Goal: Check status: Check status

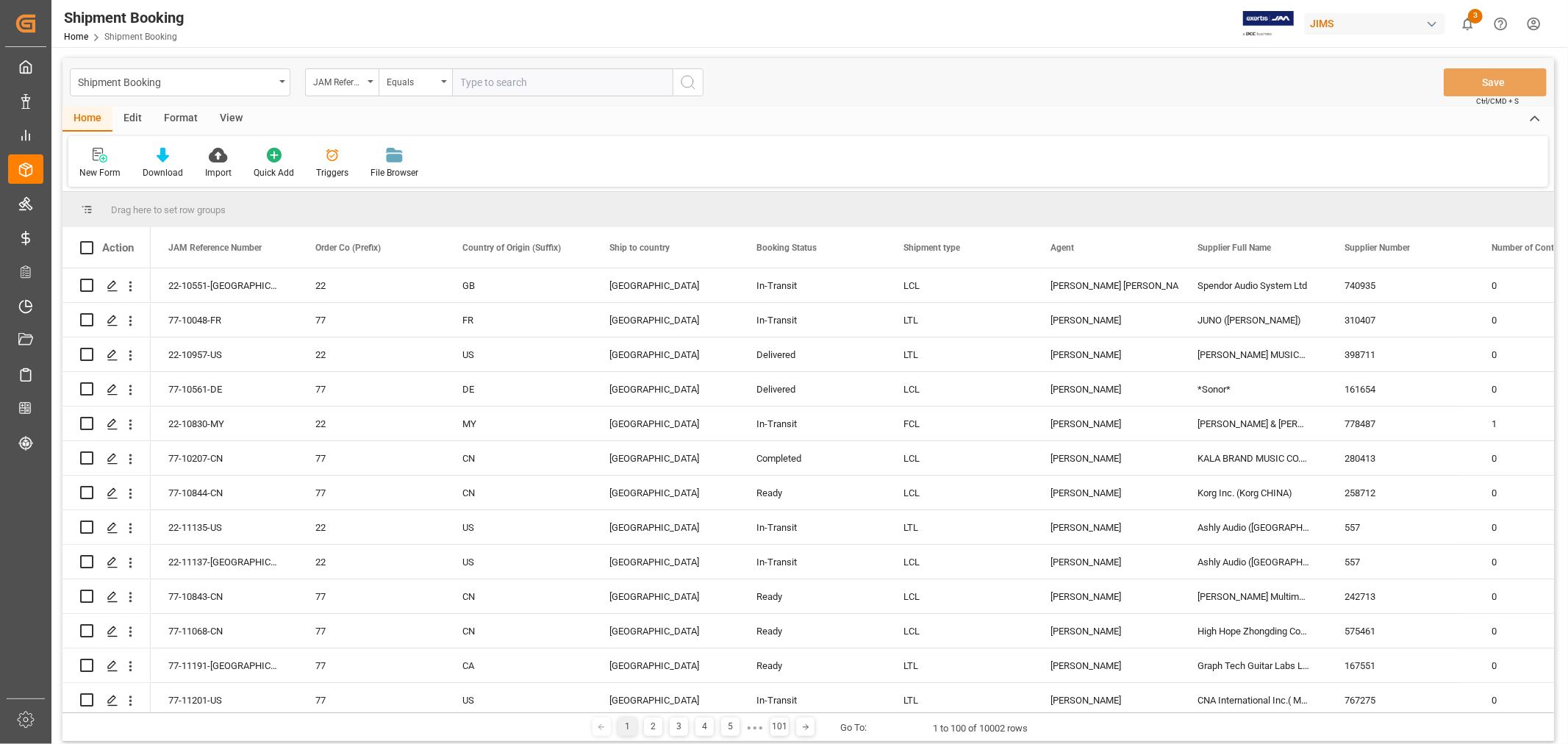
click at [509, 79] on input "text" at bounding box center [562, 82] width 221 height 28
type input "77-10851-CN"
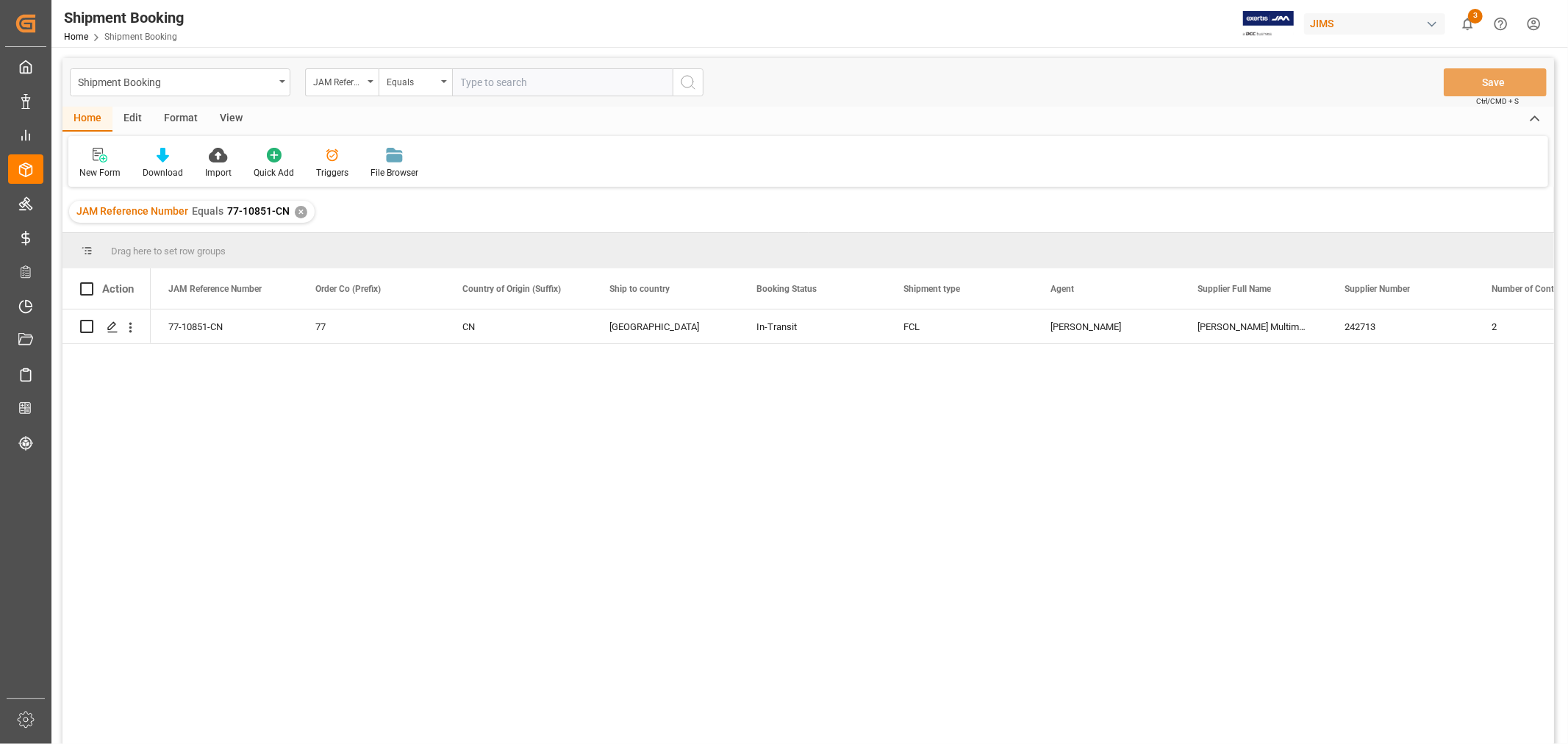
click at [228, 115] on div "View" at bounding box center [231, 119] width 45 height 25
click at [92, 172] on div "Default" at bounding box center [93, 173] width 28 height 13
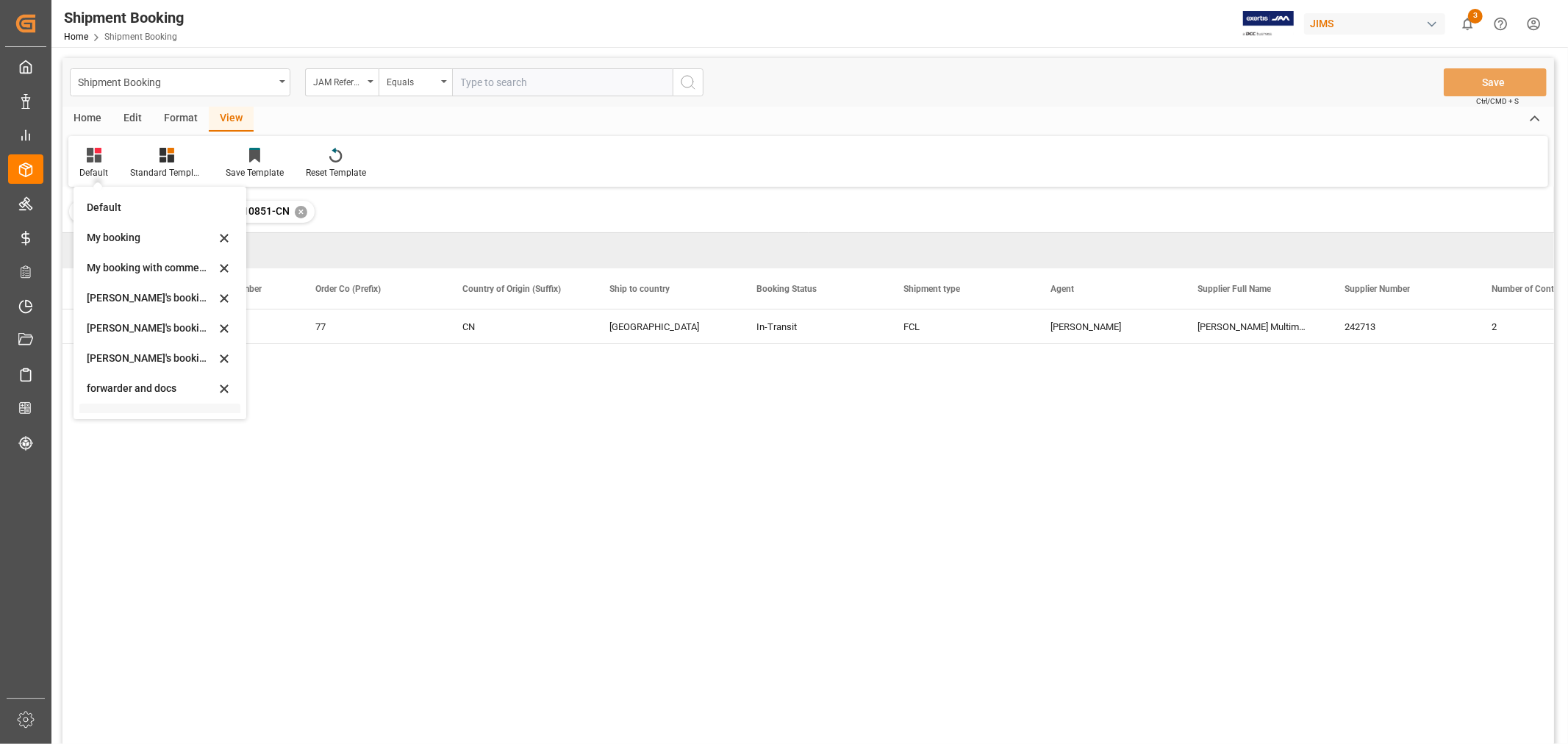
scroll to position [141, 0]
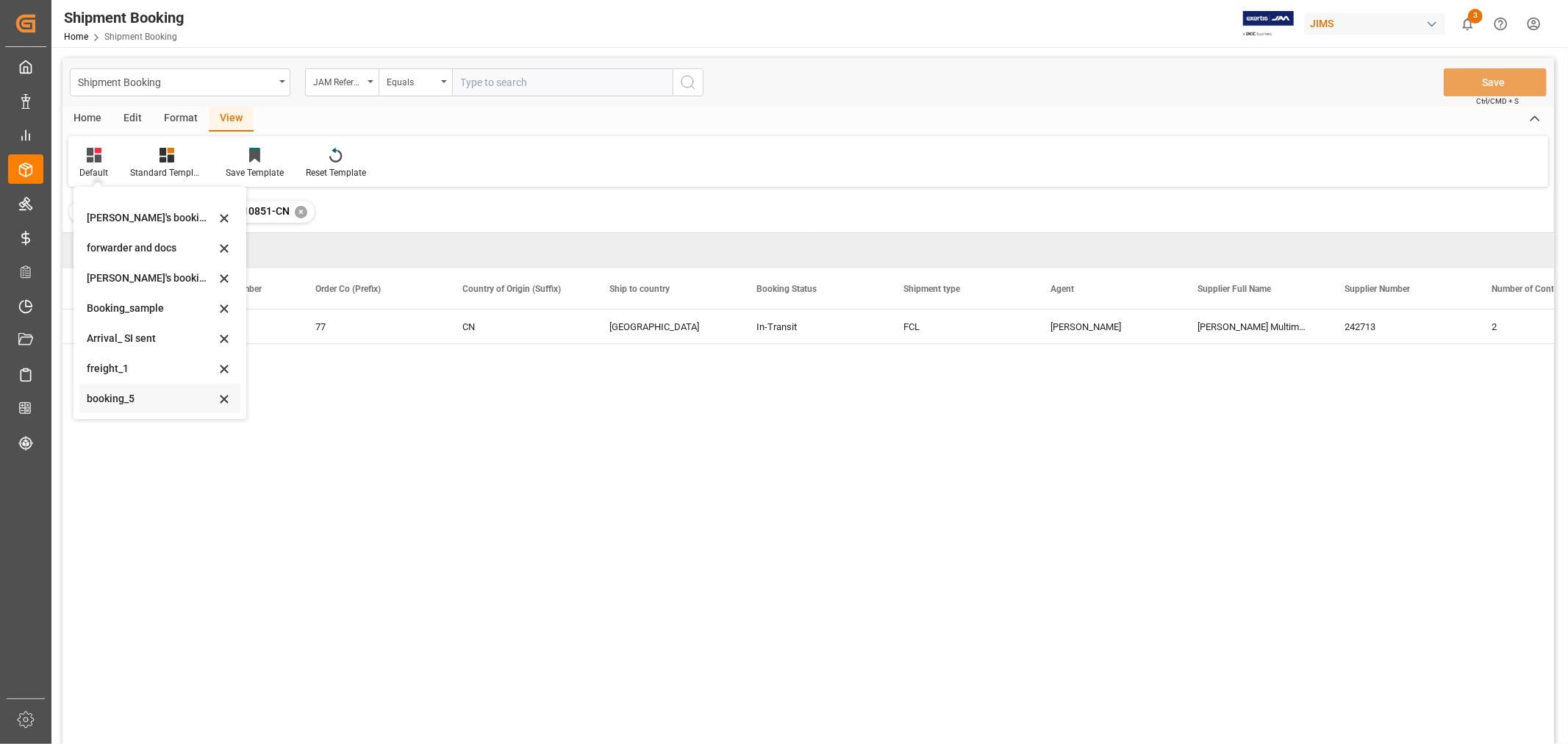
click at [128, 398] on div "booking_5" at bounding box center [151, 398] width 129 height 16
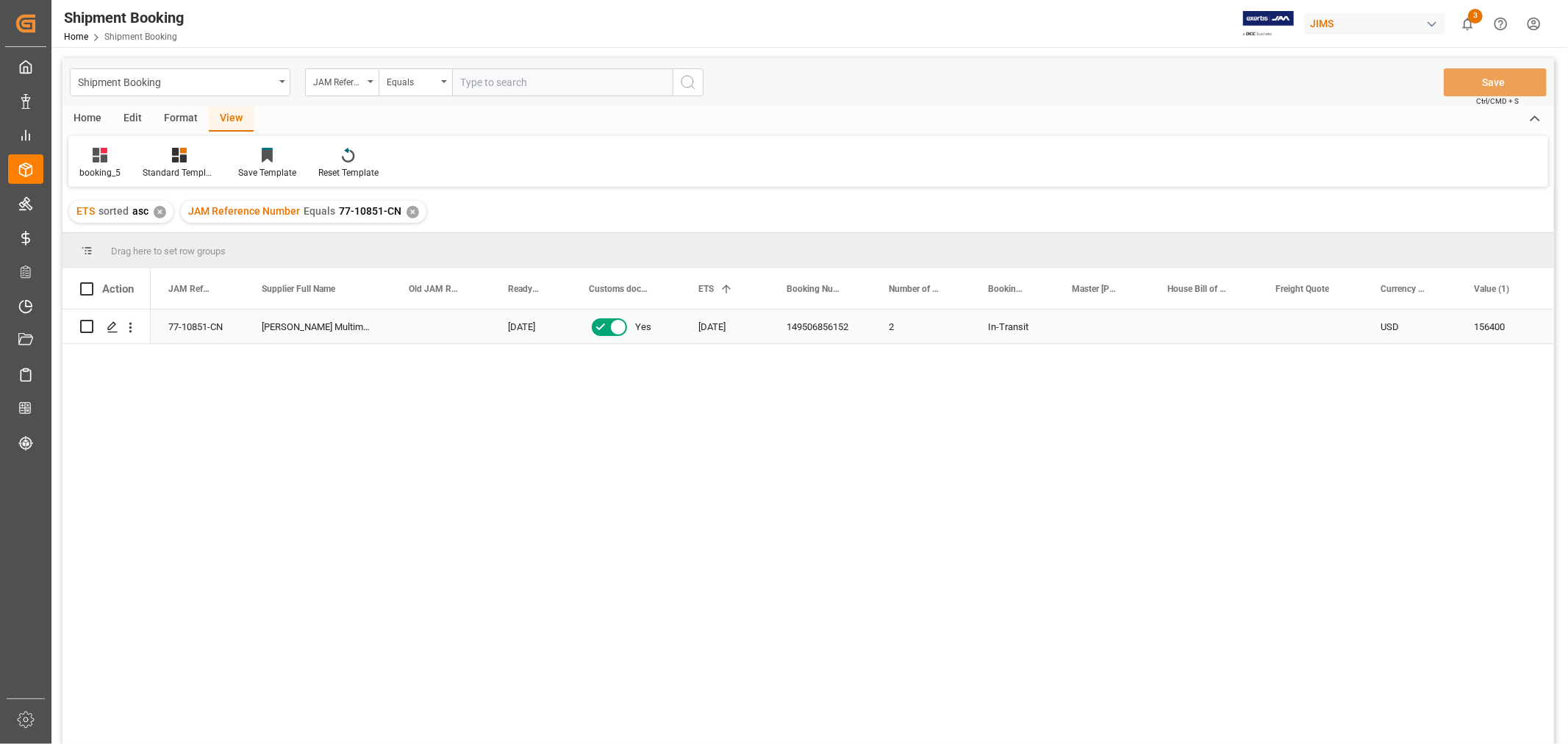
click at [812, 326] on div "149506856152" at bounding box center [820, 326] width 102 height 34
click at [1312, 321] on div "Press SPACE to select this row." at bounding box center [1310, 326] width 105 height 34
click at [1312, 321] on input "Press SPACE to select this row." at bounding box center [1310, 335] width 81 height 28
type input "10000"
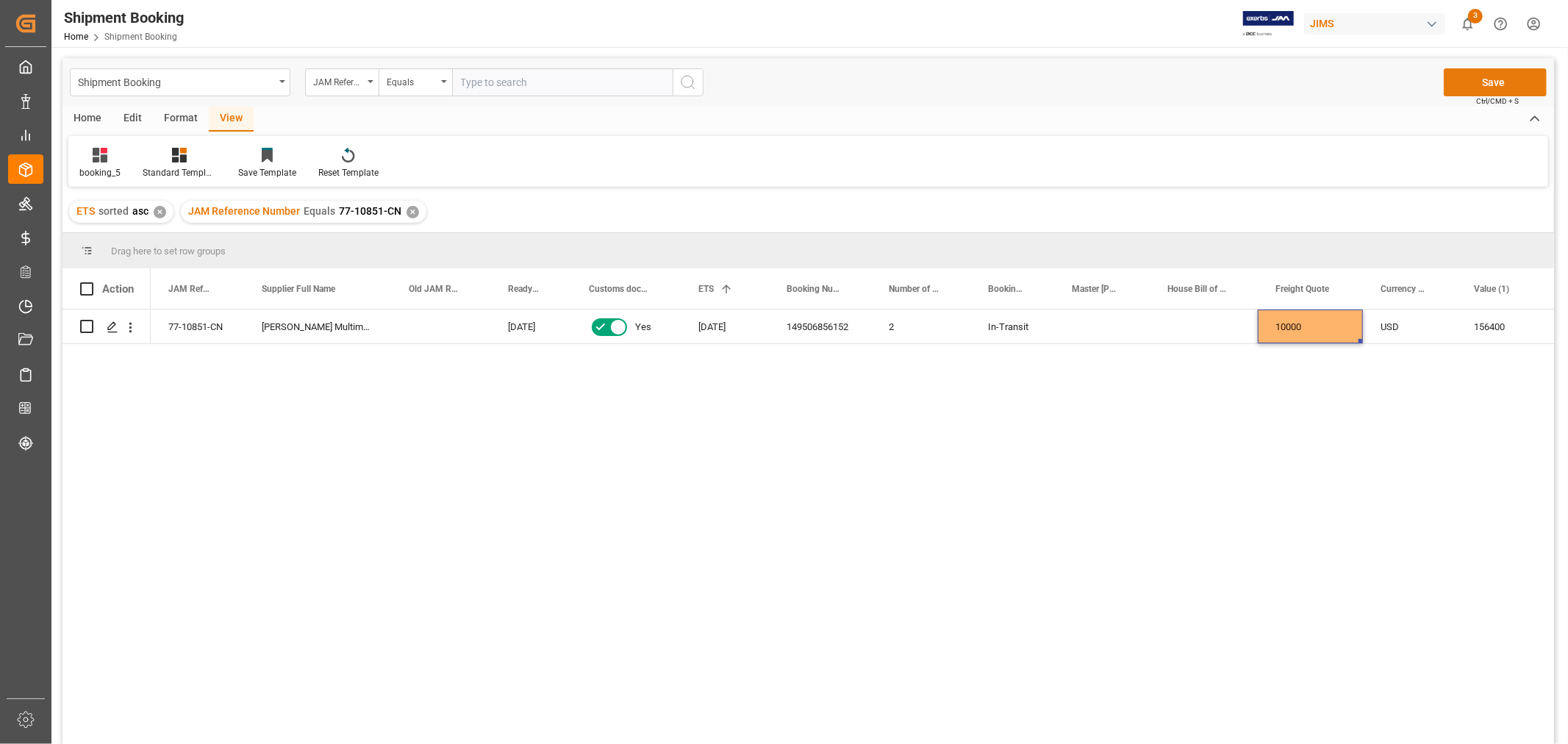
click at [1489, 78] on button "Save" at bounding box center [1495, 82] width 103 height 28
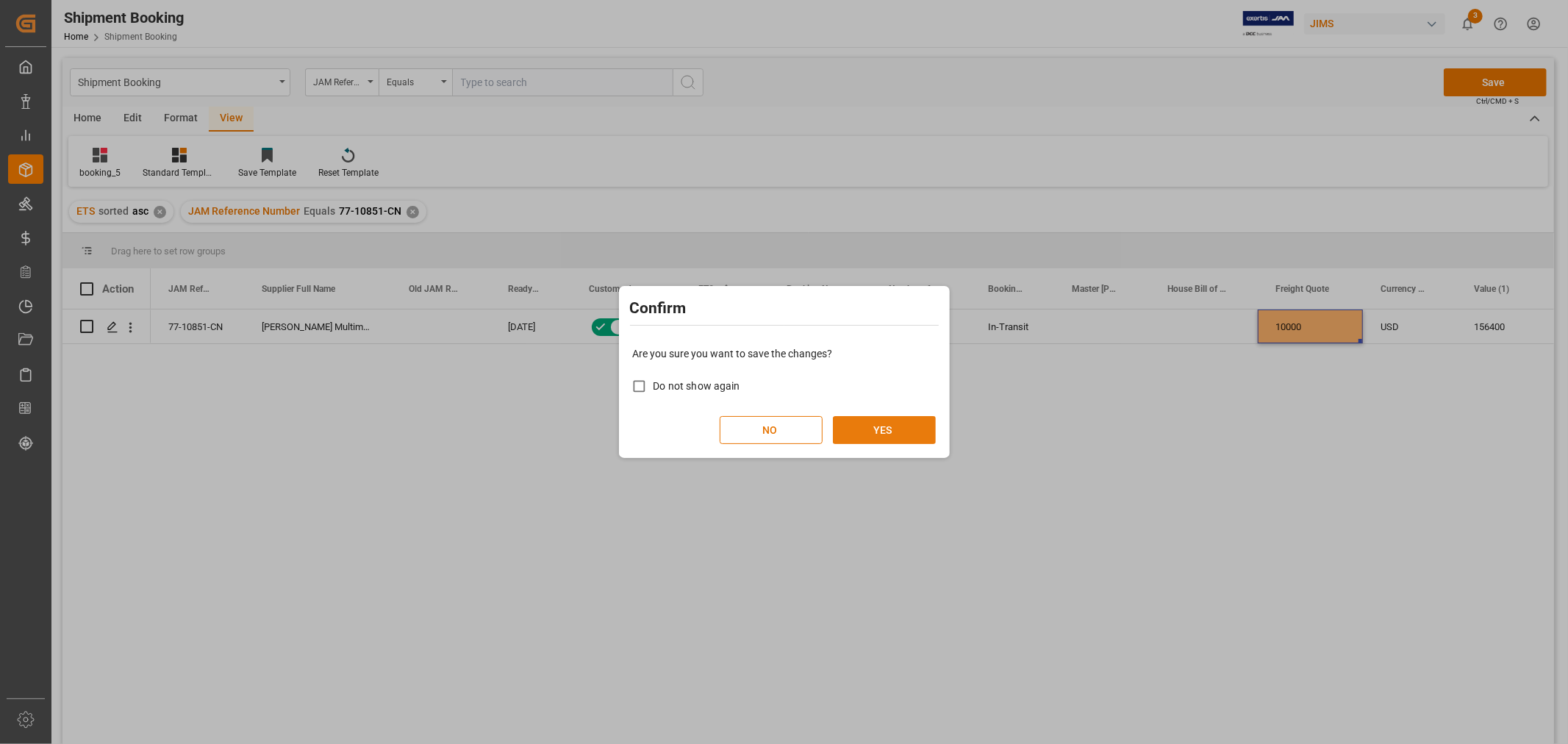
click at [842, 424] on button "YES" at bounding box center [883, 430] width 103 height 28
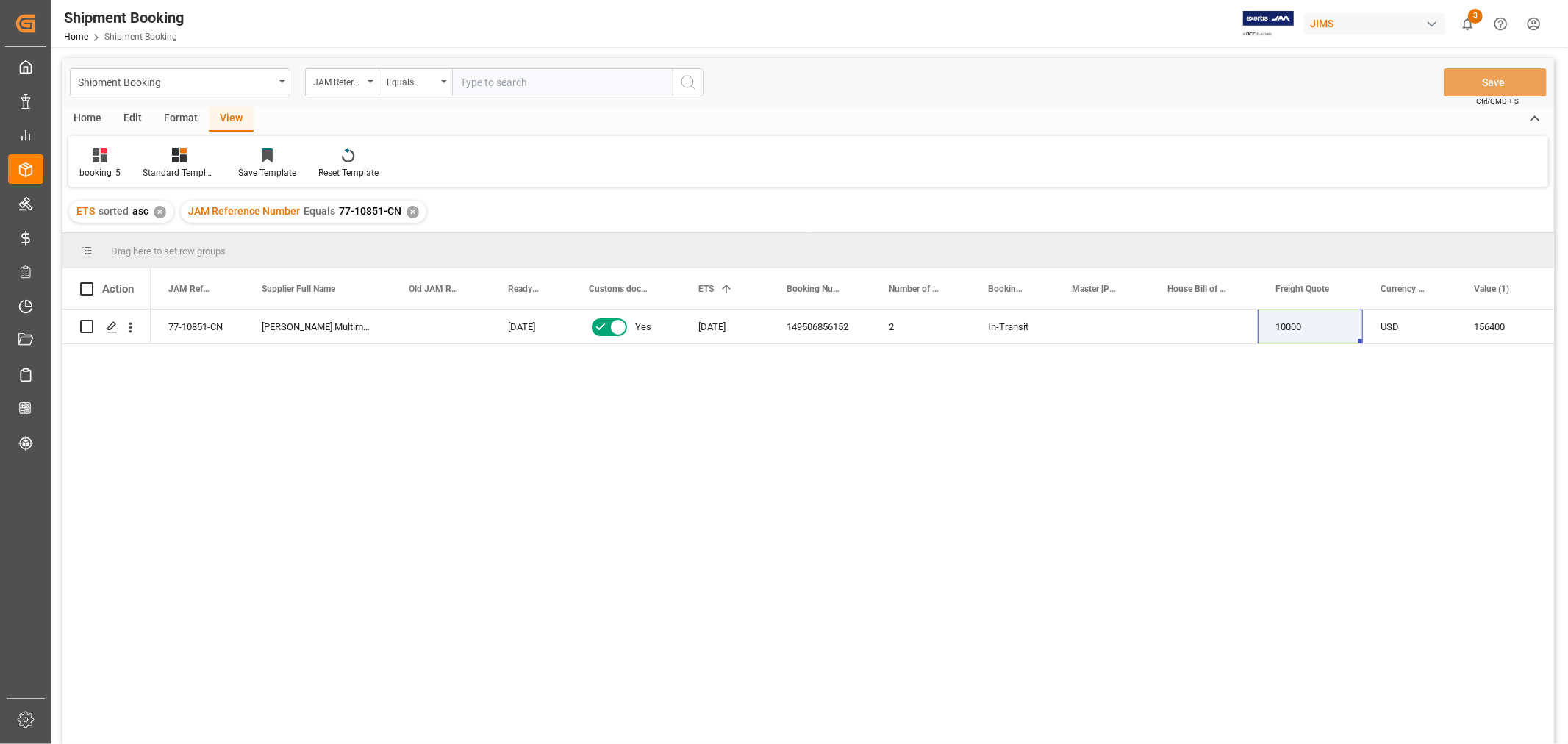
click at [408, 211] on div "✕" at bounding box center [413, 212] width 13 height 13
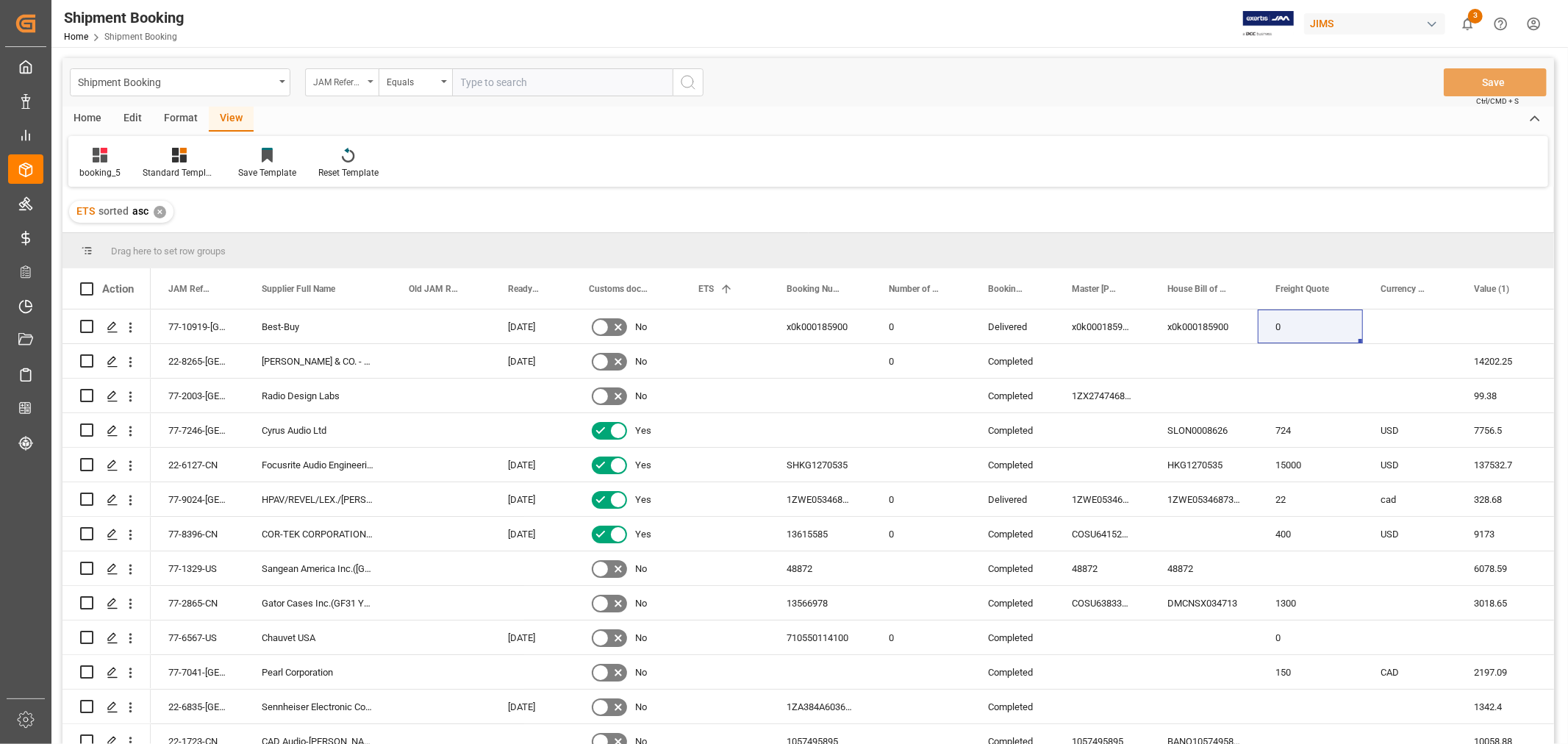
click at [349, 81] on div "JAM Reference Number" at bounding box center [338, 80] width 50 height 17
type input "AGENT"
click at [332, 154] on div "Agent" at bounding box center [415, 150] width 219 height 31
click at [481, 84] on span "Select Items" at bounding box center [492, 82] width 62 height 12
type input "HUI"
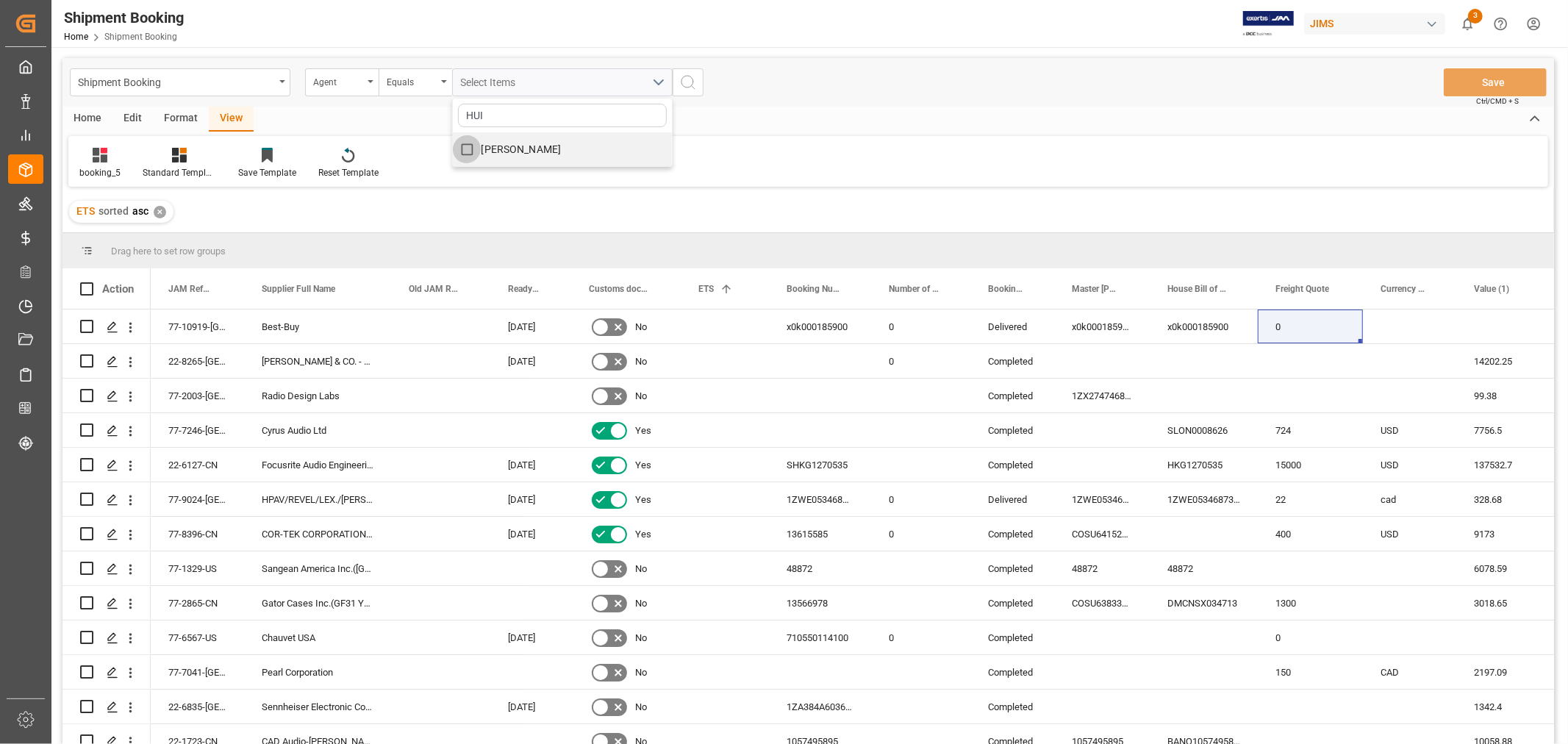
click at [466, 142] on input "[PERSON_NAME]" at bounding box center [466, 149] width 28 height 28
checkbox input "true"
click at [686, 76] on circle "search button" at bounding box center [686, 81] width 12 height 12
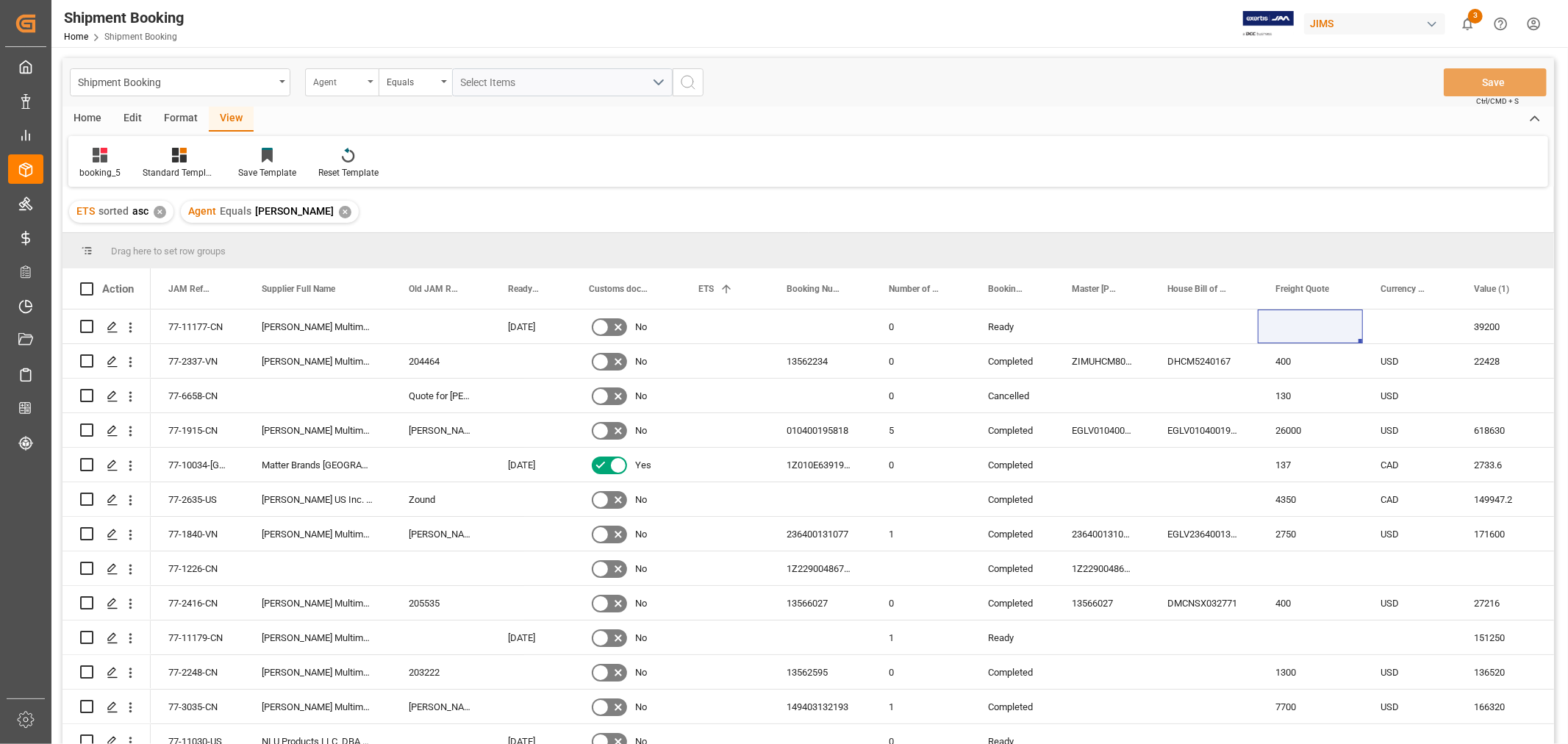
click at [363, 81] on div "Agent" at bounding box center [341, 82] width 74 height 28
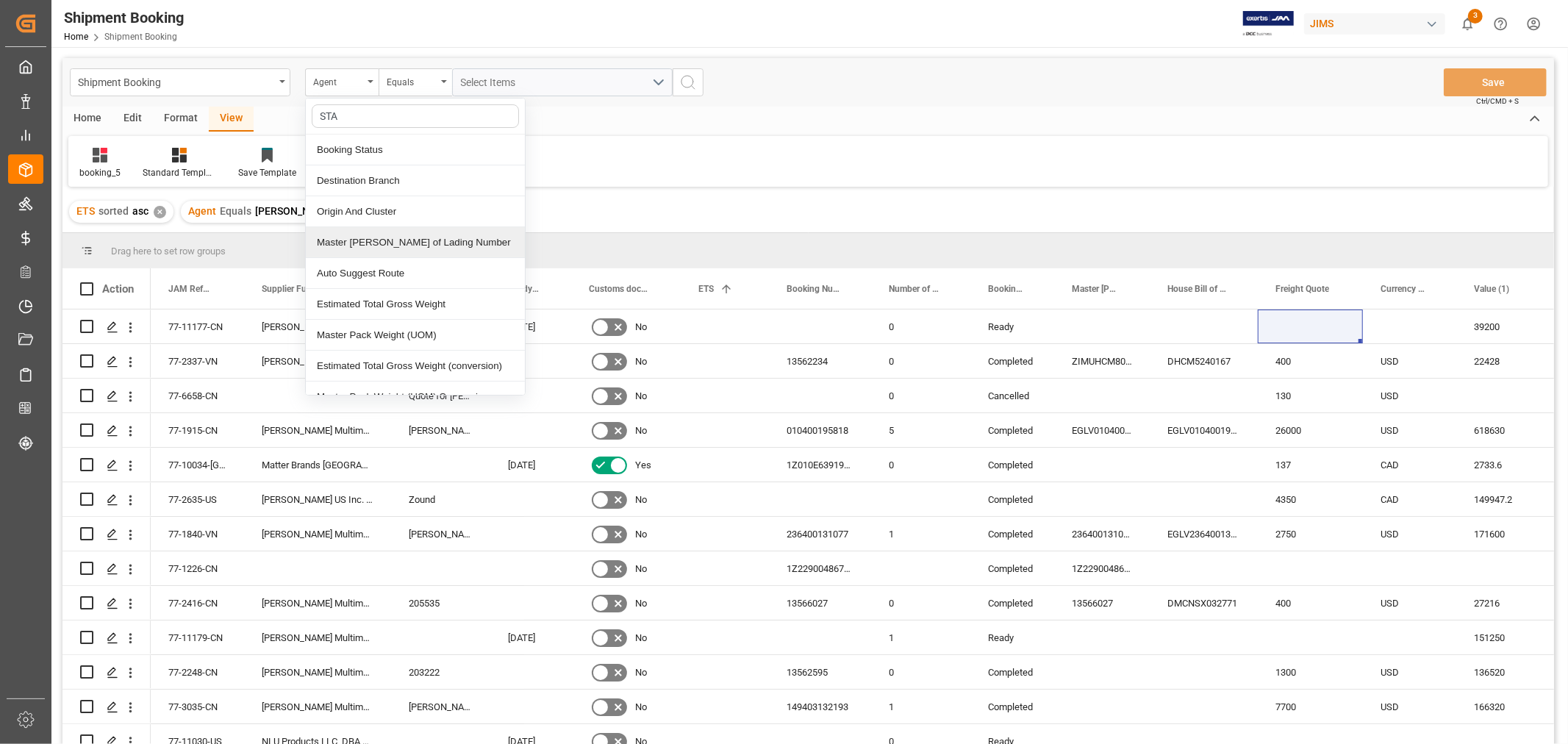
type input "STAT"
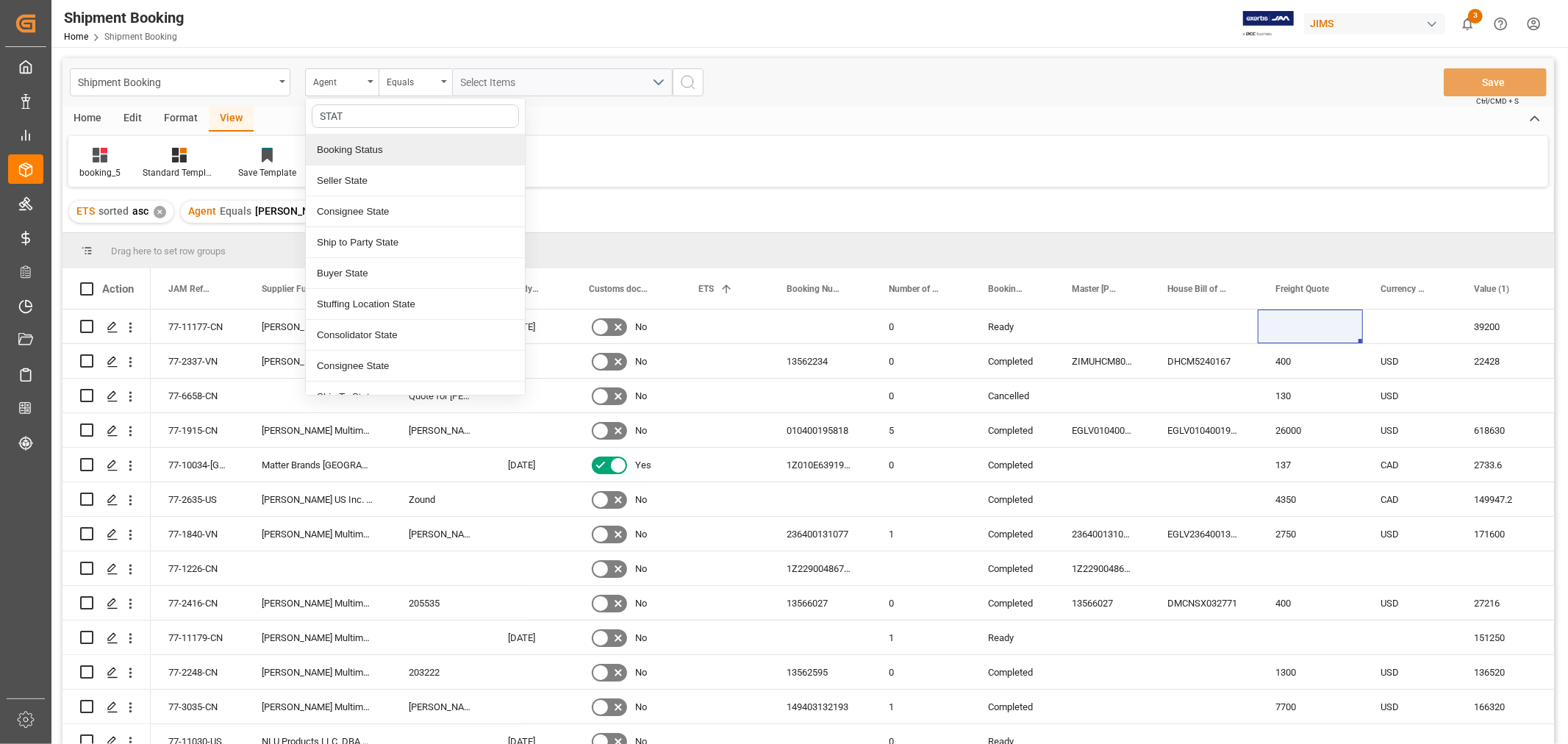
click at [362, 148] on div "Booking Status" at bounding box center [415, 150] width 219 height 31
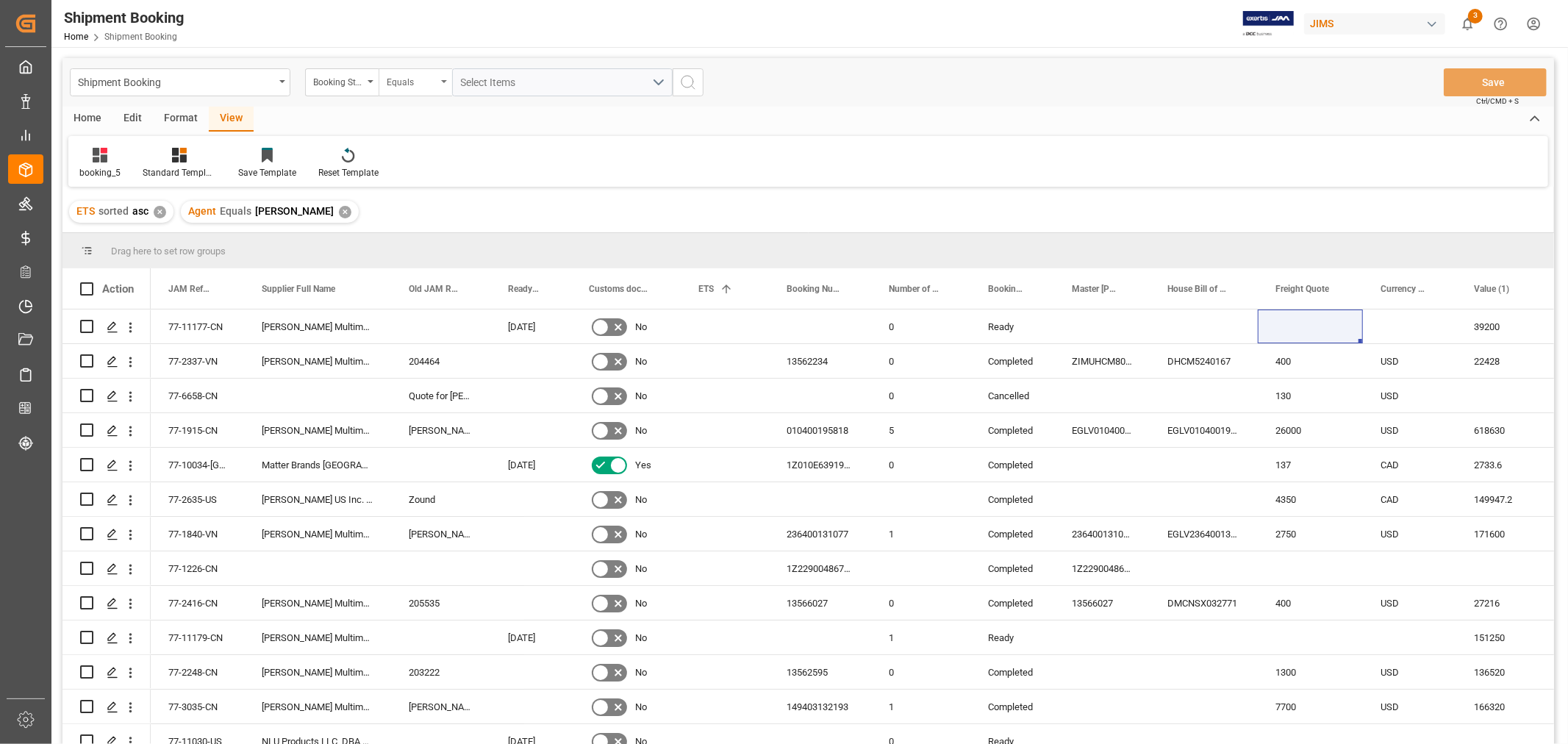
click at [405, 76] on div "Equals" at bounding box center [412, 80] width 50 height 17
click at [436, 214] on div "Contains" at bounding box center [489, 212] width 219 height 31
click at [493, 87] on div "Select Items" at bounding box center [556, 82] width 191 height 16
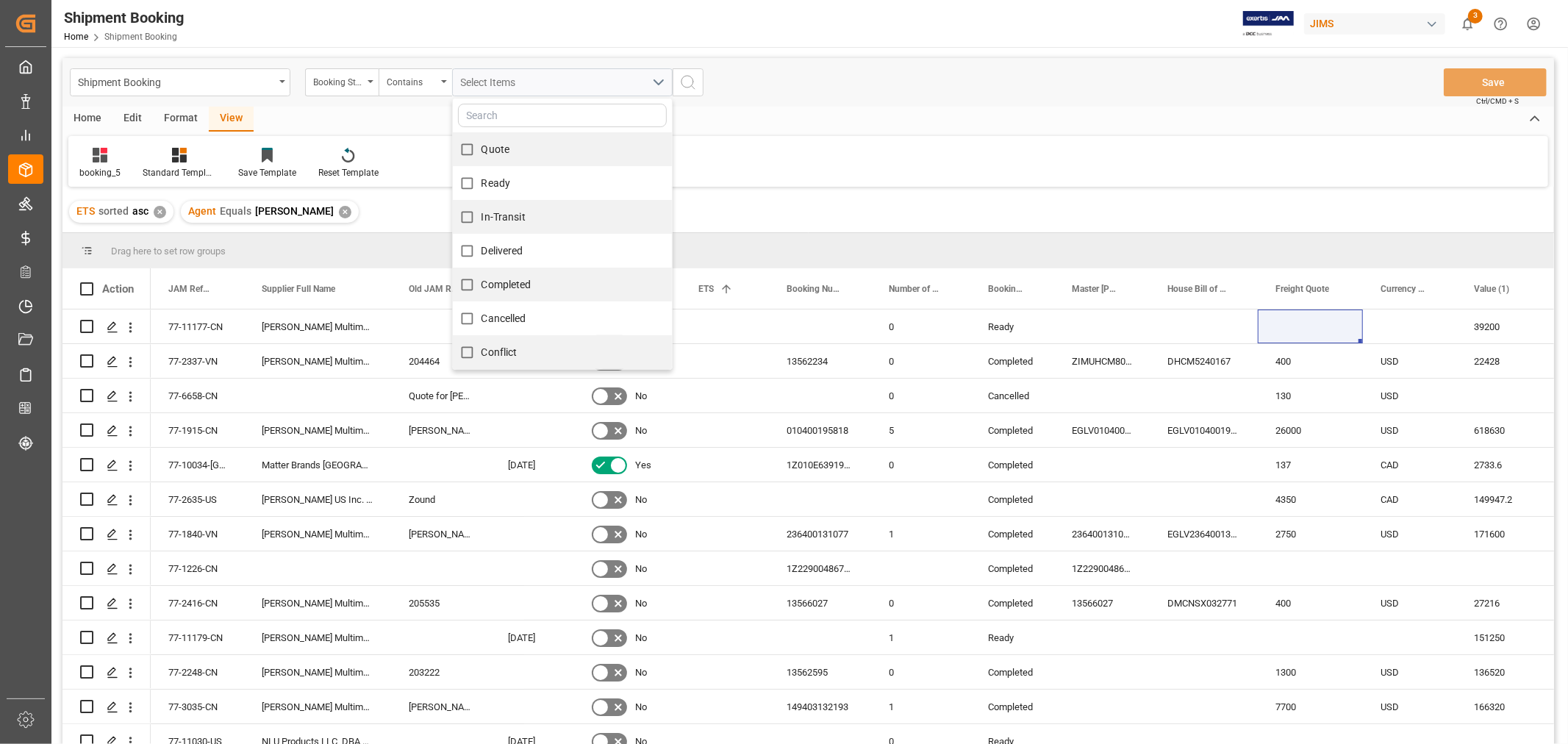
click at [493, 141] on label "Quote" at bounding box center [481, 149] width 57 height 28
click at [481, 141] on input "Quote" at bounding box center [466, 149] width 28 height 28
checkbox input "true"
click at [488, 179] on span "Ready" at bounding box center [496, 183] width 29 height 12
click at [481, 179] on input "Ready" at bounding box center [466, 183] width 28 height 28
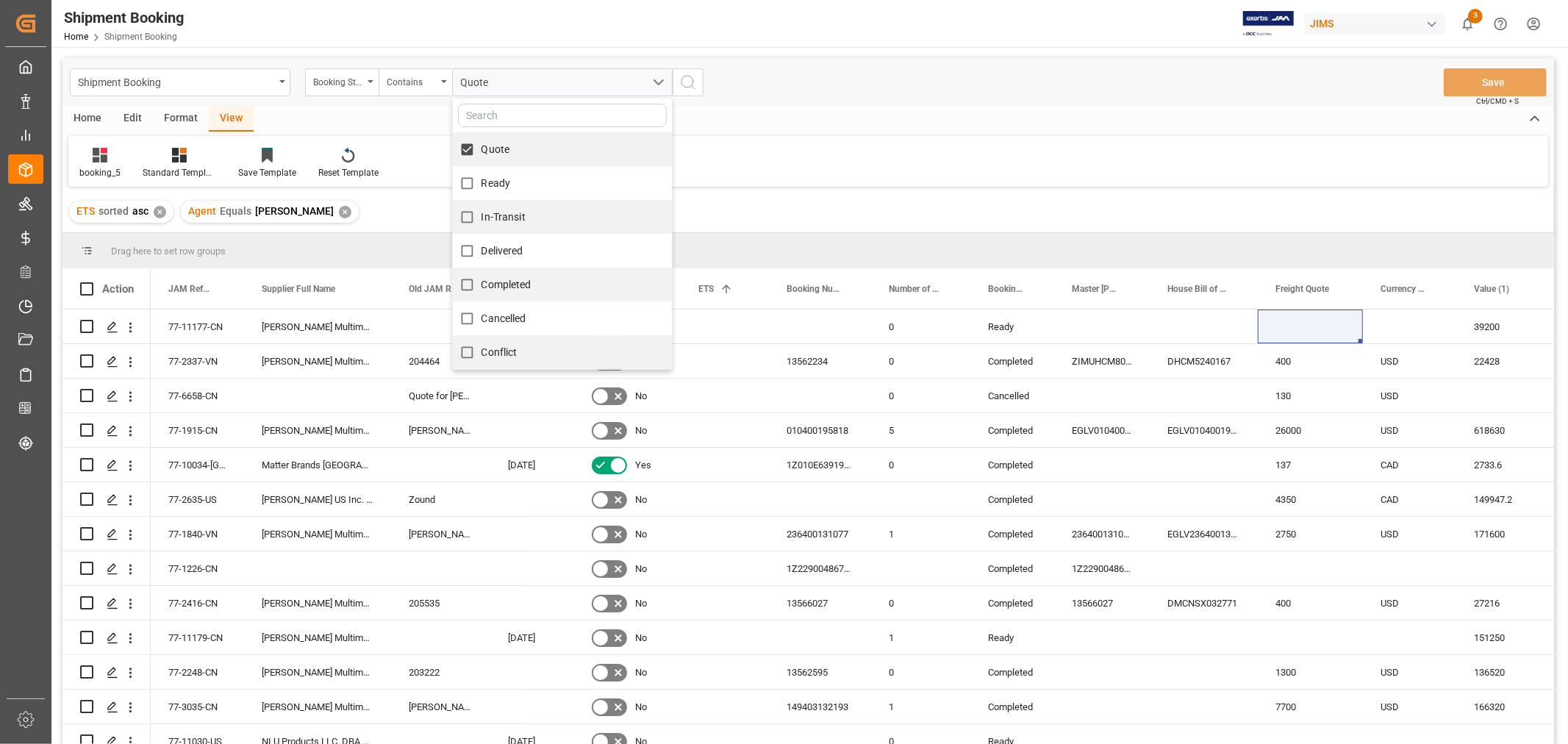
checkbox input "true"
click at [494, 217] on span "In-Transit" at bounding box center [503, 216] width 44 height 12
click at [481, 217] on input "In-Transit" at bounding box center [466, 216] width 28 height 28
checkbox input "true"
click at [689, 69] on button "search button" at bounding box center [688, 82] width 31 height 28
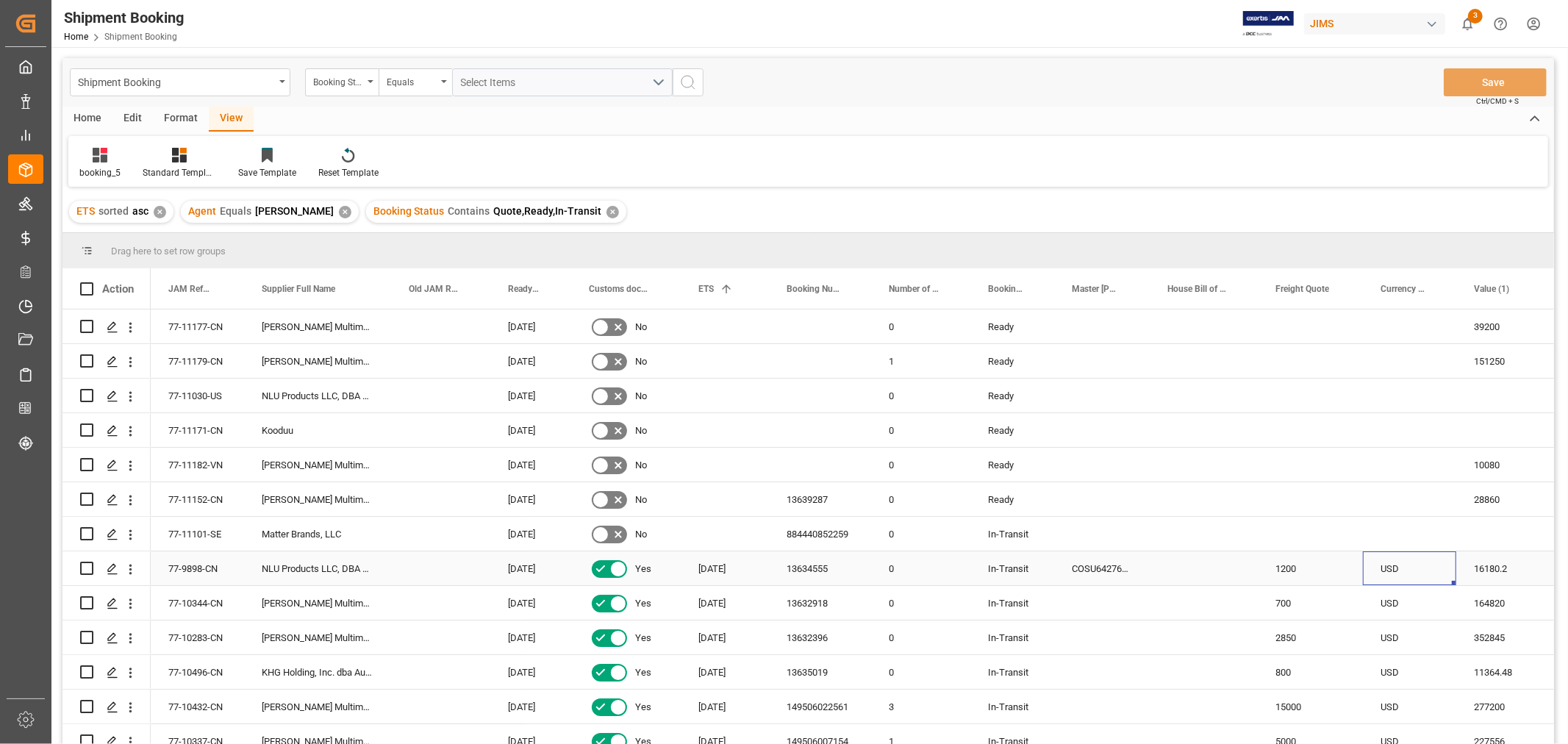
click at [1376, 561] on div "USD" at bounding box center [1409, 568] width 93 height 34
click at [1393, 320] on div "Press SPACE to select this row." at bounding box center [1409, 326] width 93 height 34
click at [1393, 469] on div "Press SPACE to select this row." at bounding box center [1409, 464] width 93 height 34
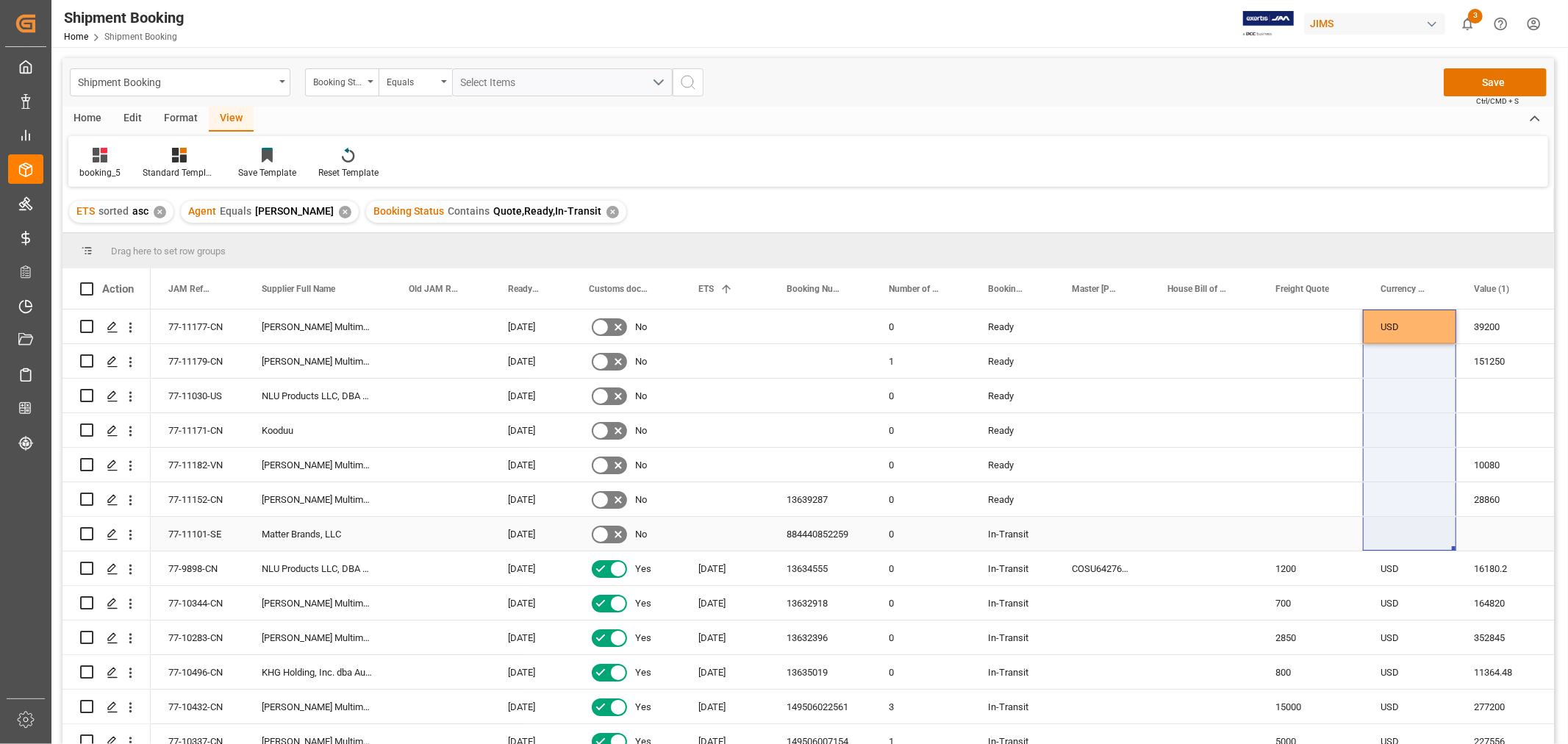
drag, startPoint x: 1392, startPoint y: 309, endPoint x: 1414, endPoint y: 517, distance: 209.2
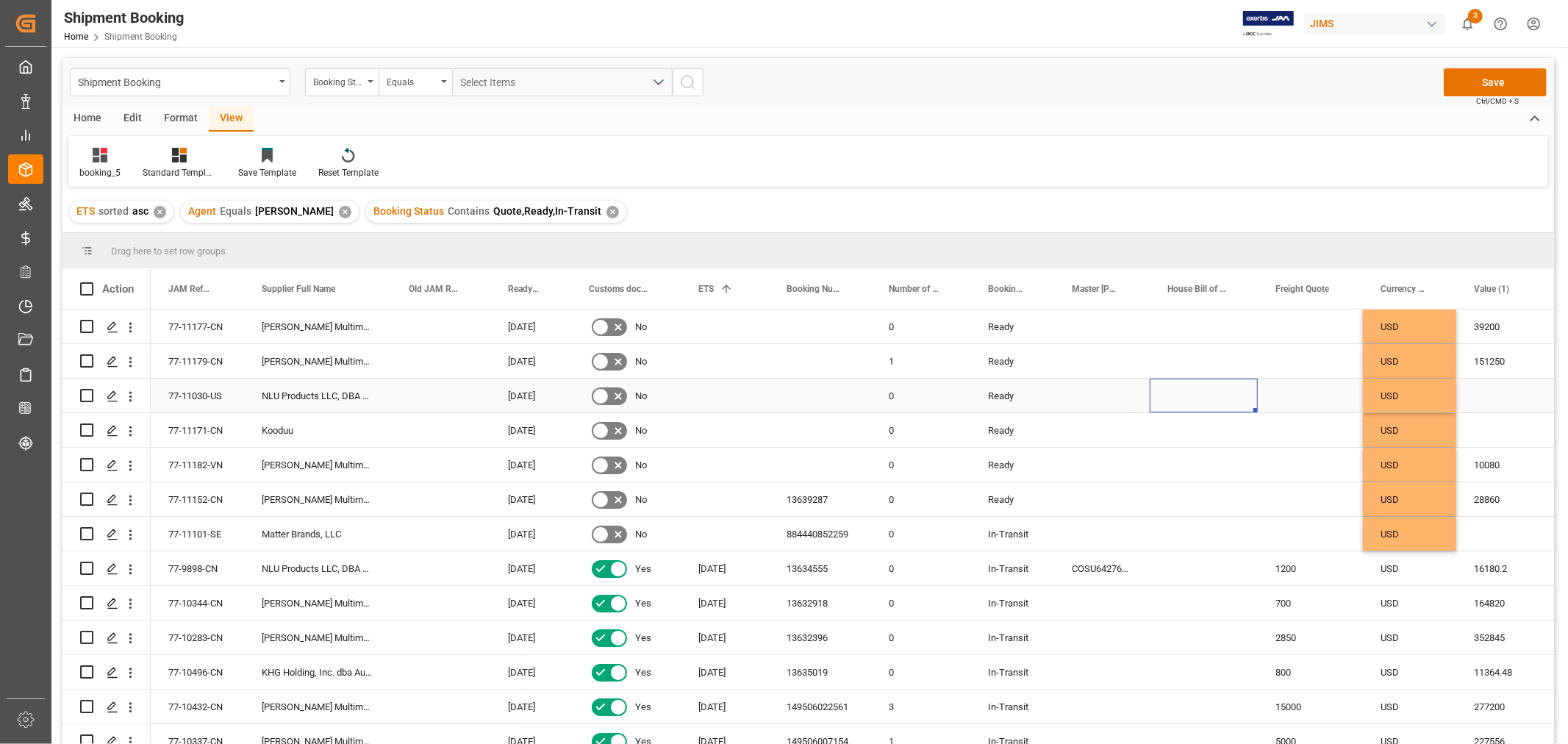
click at [1251, 406] on div "Press SPACE to select this row." at bounding box center [1203, 395] width 108 height 34
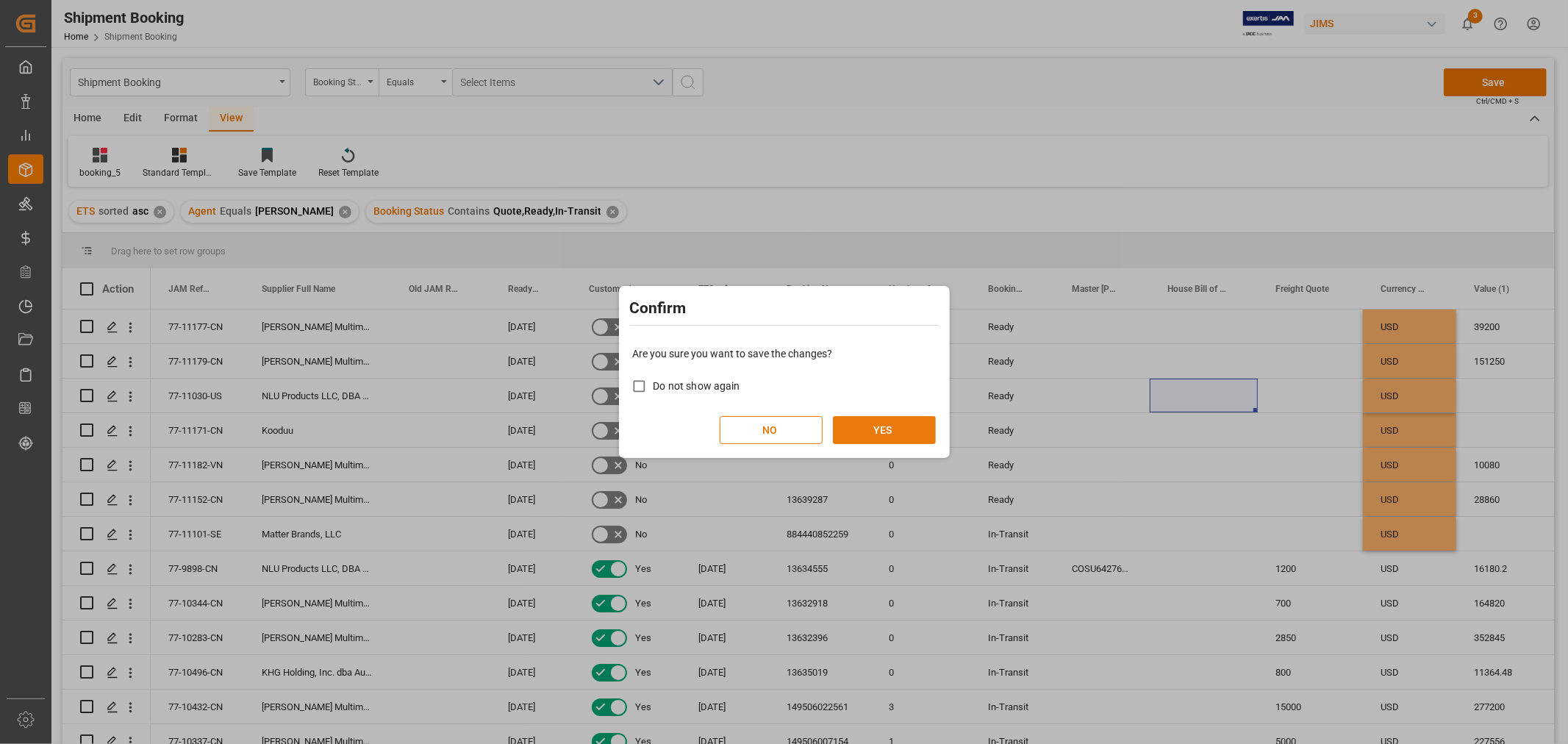
click at [870, 419] on button "YES" at bounding box center [883, 430] width 103 height 28
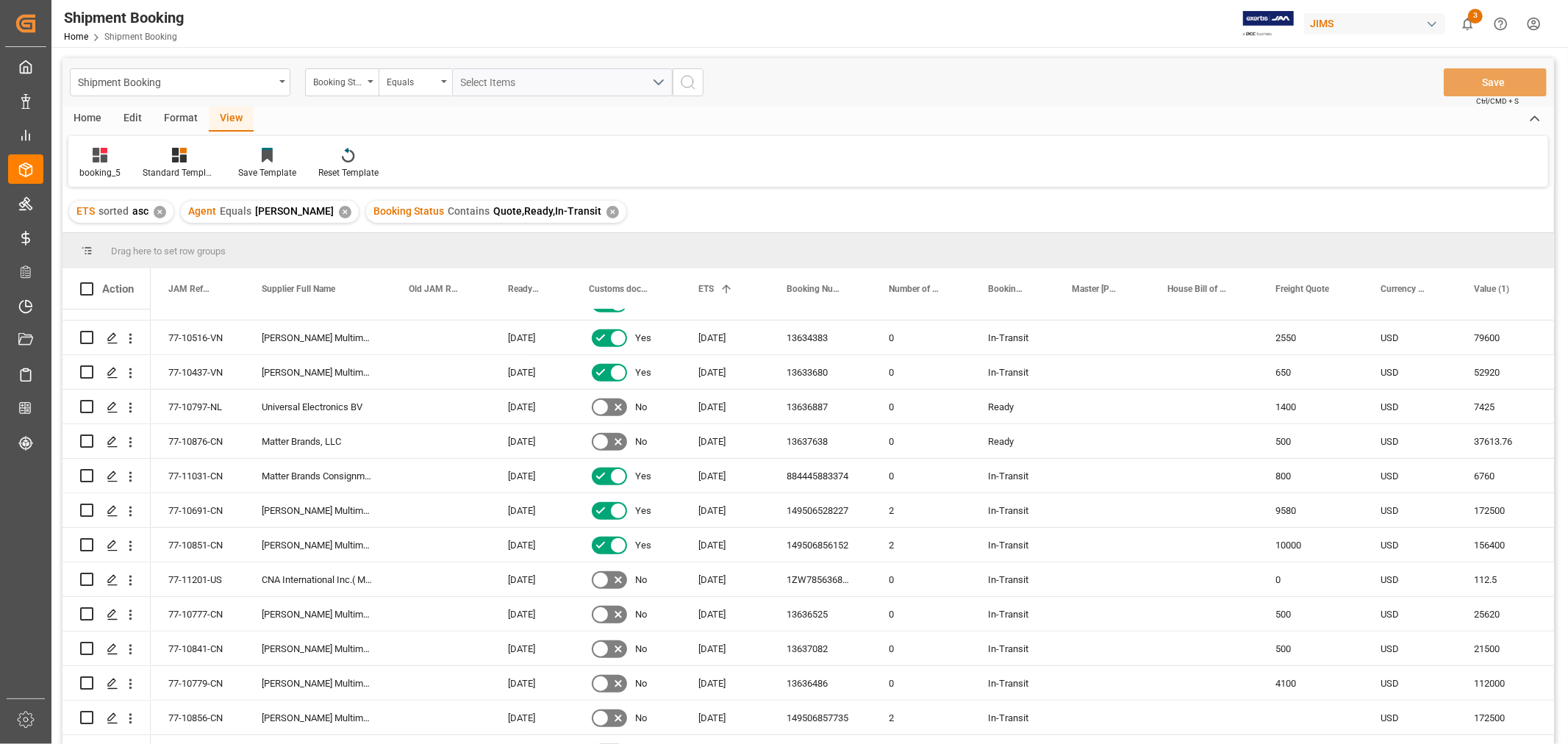
scroll to position [980, 0]
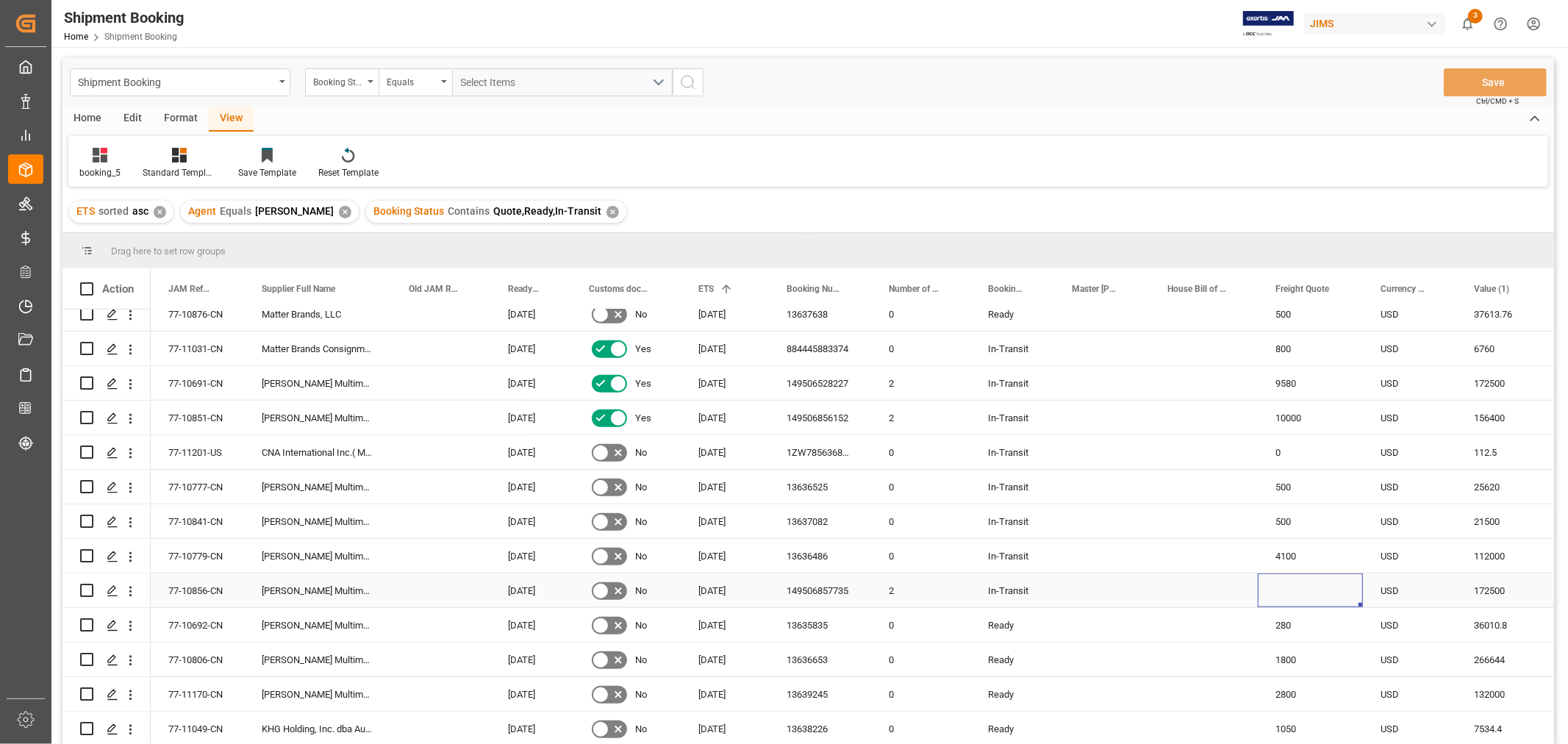
click at [1302, 591] on div "Press SPACE to select this row." at bounding box center [1310, 590] width 105 height 34
click at [812, 589] on div "149506857735" at bounding box center [820, 590] width 102 height 34
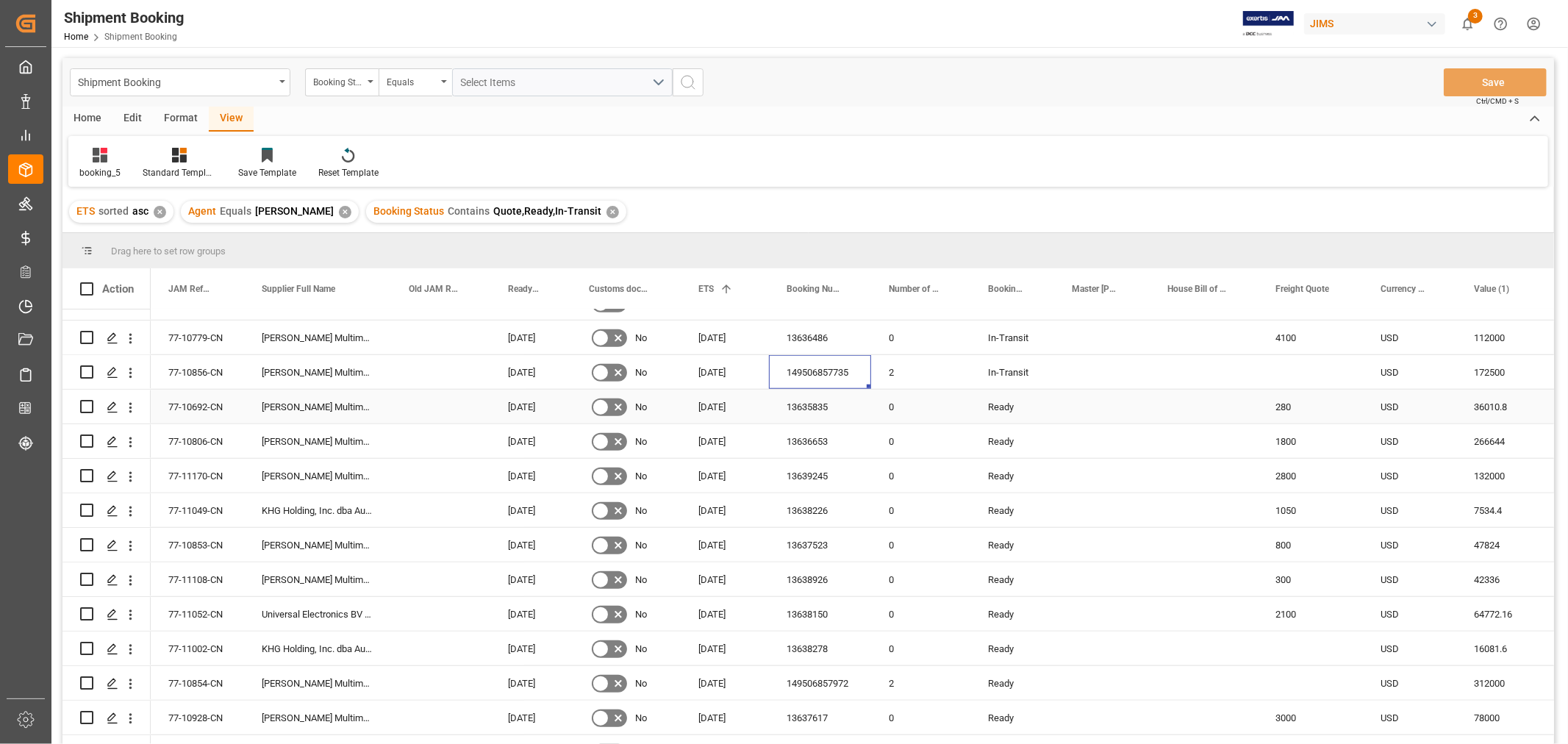
scroll to position [1225, 0]
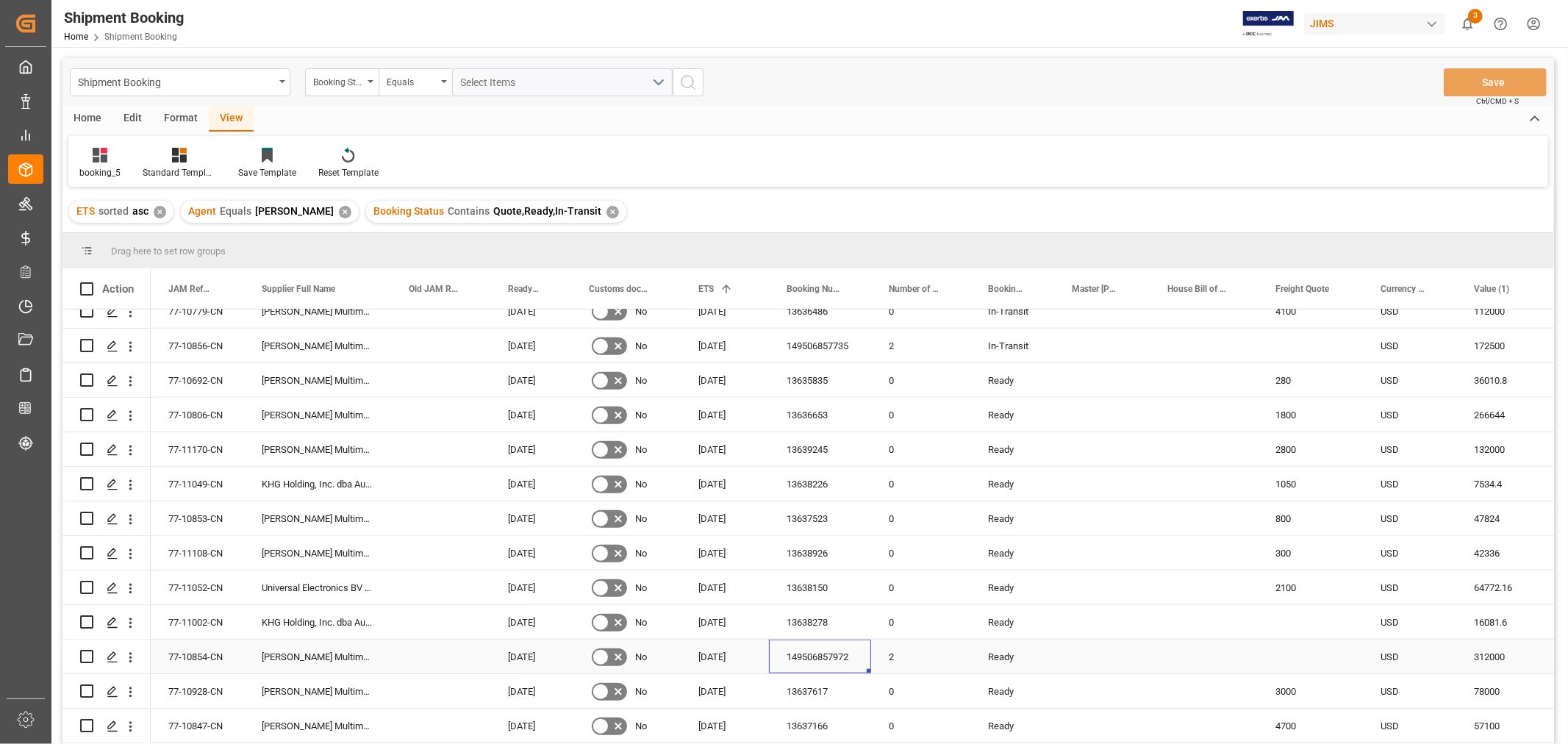
click at [821, 663] on div "149506857972" at bounding box center [820, 656] width 102 height 34
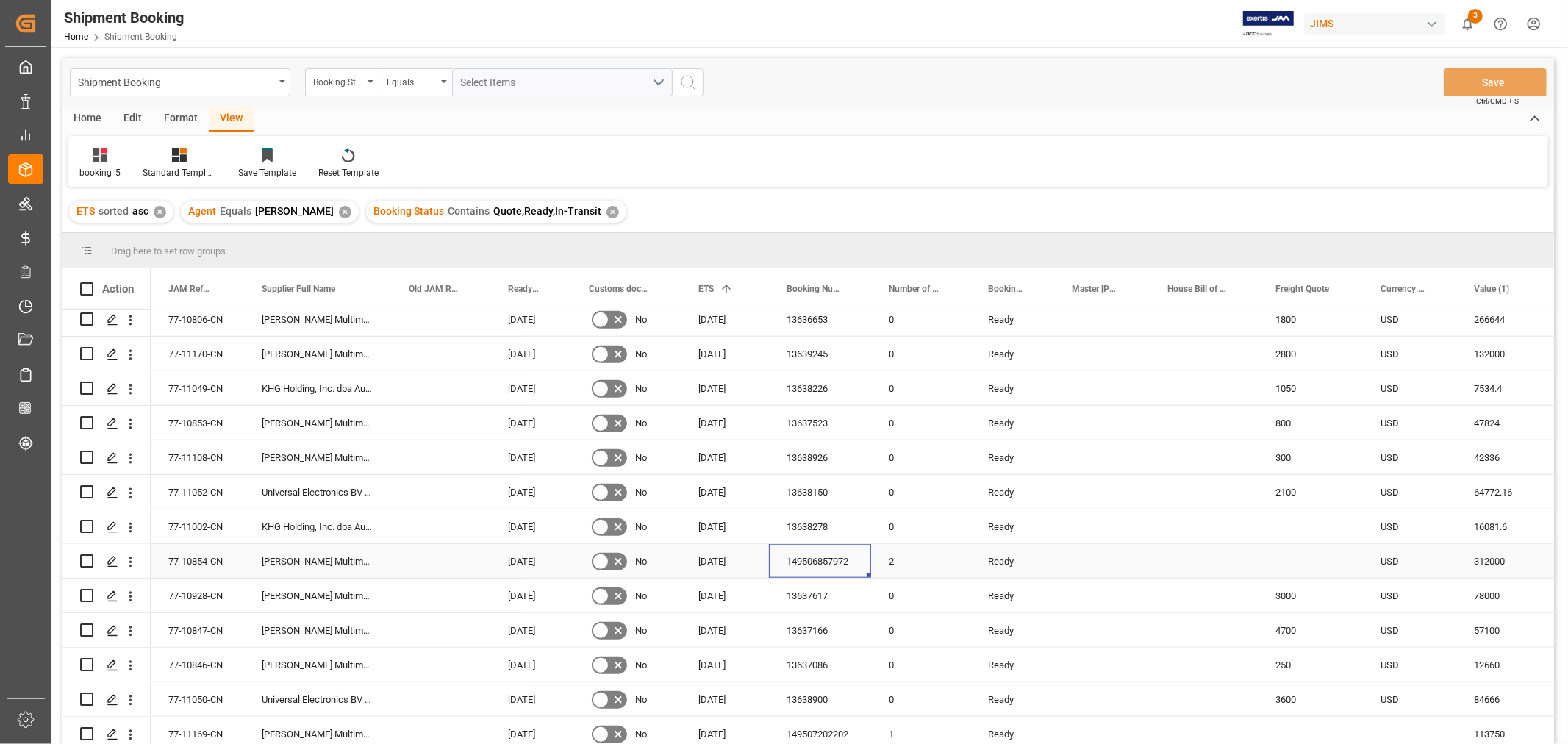
scroll to position [1388, 0]
click at [829, 665] on div "149507202202" at bounding box center [820, 665] width 102 height 34
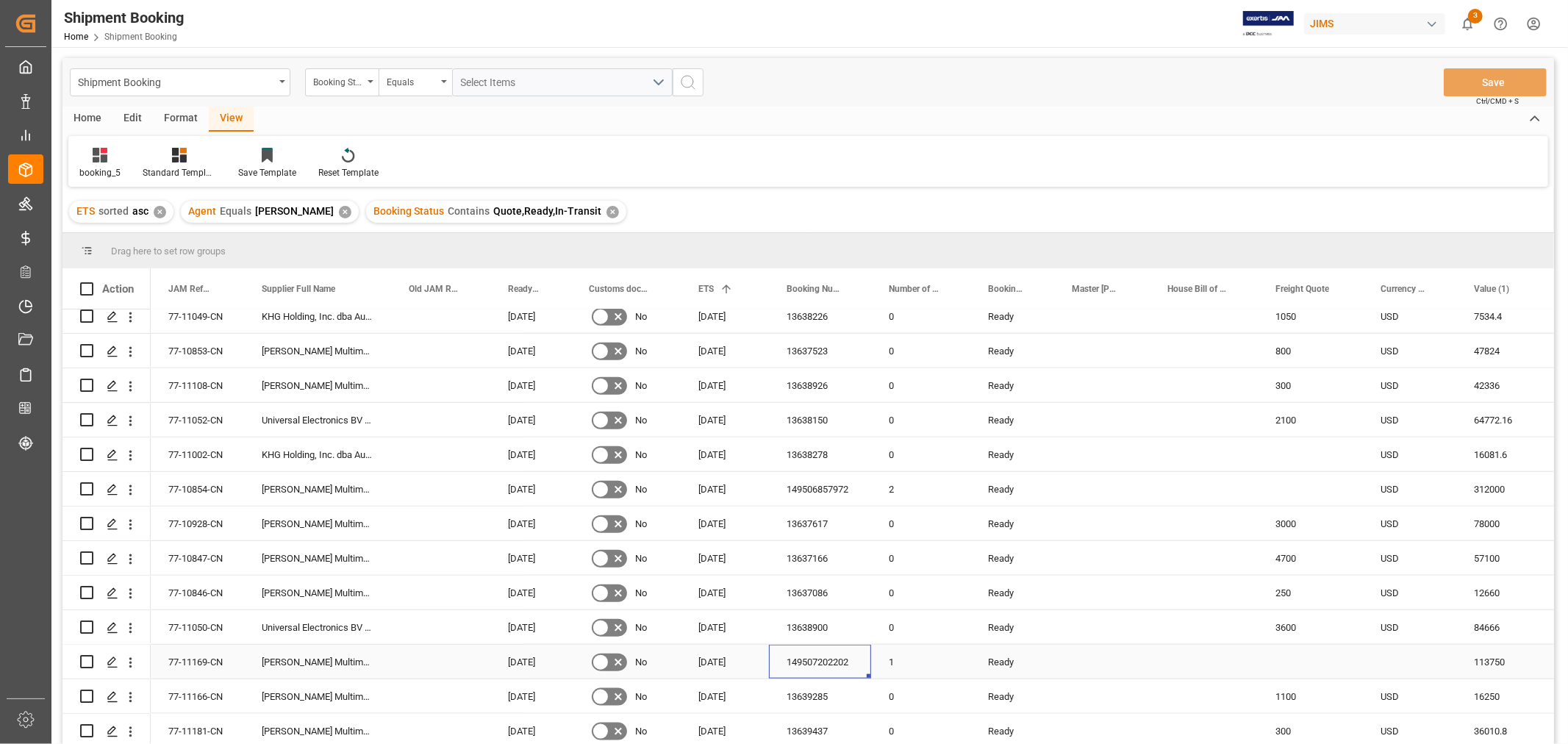
scroll to position [1397, 0]
drag, startPoint x: 1399, startPoint y: 616, endPoint x: 1398, endPoint y: 655, distance: 39.0
click at [1312, 650] on div "Press SPACE to select this row." at bounding box center [1310, 661] width 105 height 34
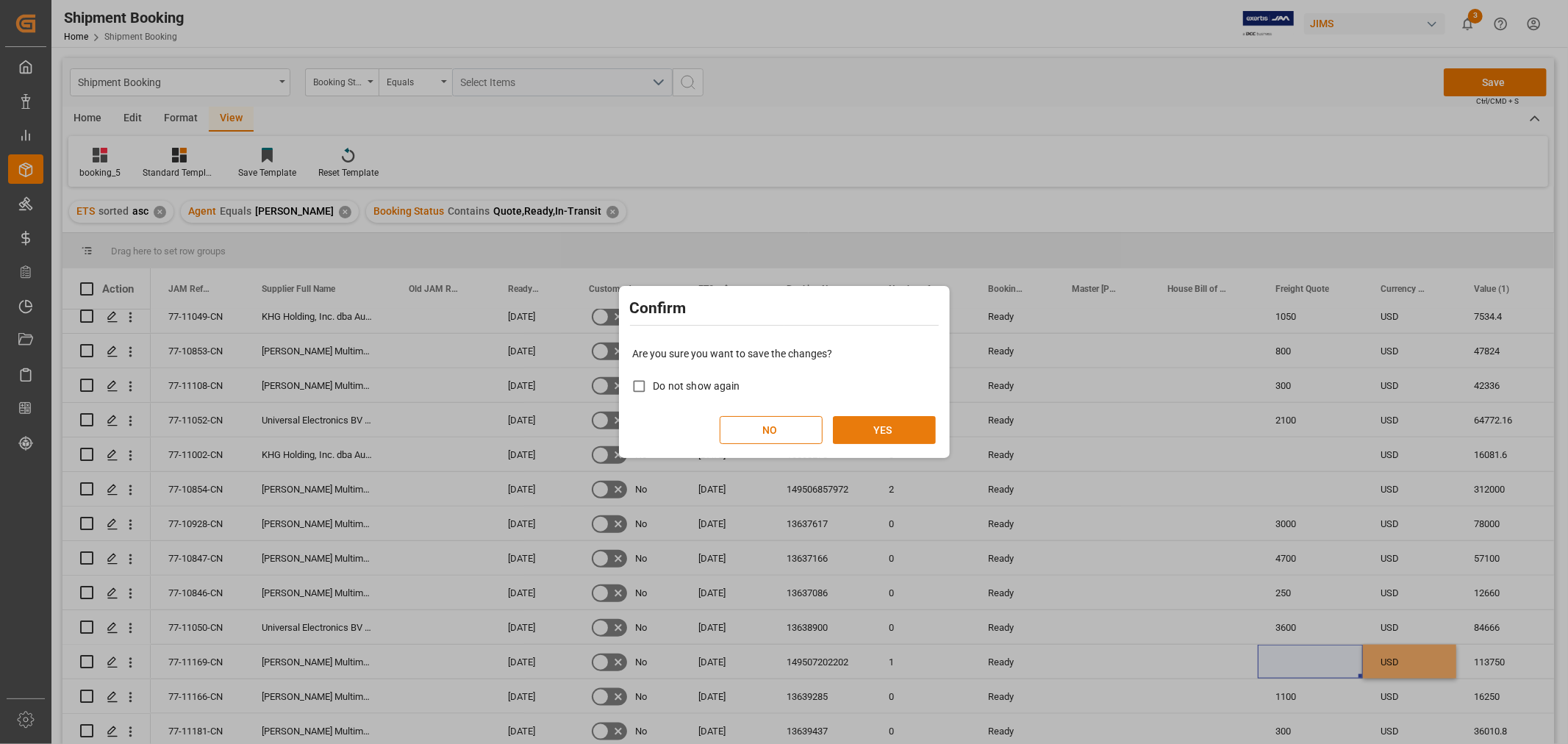
click at [899, 422] on button "YES" at bounding box center [883, 430] width 103 height 28
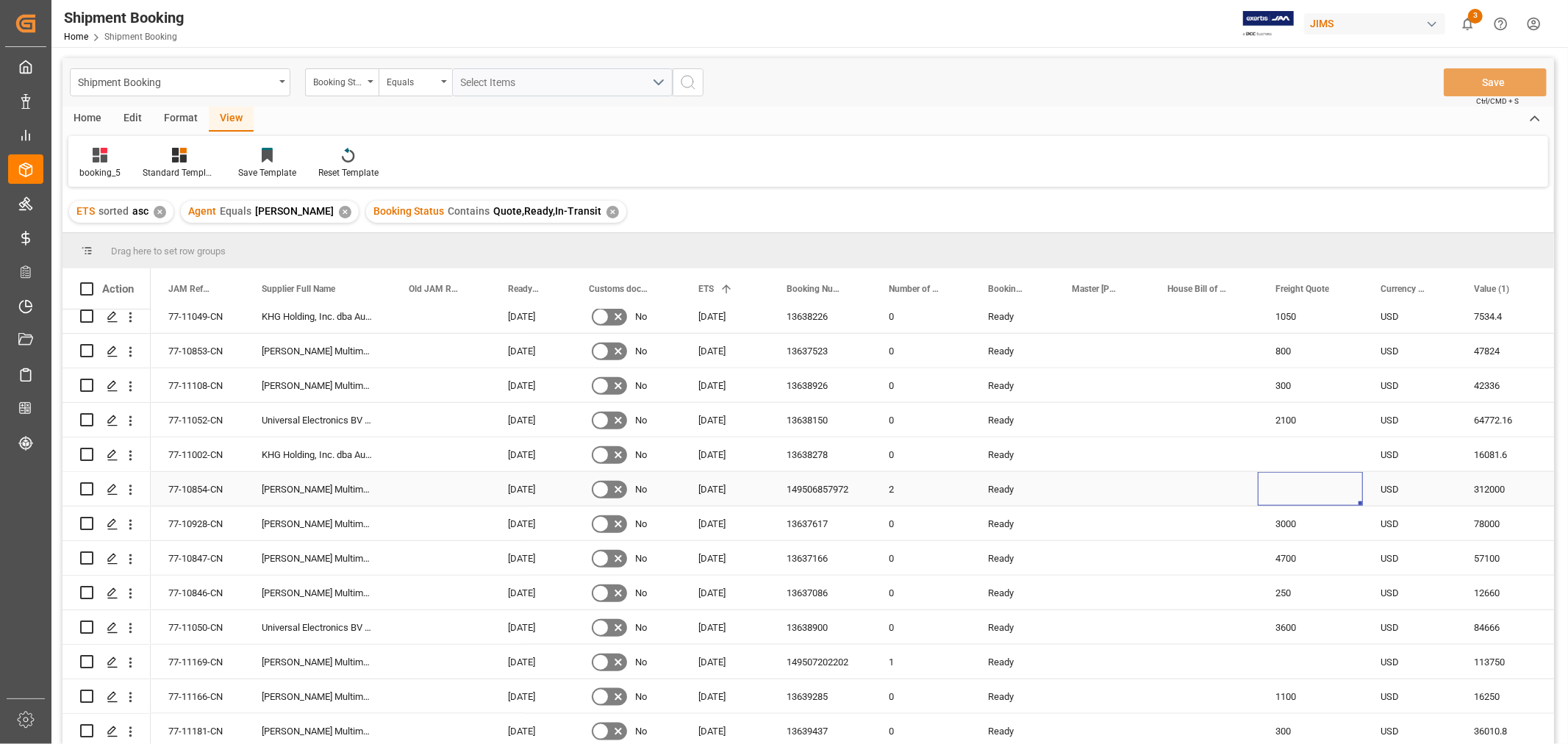
click at [1277, 484] on div "Press SPACE to select this row." at bounding box center [1310, 488] width 105 height 34
click at [228, 451] on div "77-11002-CN" at bounding box center [197, 454] width 93 height 34
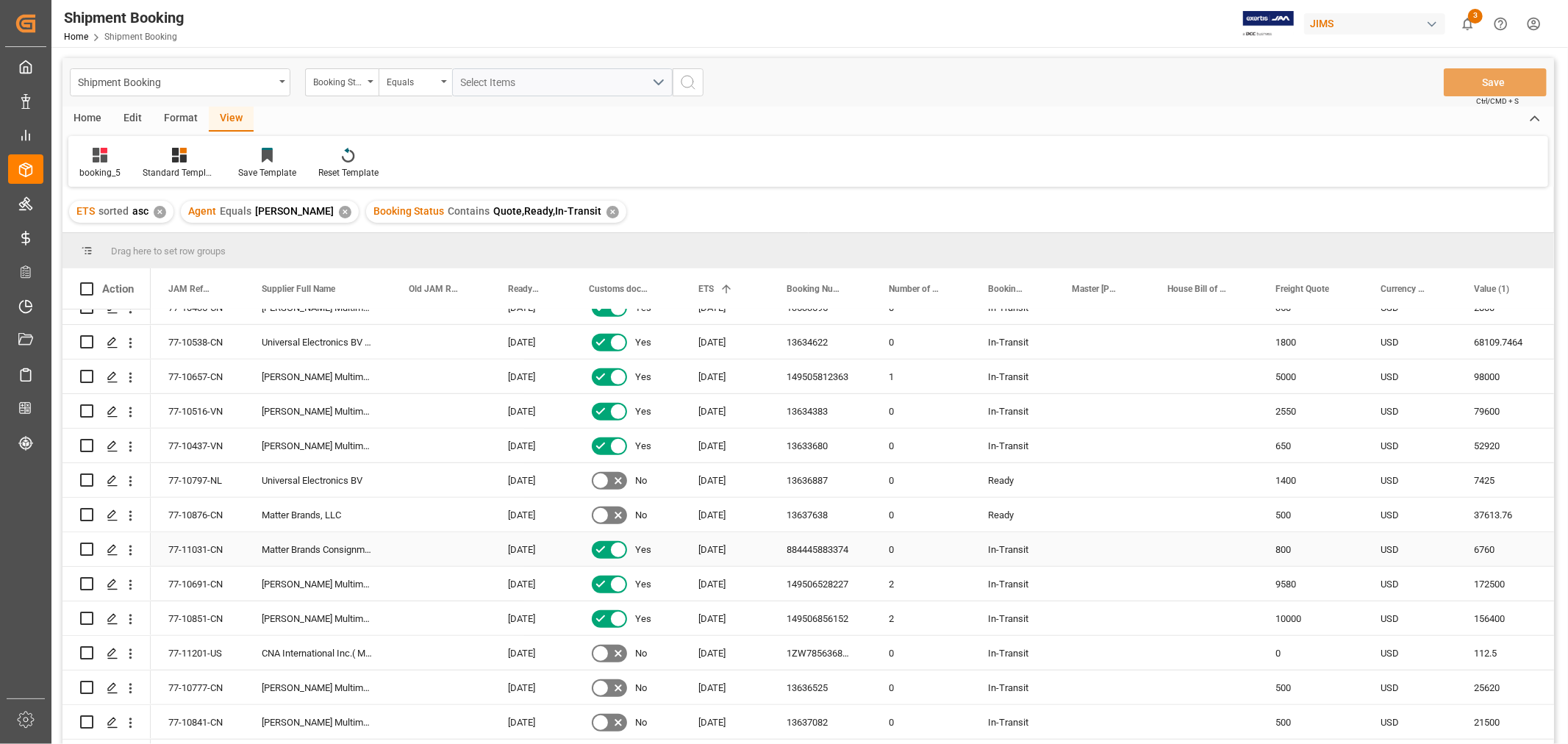
scroll to position [743, 0]
click at [831, 508] on div "13636887" at bounding box center [820, 516] width 102 height 34
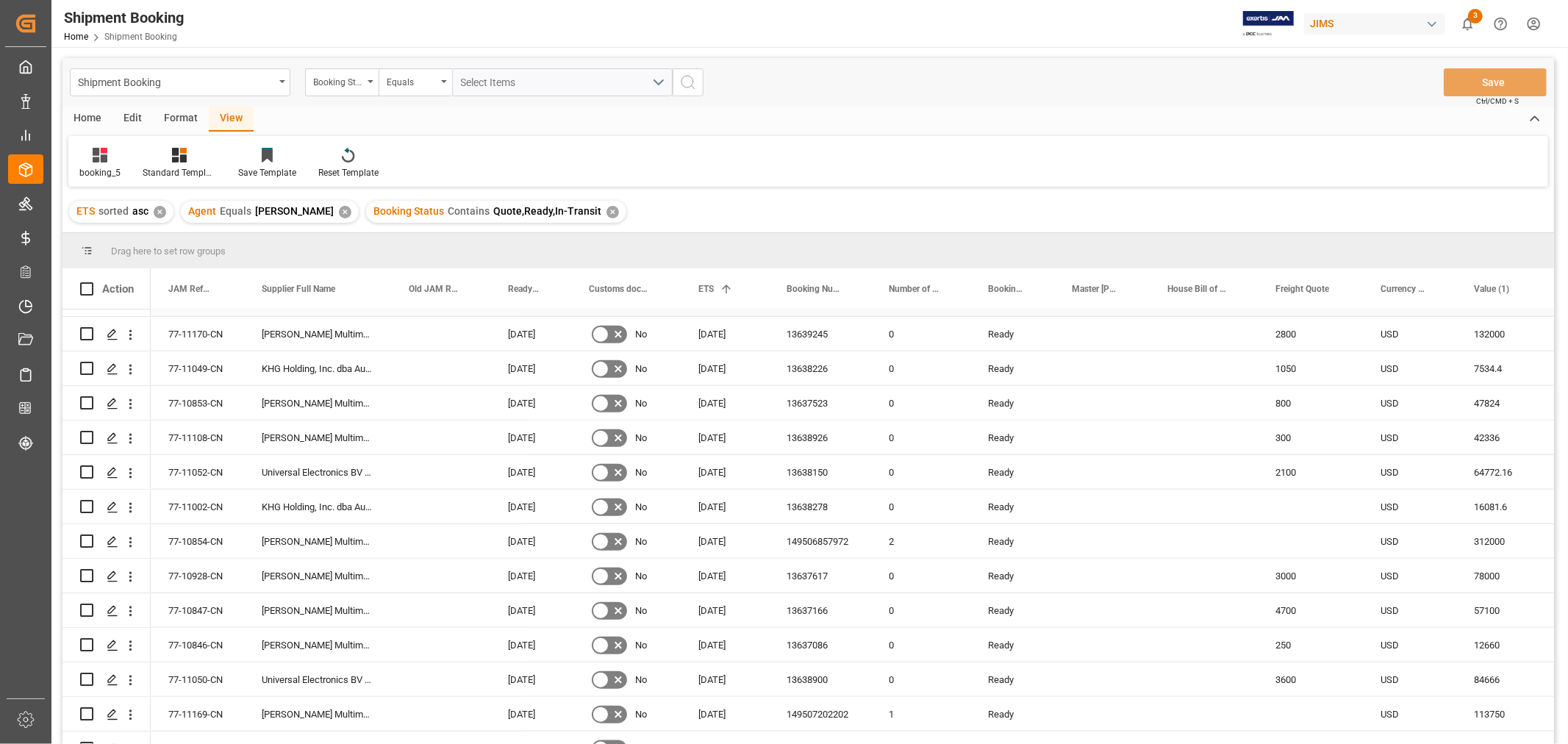
scroll to position [1397, 0]
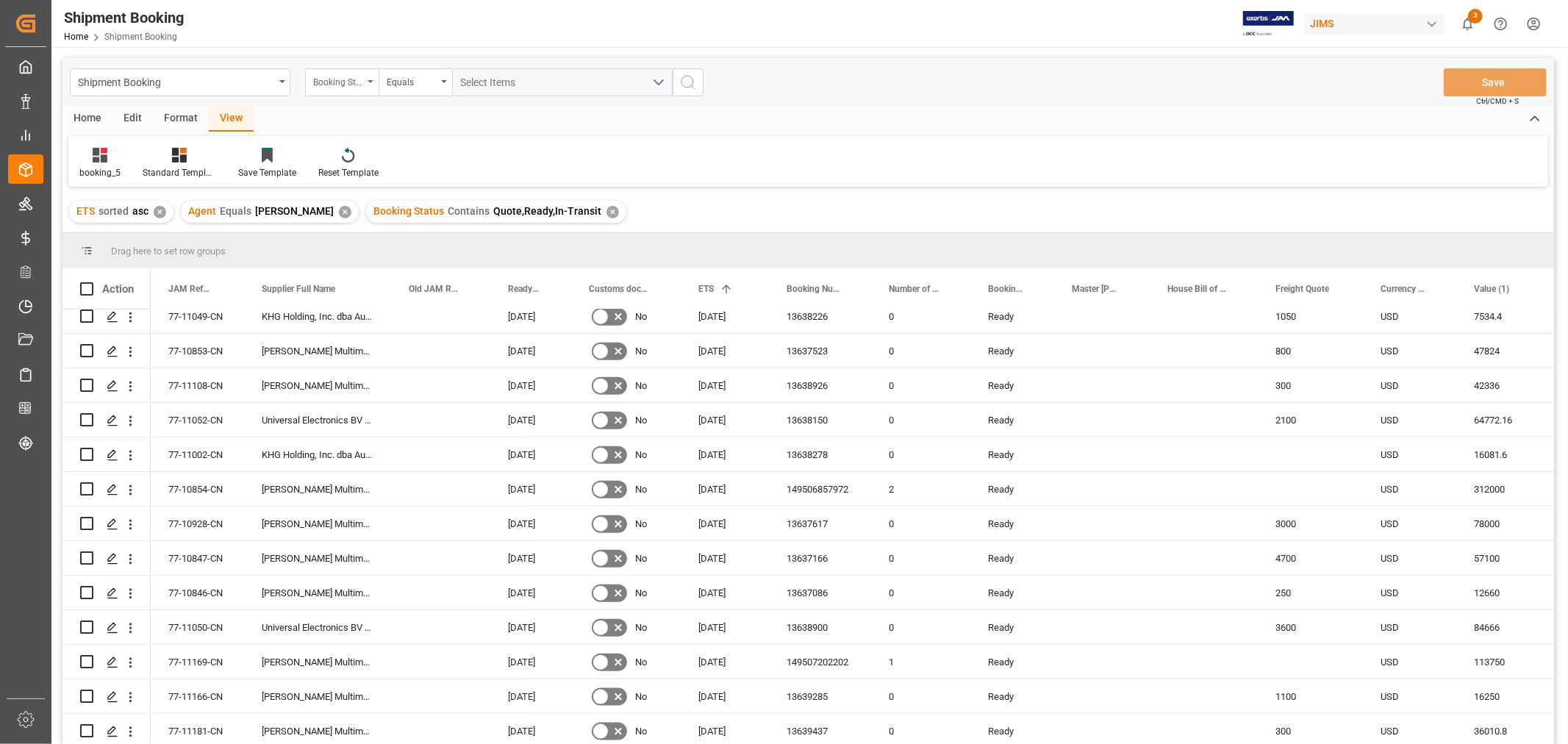
click at [349, 81] on div "Booking Status" at bounding box center [338, 80] width 50 height 17
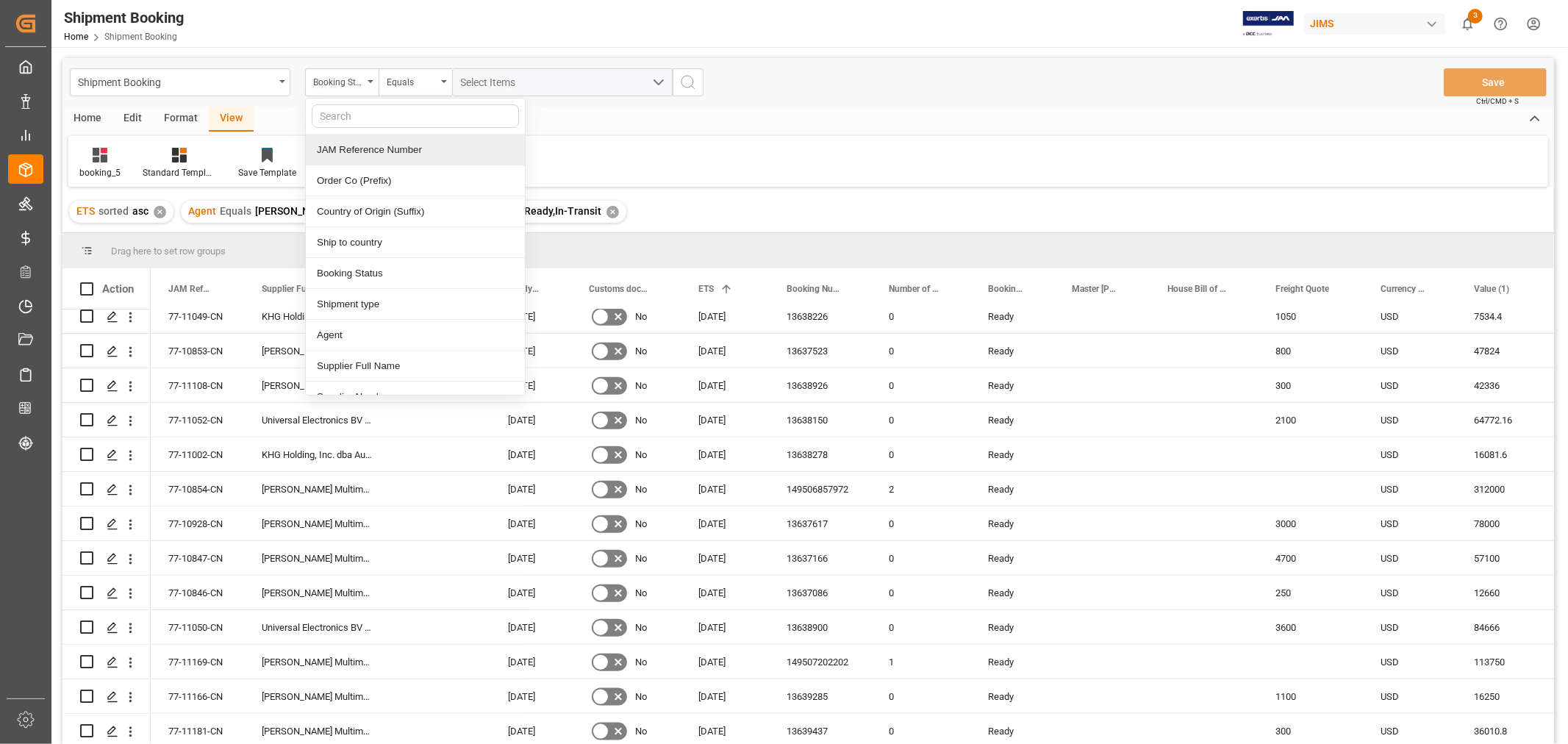
click at [350, 144] on div "JAM Reference Number" at bounding box center [415, 150] width 219 height 31
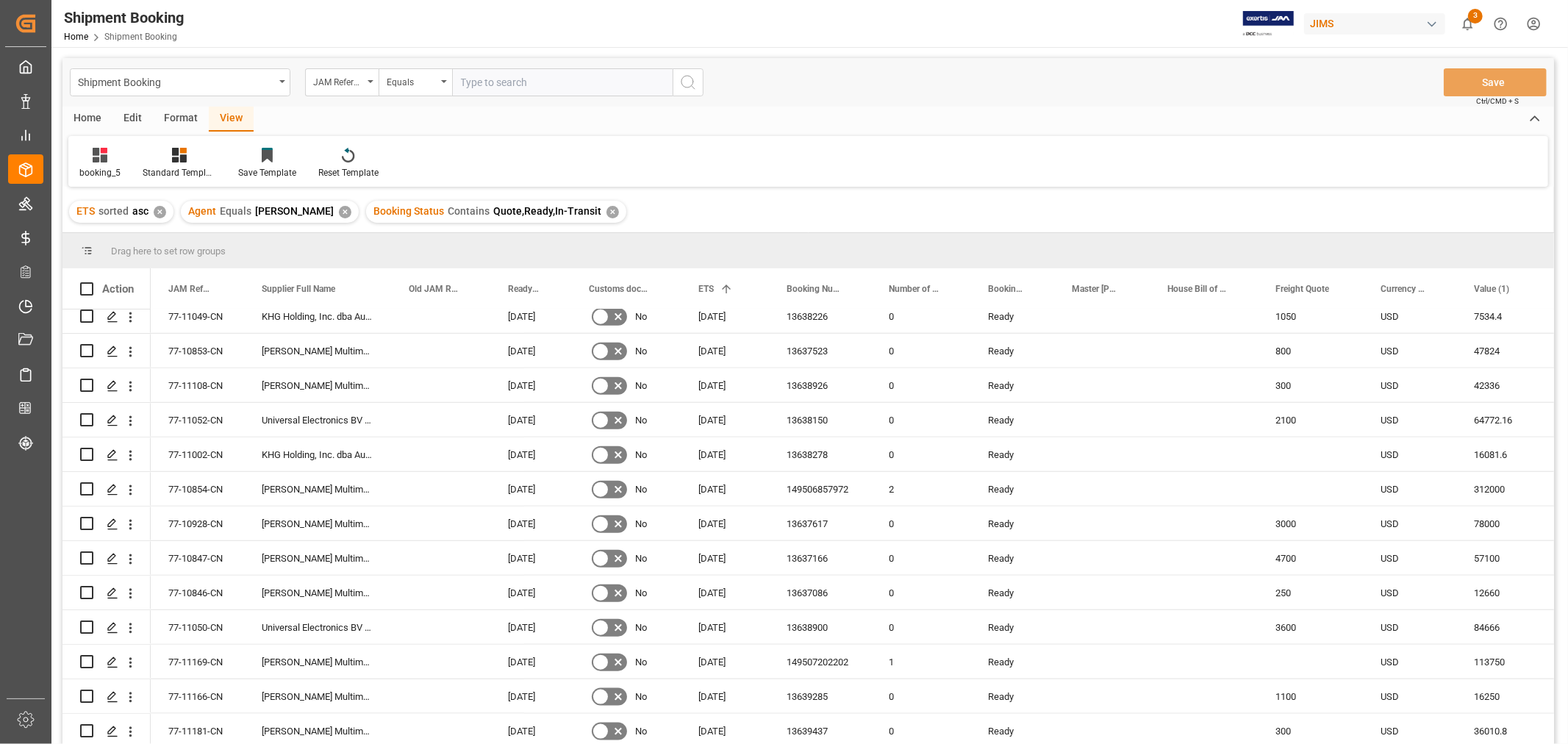
click at [474, 79] on input "text" at bounding box center [562, 82] width 221 height 28
type input "77-10797-nl"
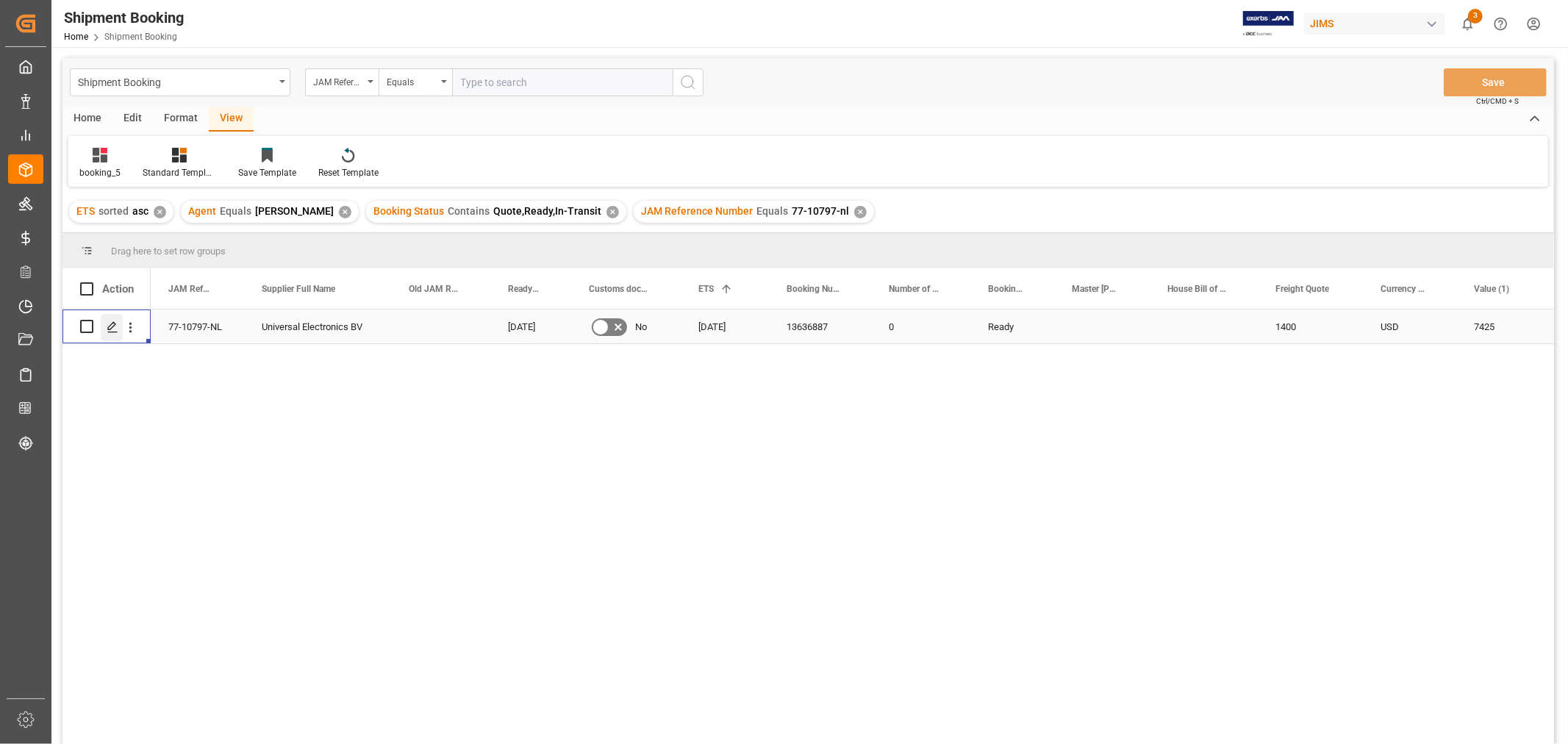
click at [111, 330] on icon "Press SPACE to select this row." at bounding box center [112, 327] width 12 height 12
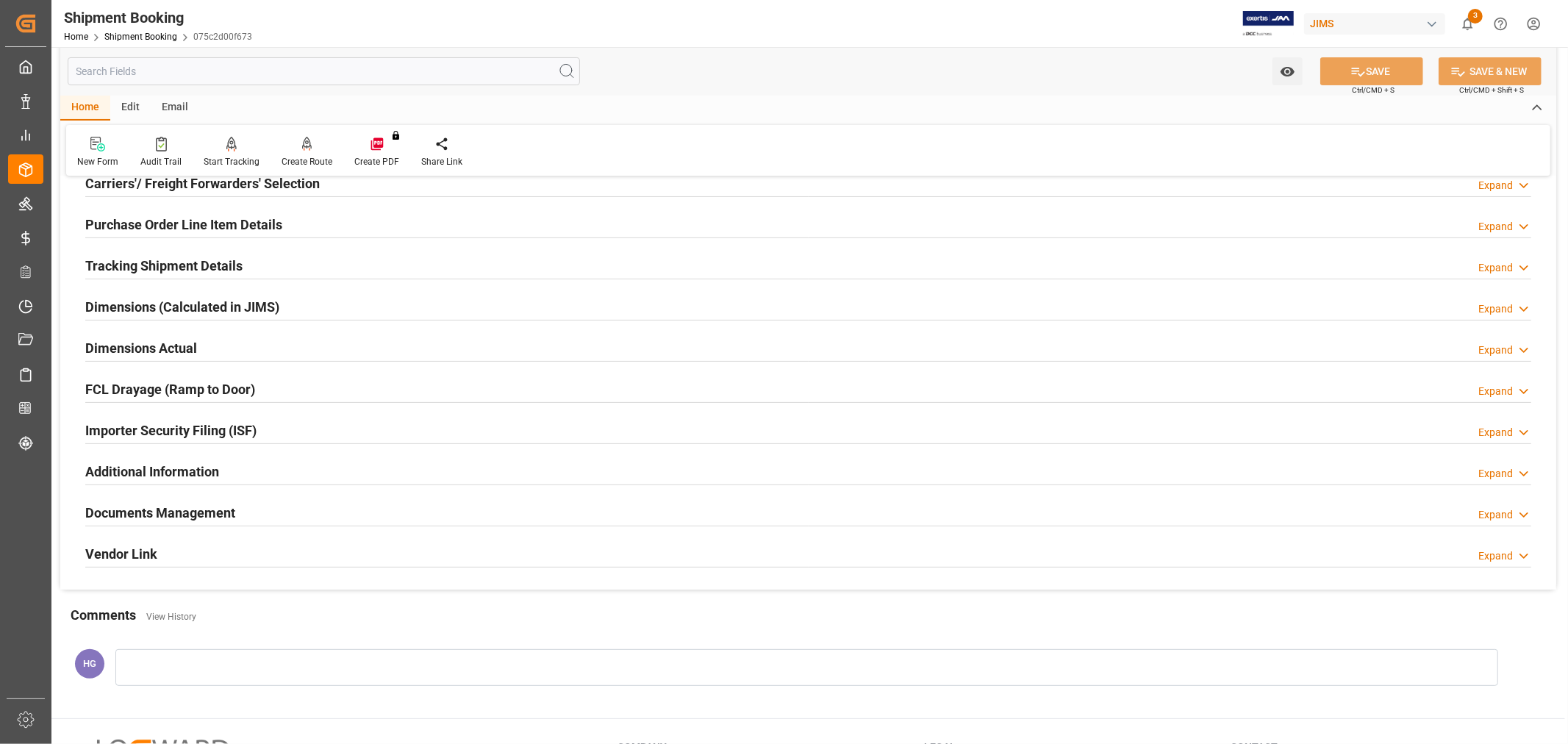
scroll to position [245, 0]
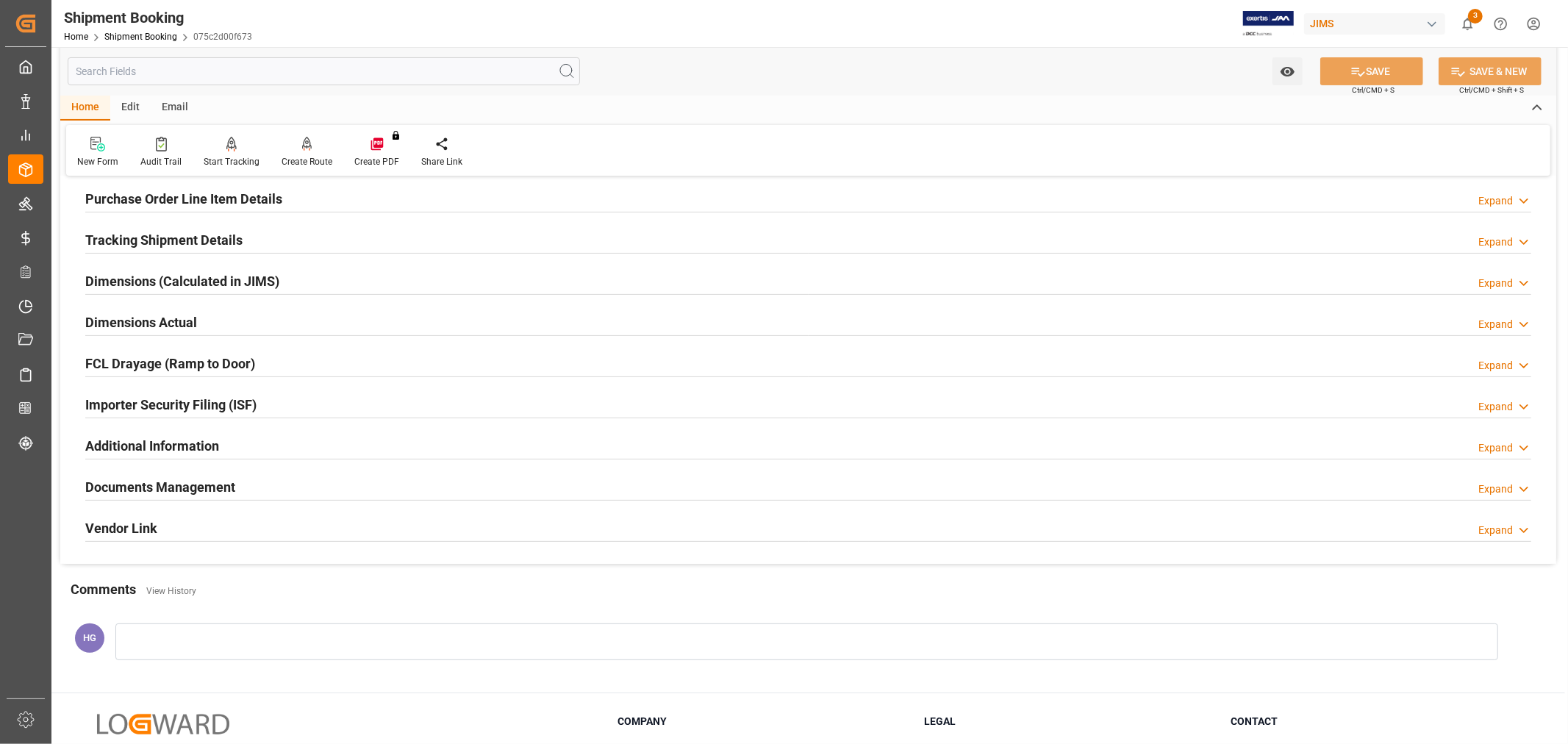
click at [226, 481] on h2 "Documents Management" at bounding box center [160, 487] width 150 height 20
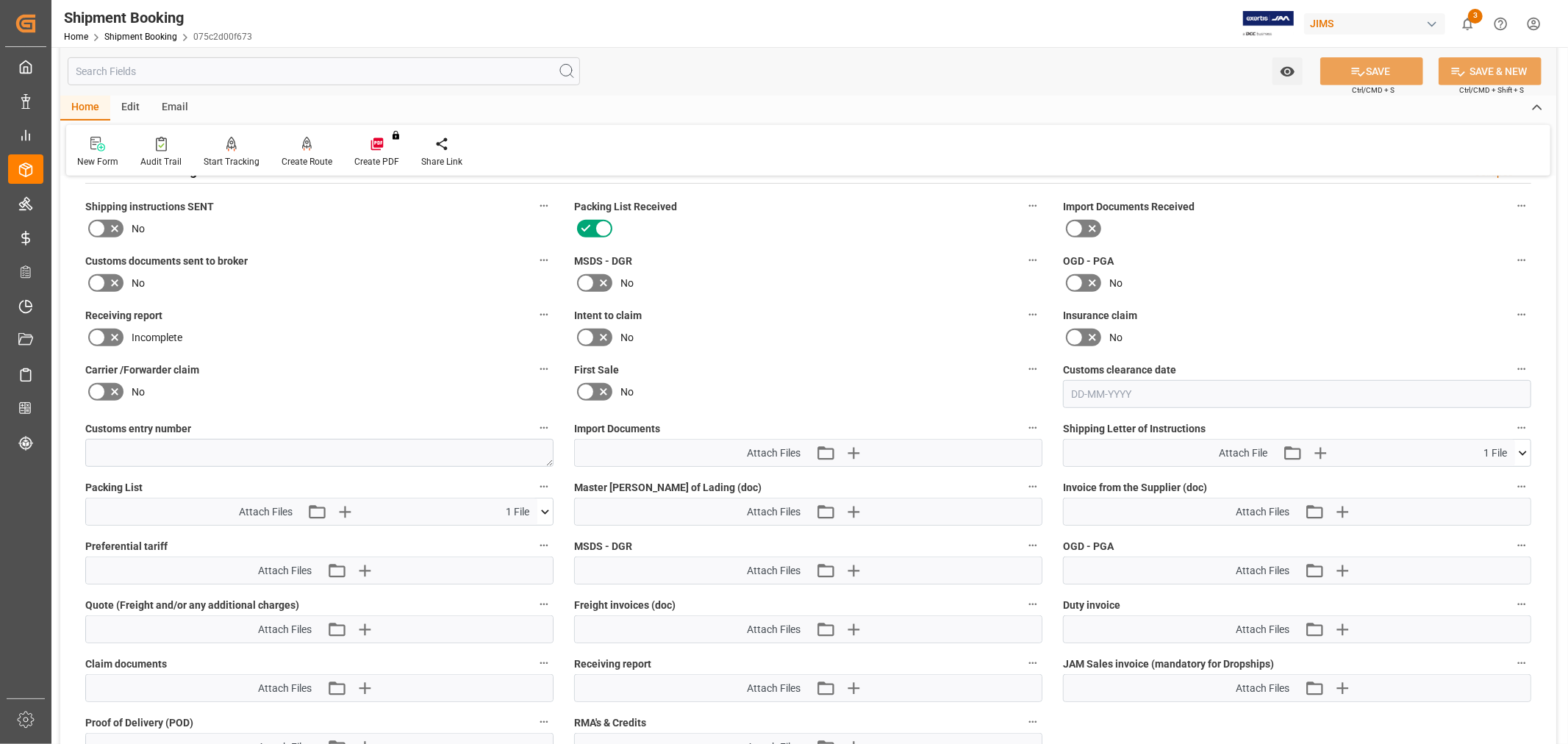
scroll to position [653, 0]
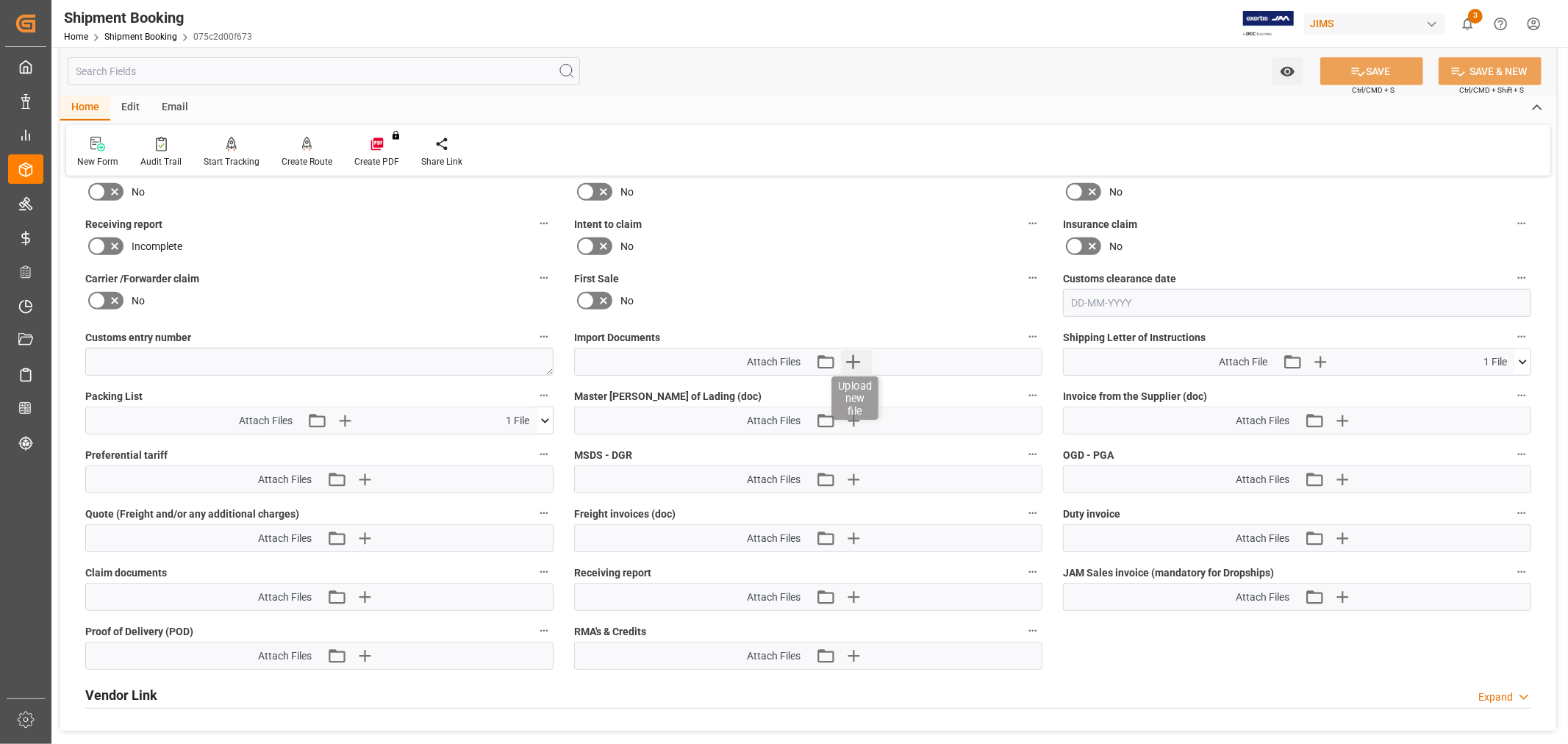
click at [853, 355] on icon "button" at bounding box center [852, 362] width 14 height 14
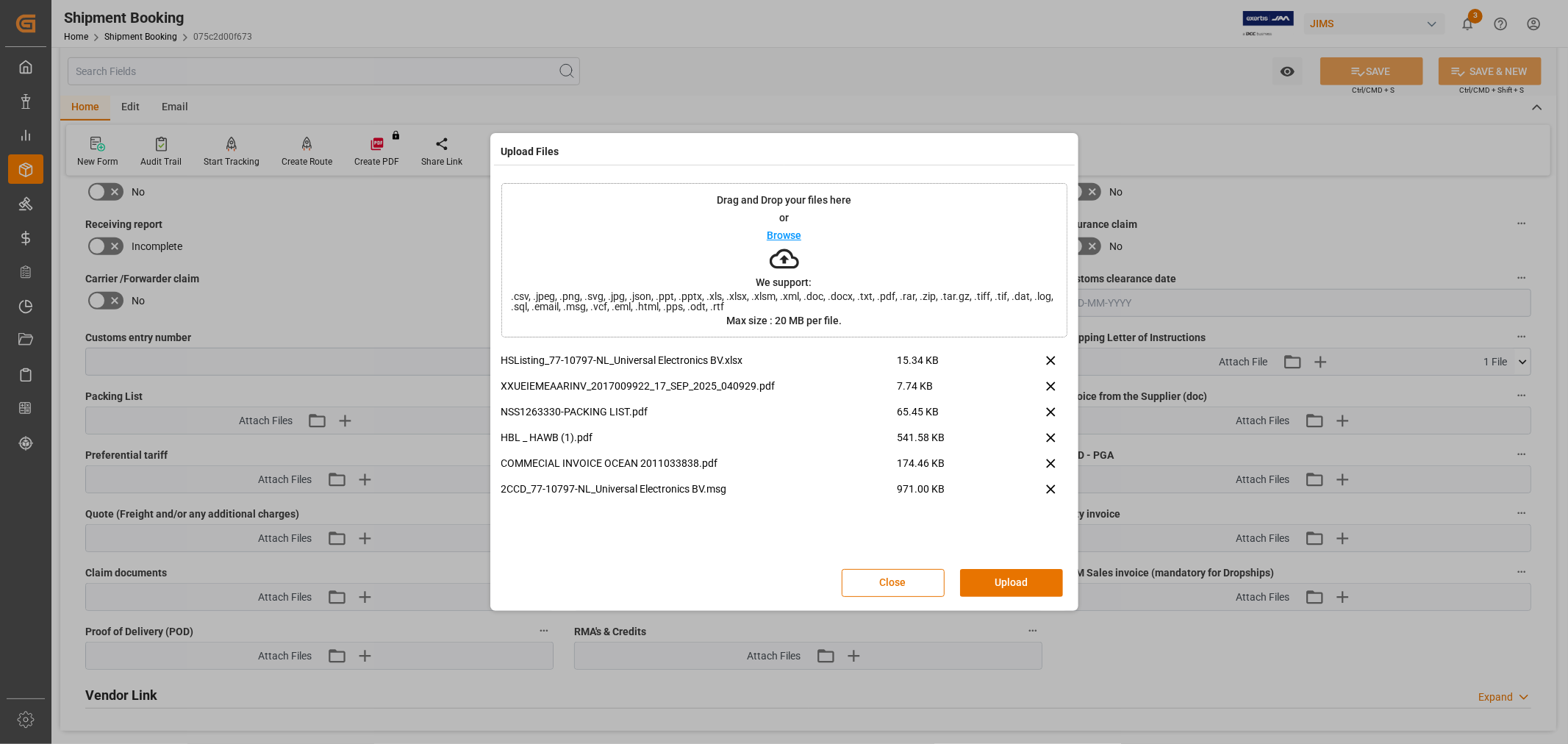
drag, startPoint x: 990, startPoint y: 580, endPoint x: 1025, endPoint y: 549, distance: 46.8
click at [990, 577] on button "Upload" at bounding box center [1011, 582] width 103 height 28
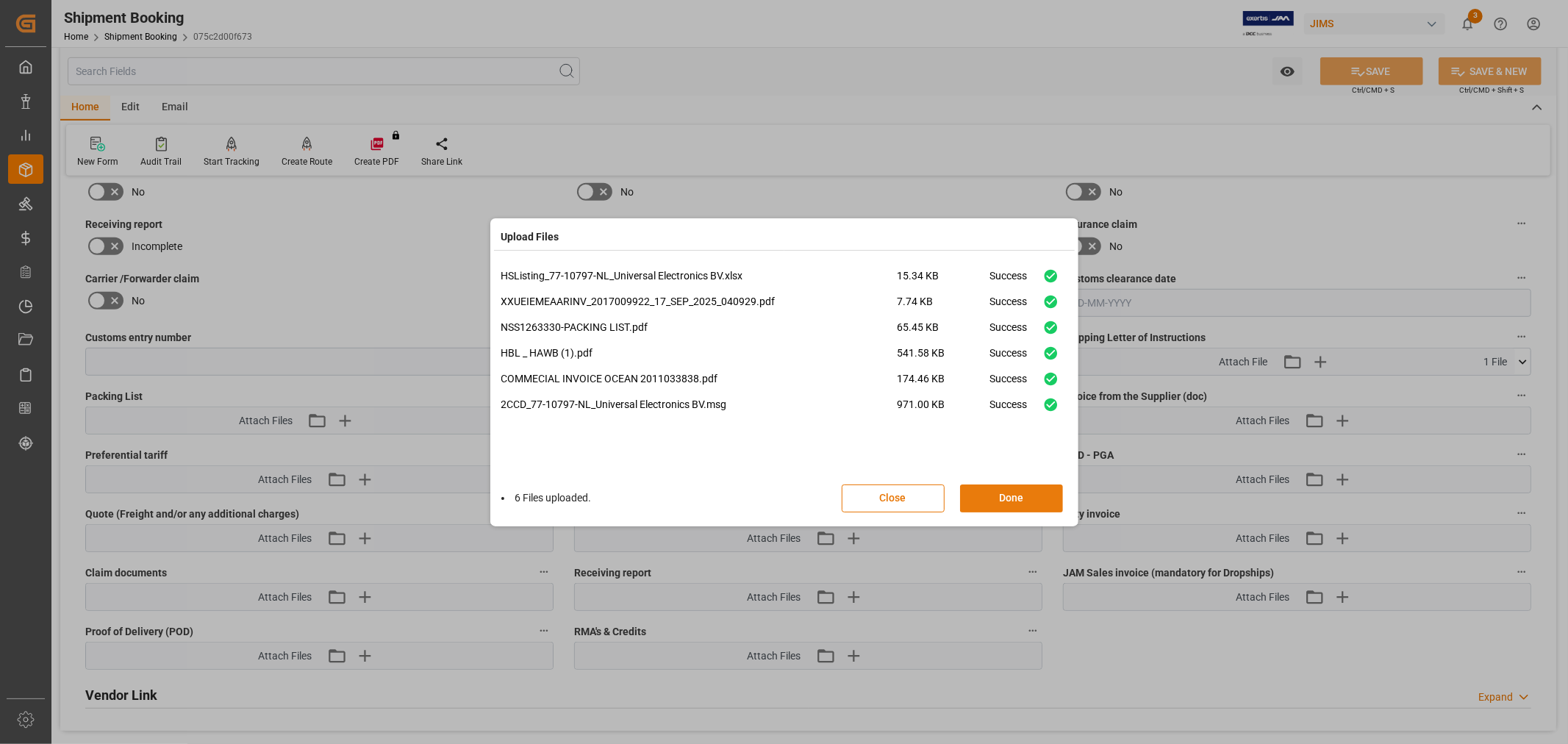
click at [1026, 497] on button "Done" at bounding box center [1011, 498] width 103 height 28
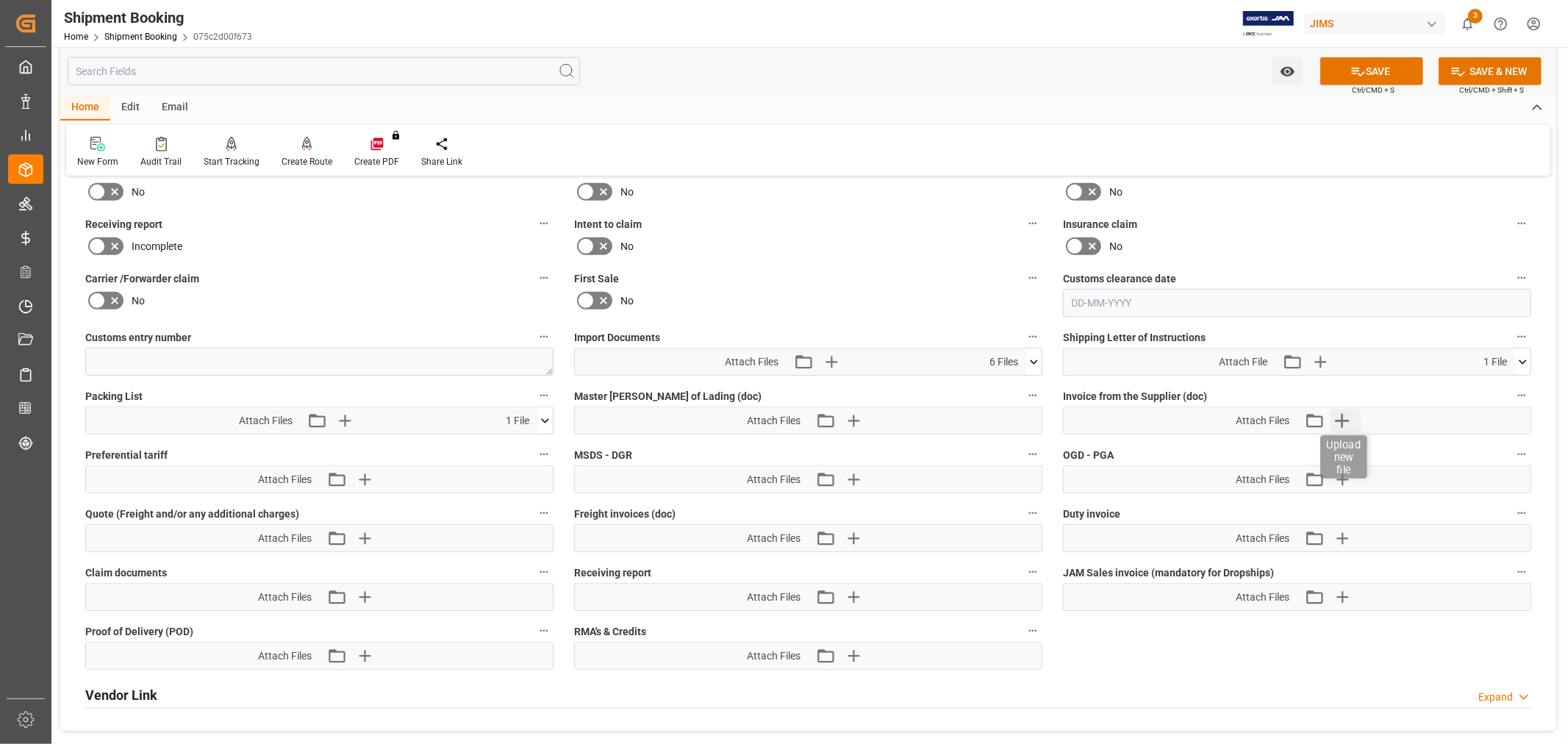
click at [1331, 421] on icon "button" at bounding box center [1342, 421] width 24 height 24
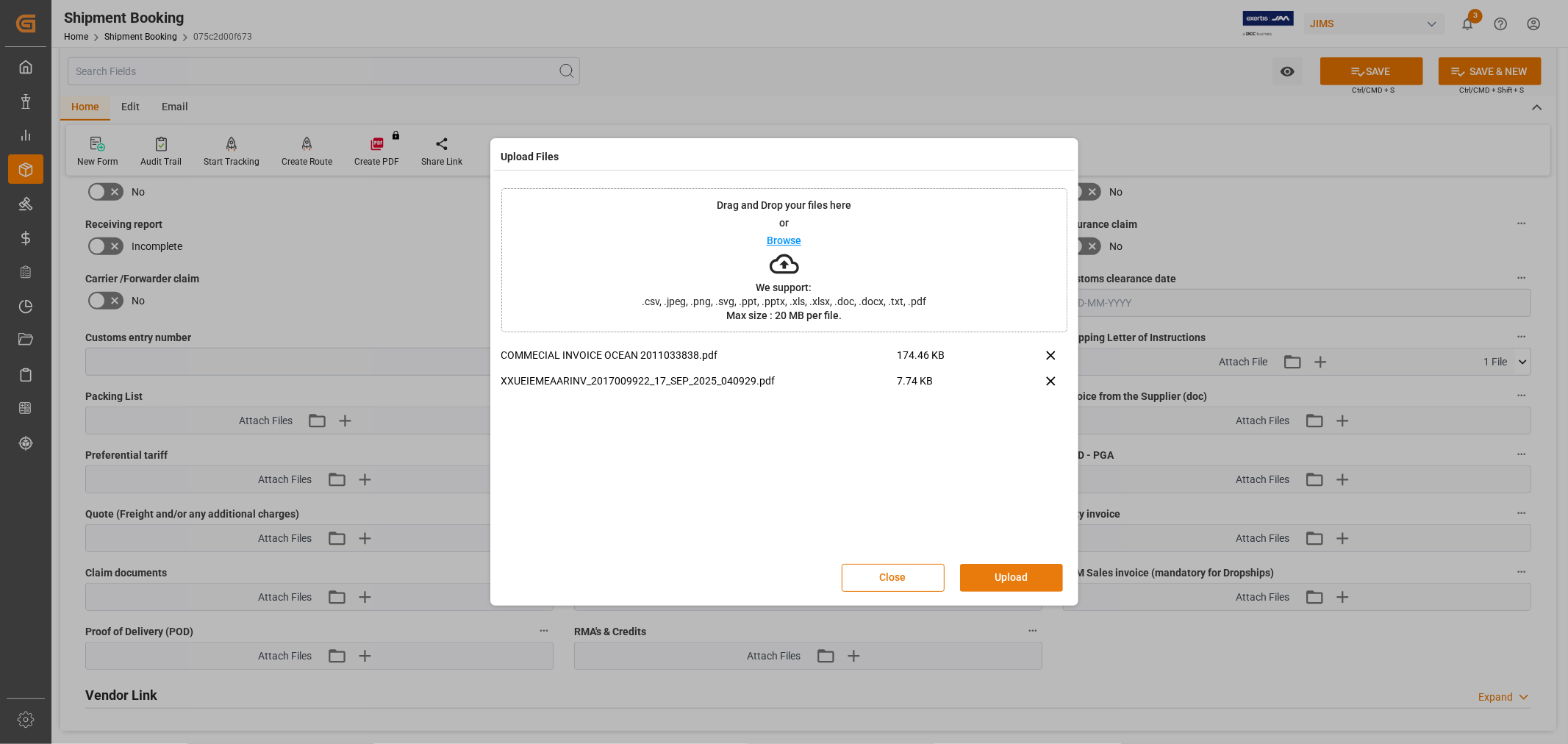
click at [1001, 583] on button "Upload" at bounding box center [1011, 578] width 103 height 28
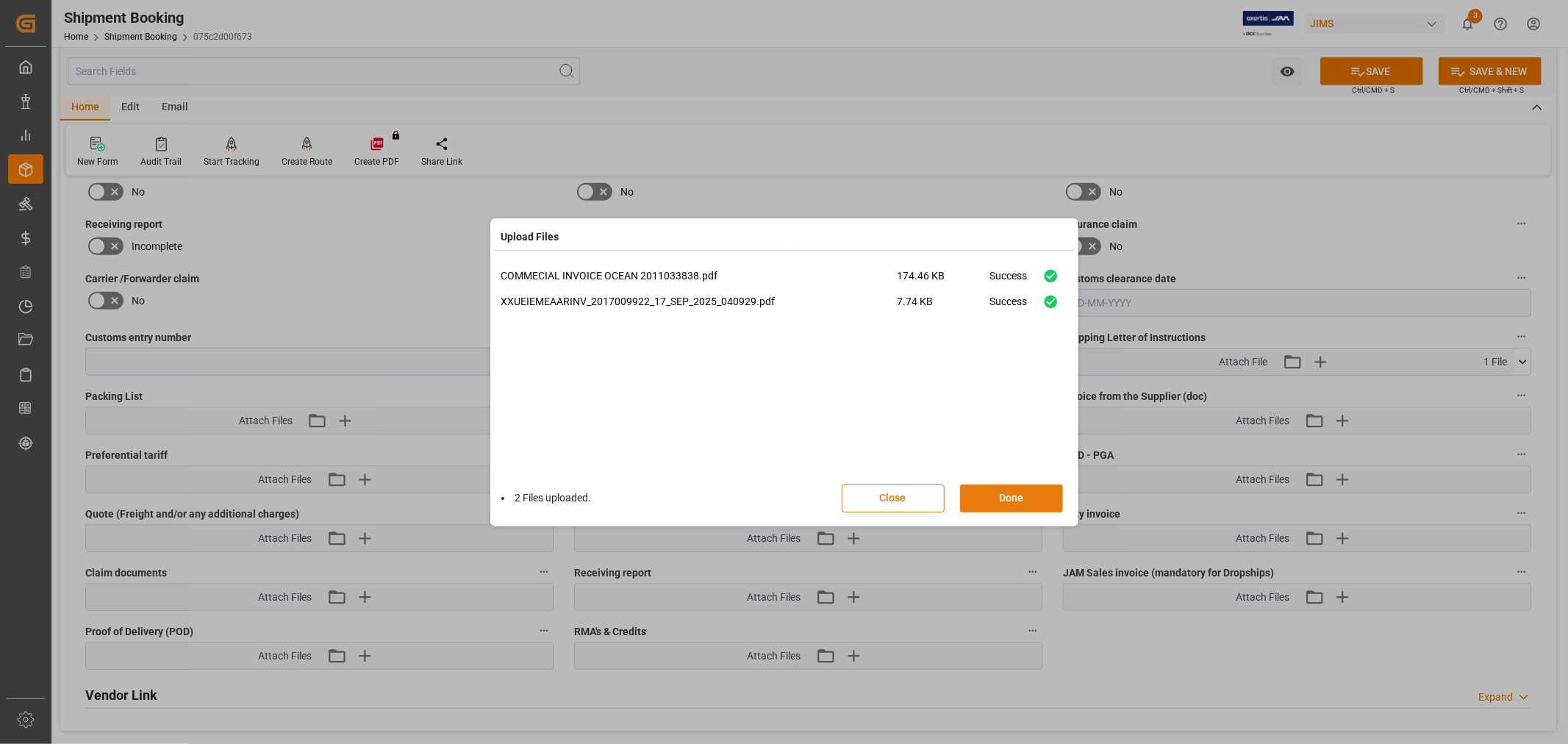
click at [999, 500] on button "Done" at bounding box center [1011, 498] width 103 height 28
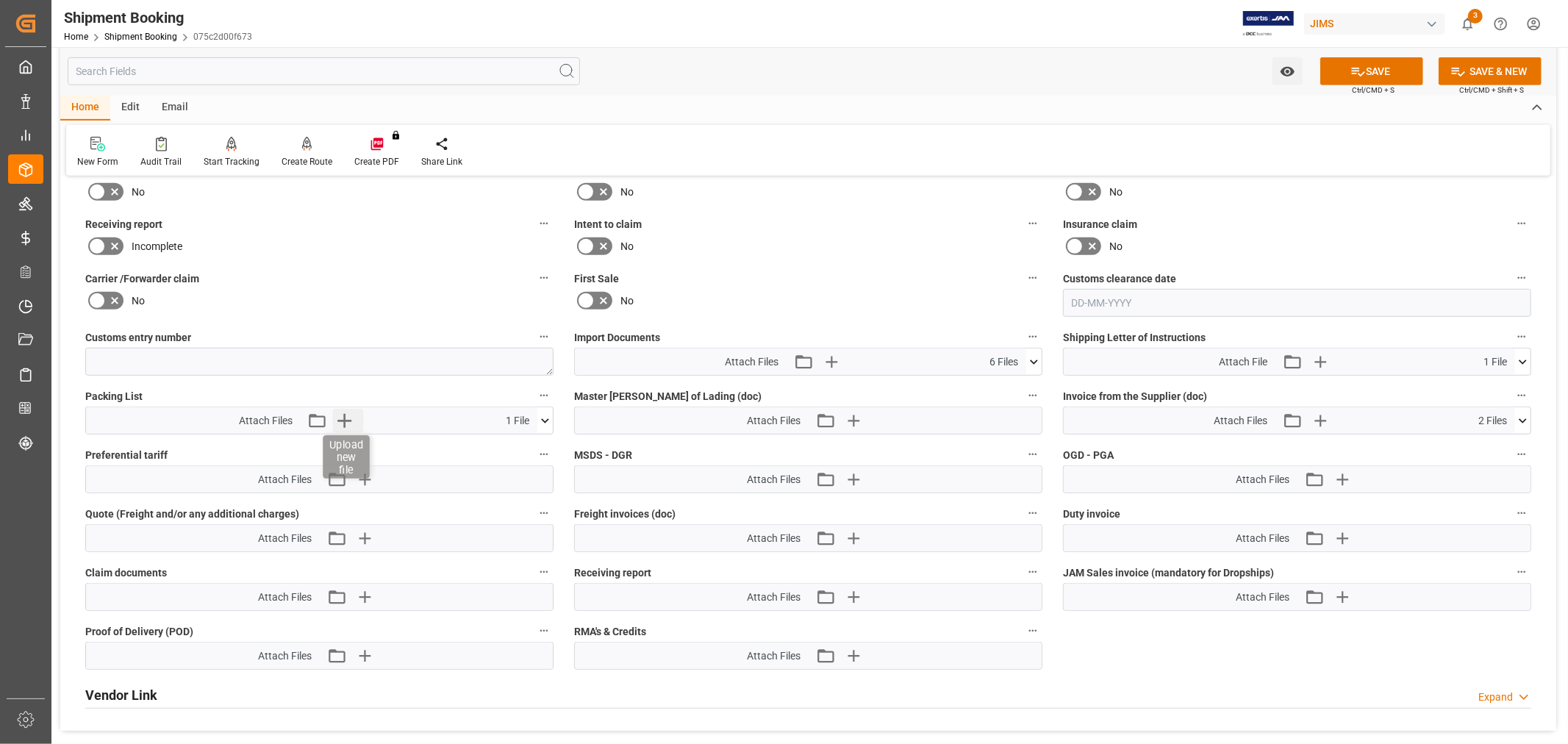
click at [337, 414] on icon "button" at bounding box center [345, 421] width 24 height 24
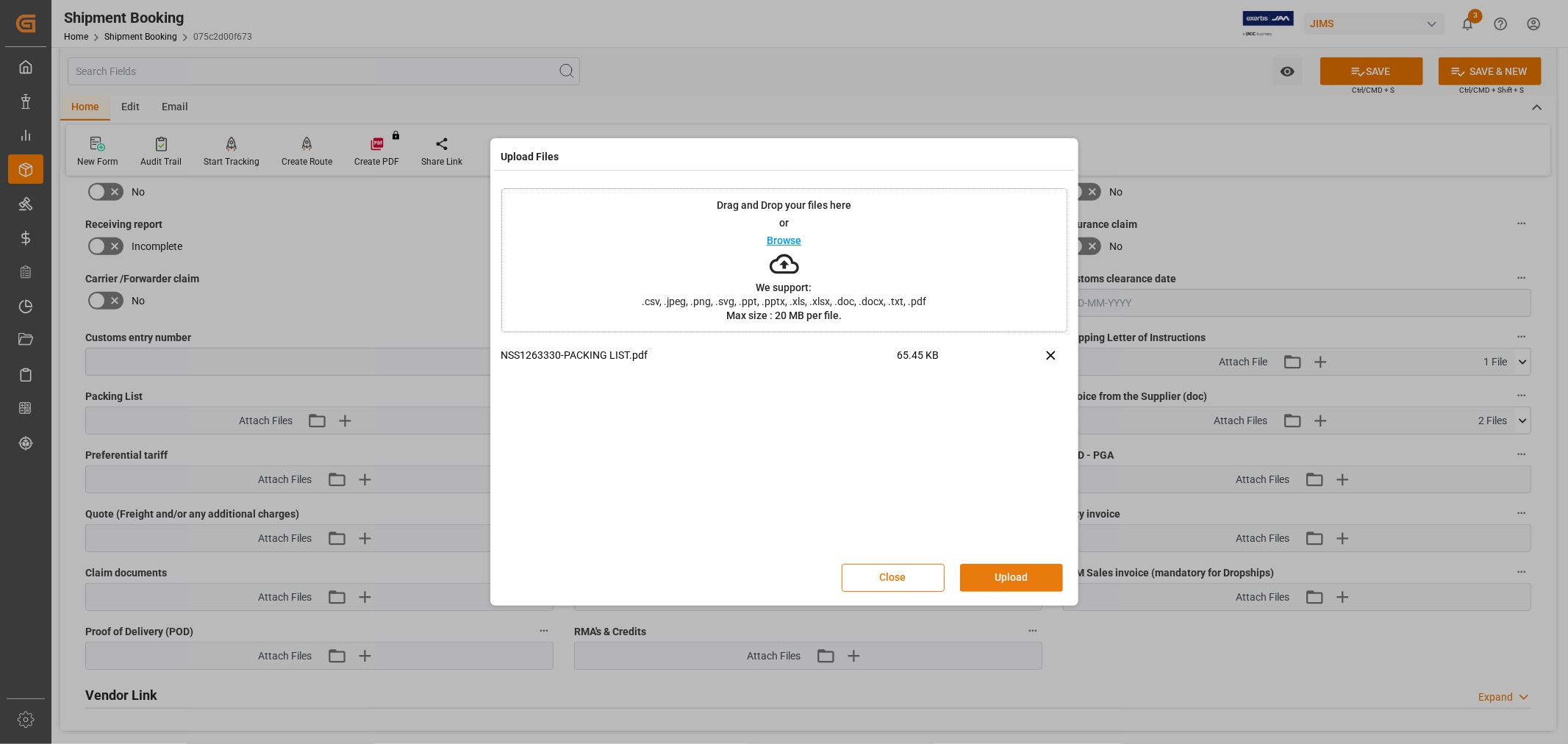
click at [986, 570] on button "Upload" at bounding box center [1011, 578] width 103 height 28
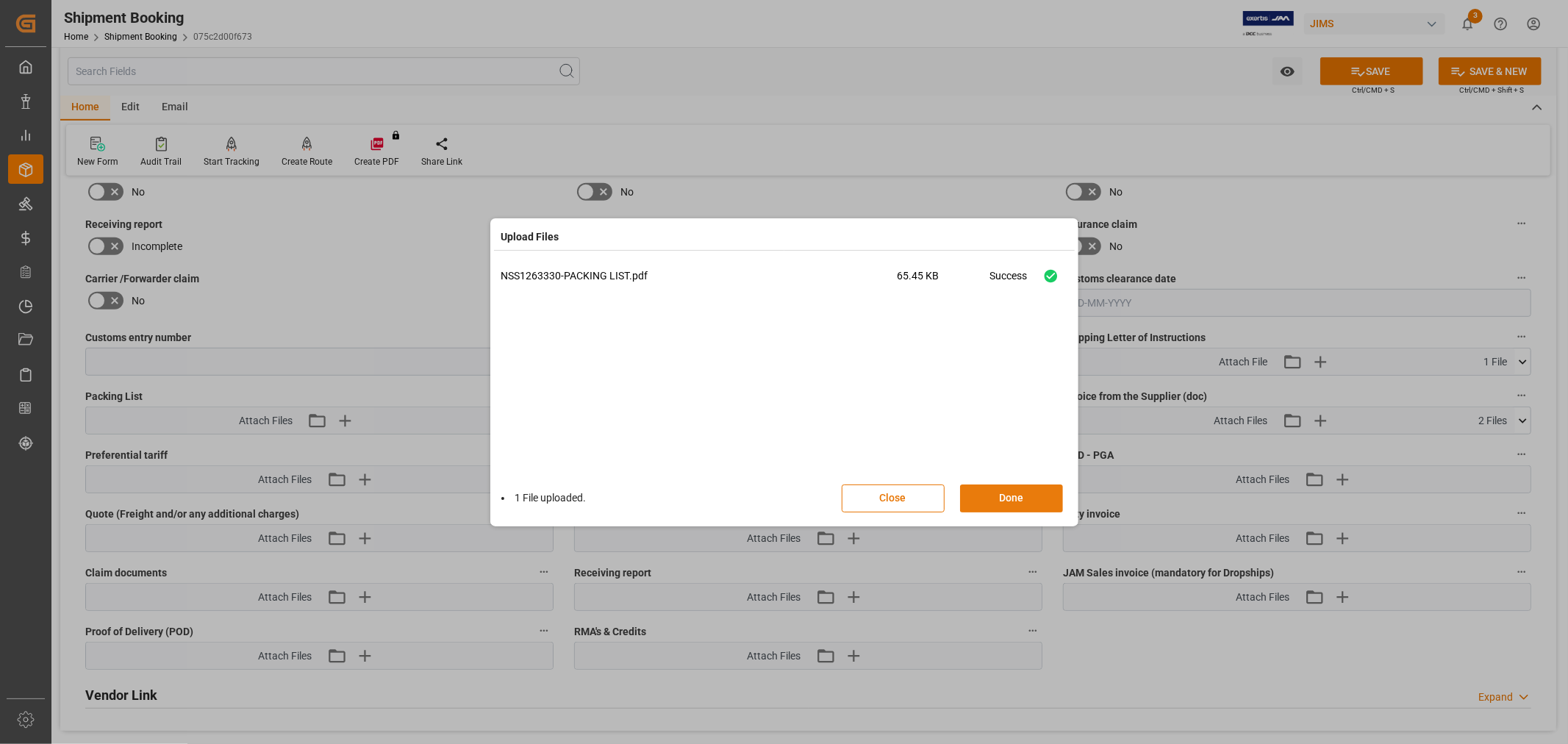
click at [1007, 498] on button "Done" at bounding box center [1011, 498] width 103 height 28
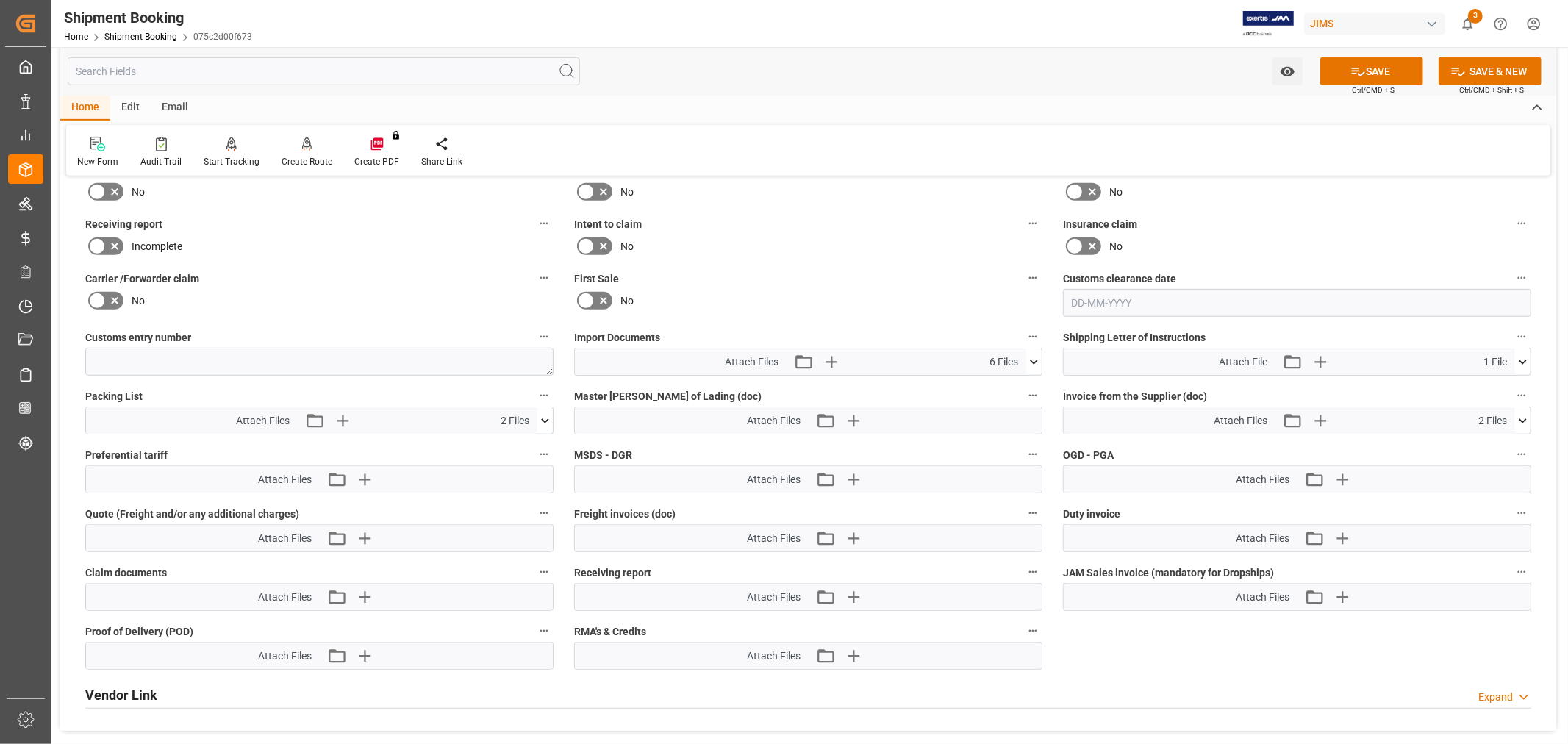
scroll to position [489, 0]
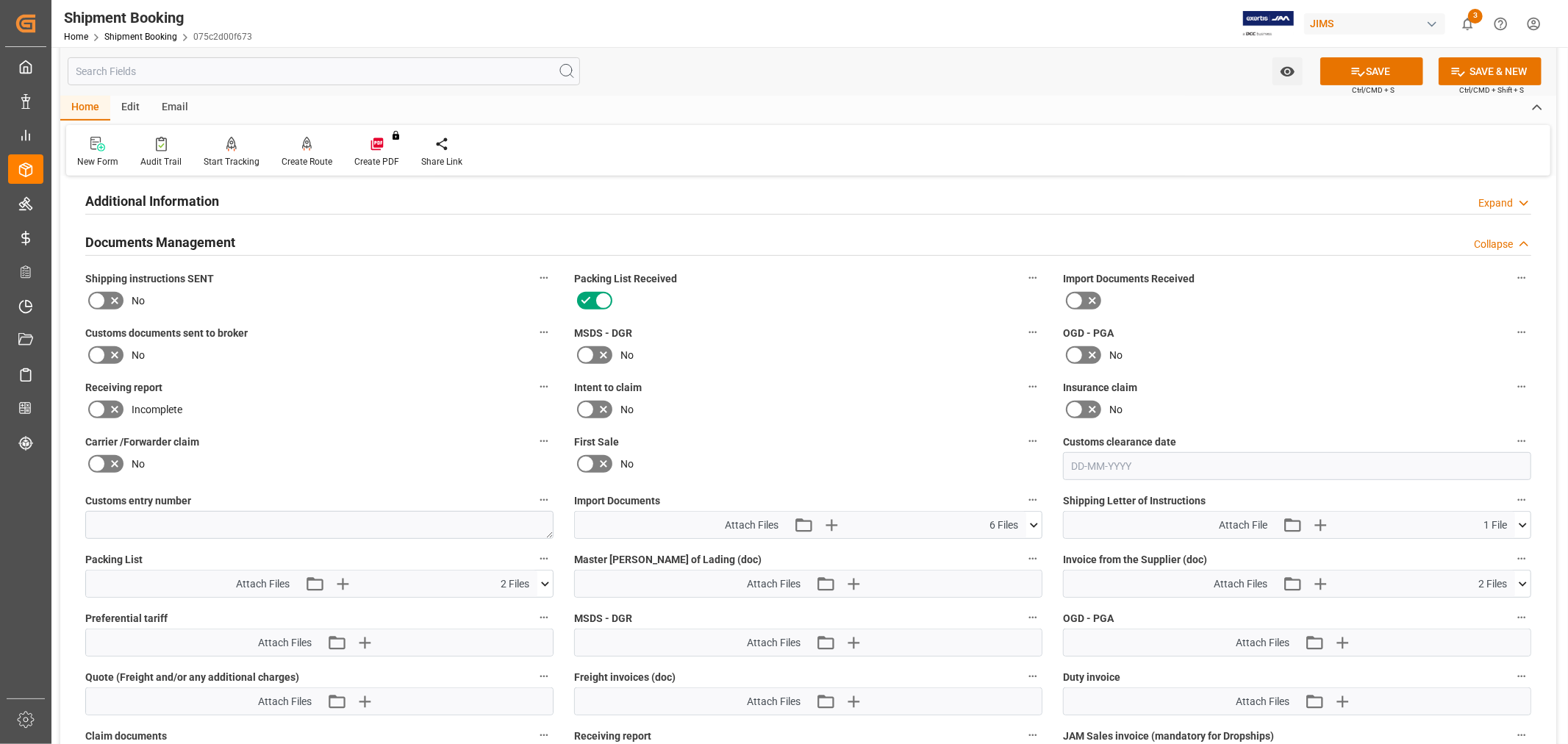
click at [104, 349] on label at bounding box center [105, 355] width 41 height 24
click at [0, 0] on input "checkbox" at bounding box center [0, 0] width 0 height 0
drag, startPoint x: 371, startPoint y: 401, endPoint x: 379, endPoint y: 394, distance: 10.6
click at [371, 400] on div "Incomplete" at bounding box center [319, 410] width 468 height 24
click at [1364, 59] on button "SAVE" at bounding box center [1371, 71] width 103 height 28
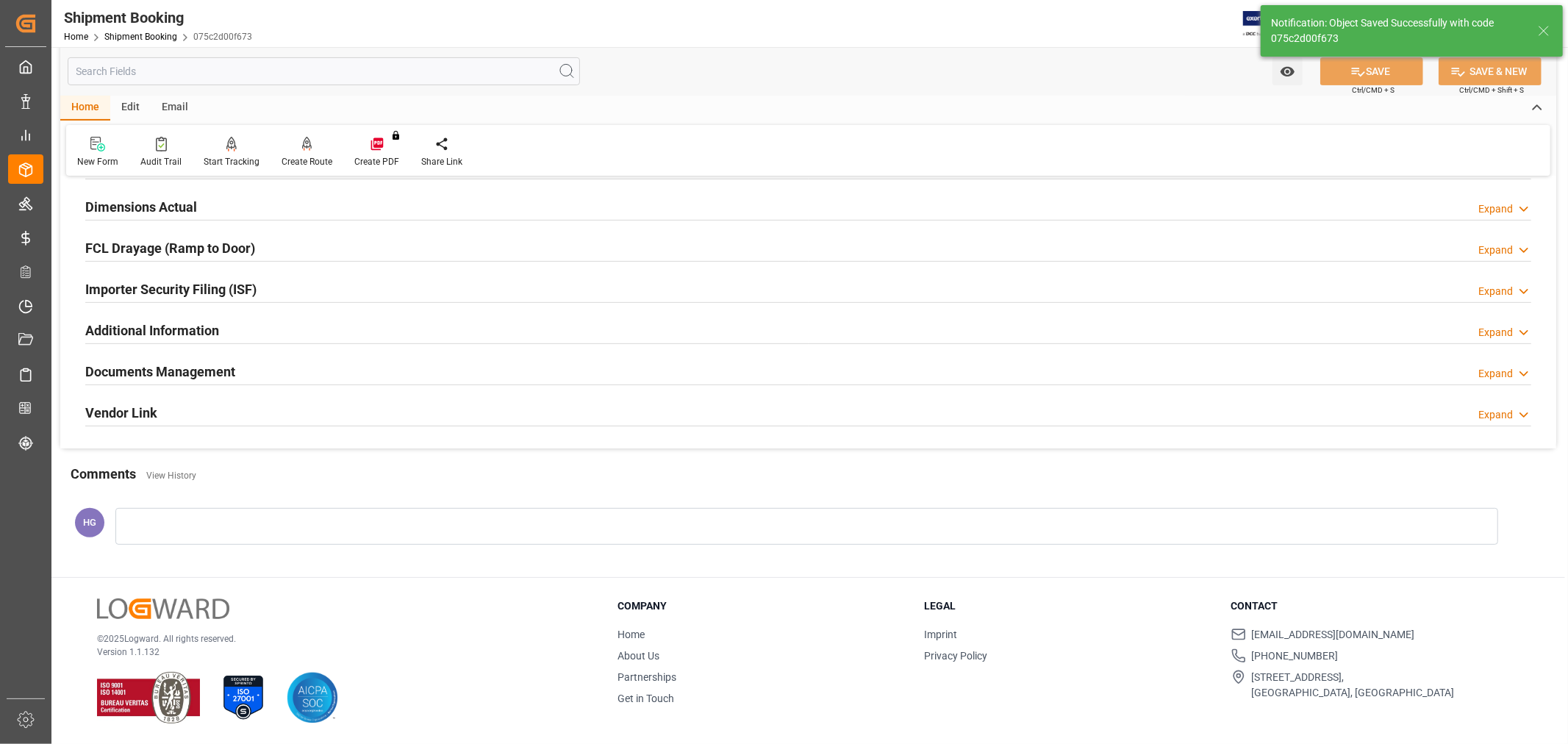
scroll to position [361, 0]
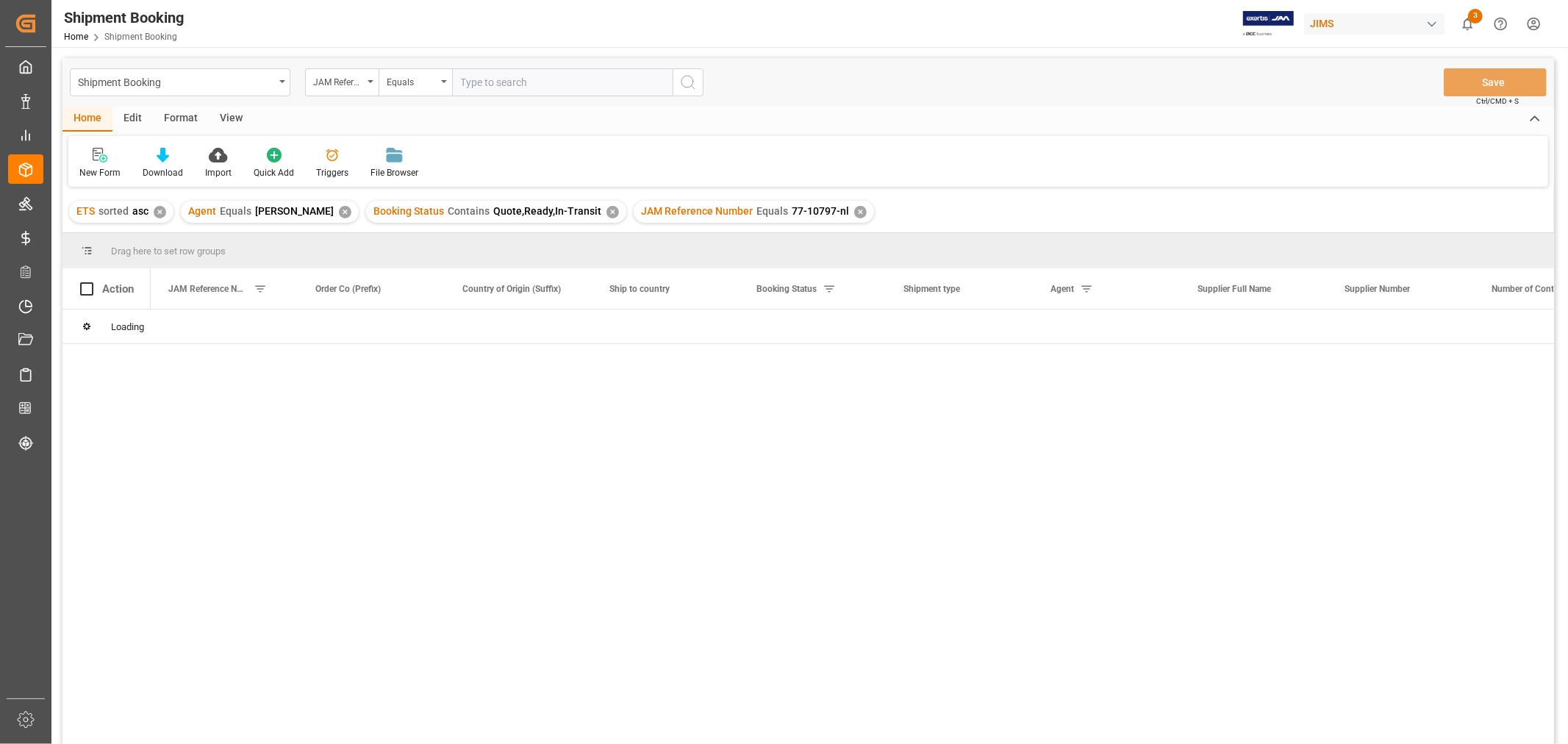
click at [854, 210] on div "✕" at bounding box center [861, 212] width 13 height 13
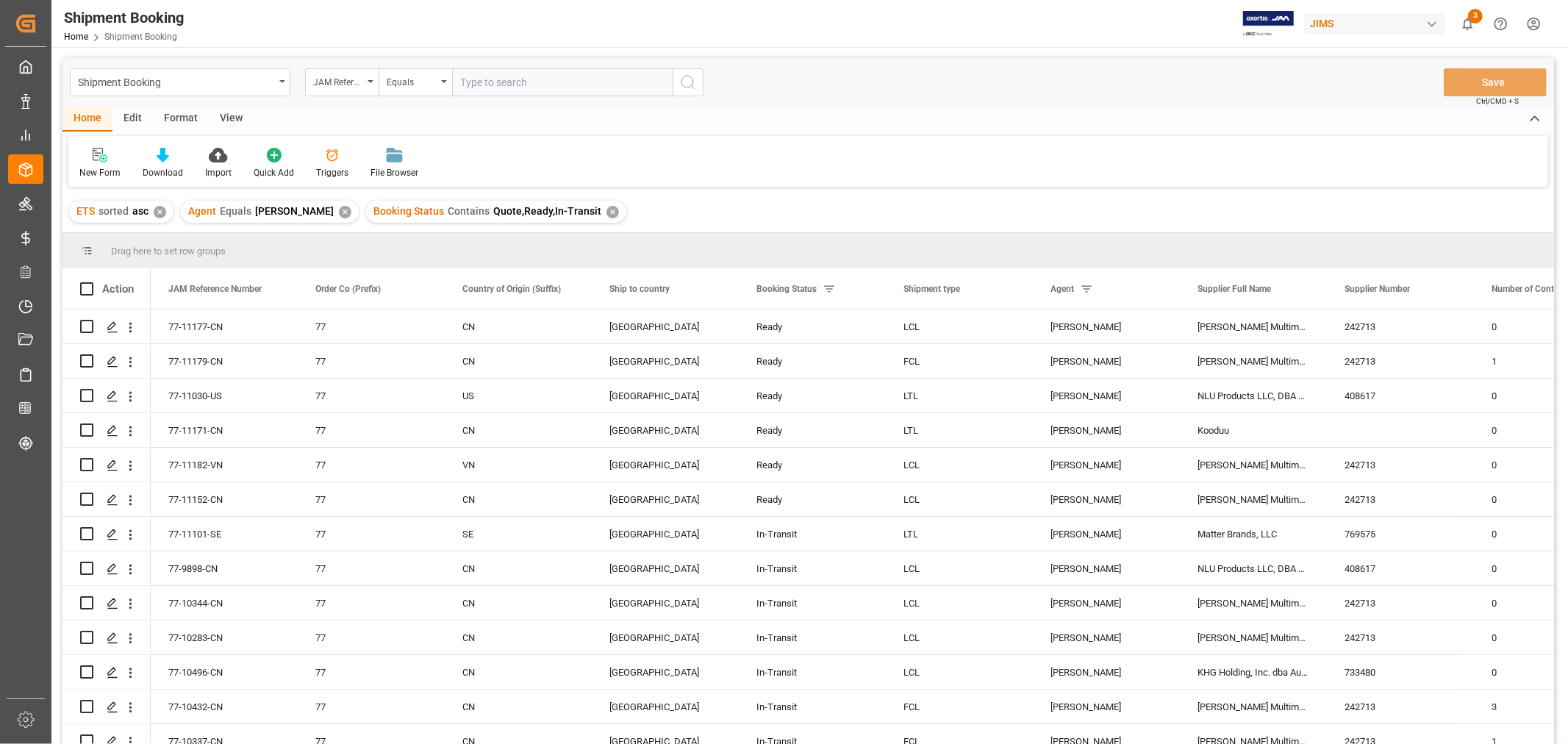
click at [226, 115] on div "View" at bounding box center [231, 119] width 45 height 25
click at [89, 167] on div "Default" at bounding box center [93, 173] width 28 height 13
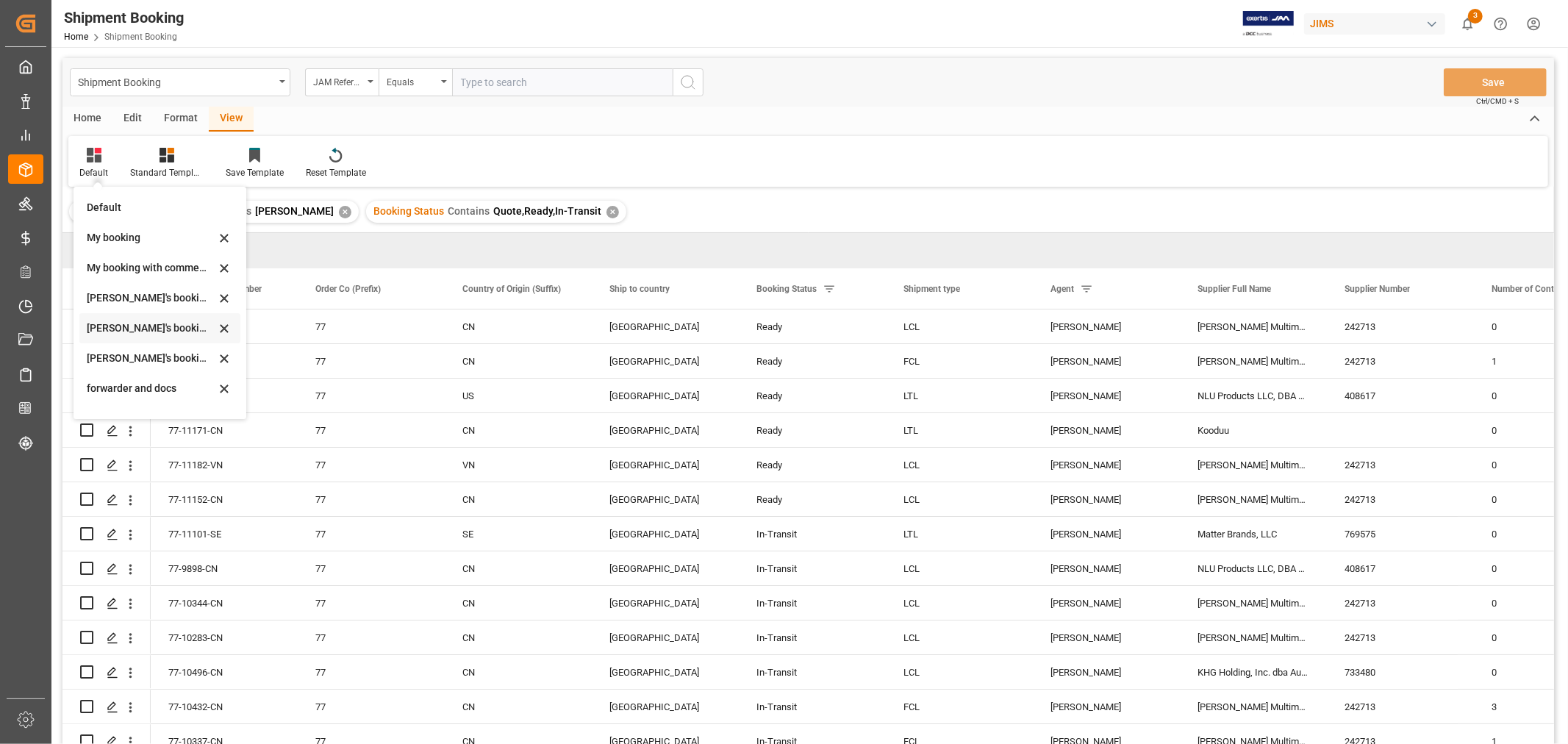
scroll to position [141, 0]
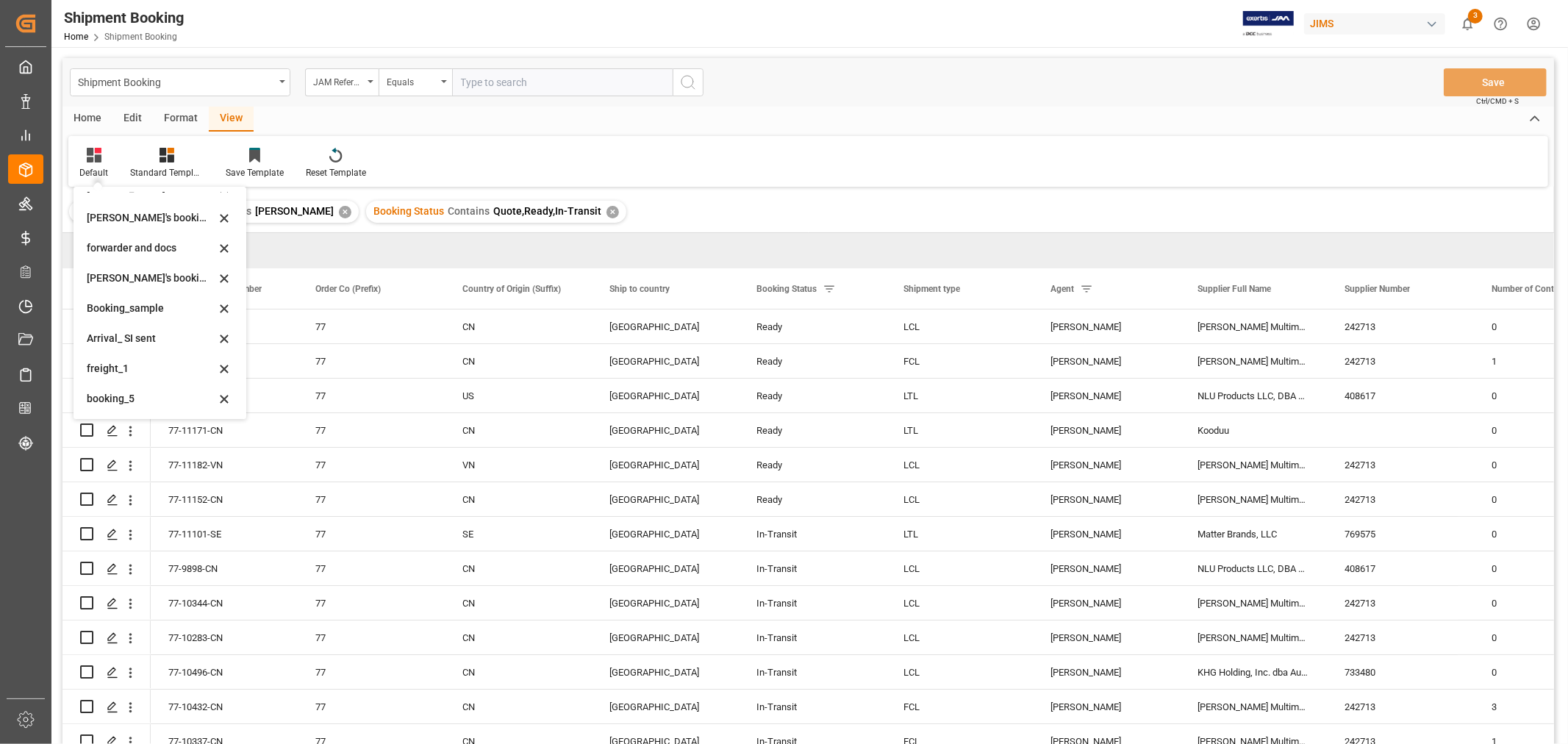
drag, startPoint x: 114, startPoint y: 402, endPoint x: 193, endPoint y: 364, distance: 87.7
click at [115, 402] on div "booking_5" at bounding box center [151, 398] width 129 height 16
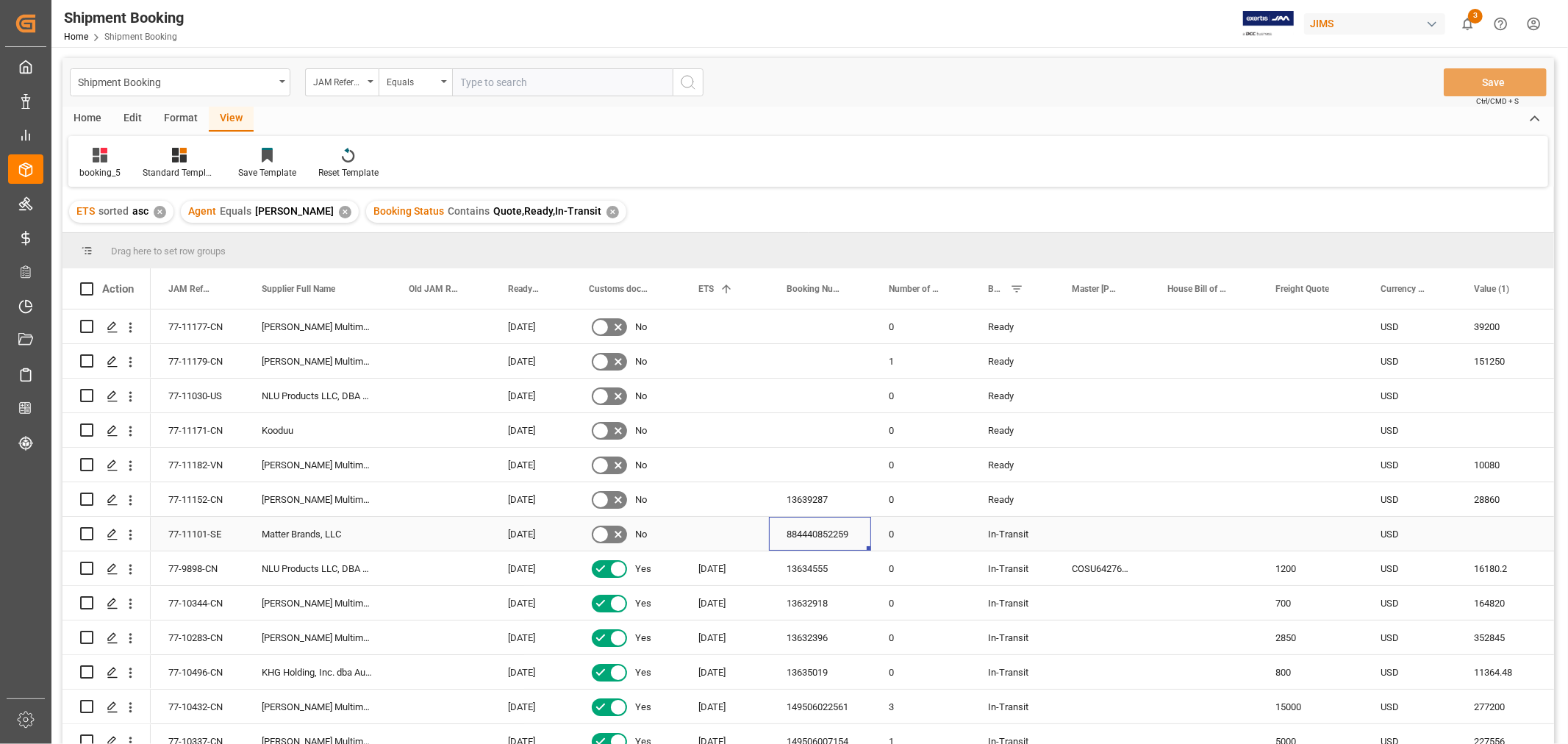
click at [826, 535] on div "884440852259" at bounding box center [820, 533] width 102 height 34
click at [192, 533] on div "77-11101-SE" at bounding box center [197, 533] width 93 height 34
click at [1478, 540] on div "Press SPACE to select this row." at bounding box center [1500, 533] width 88 height 34
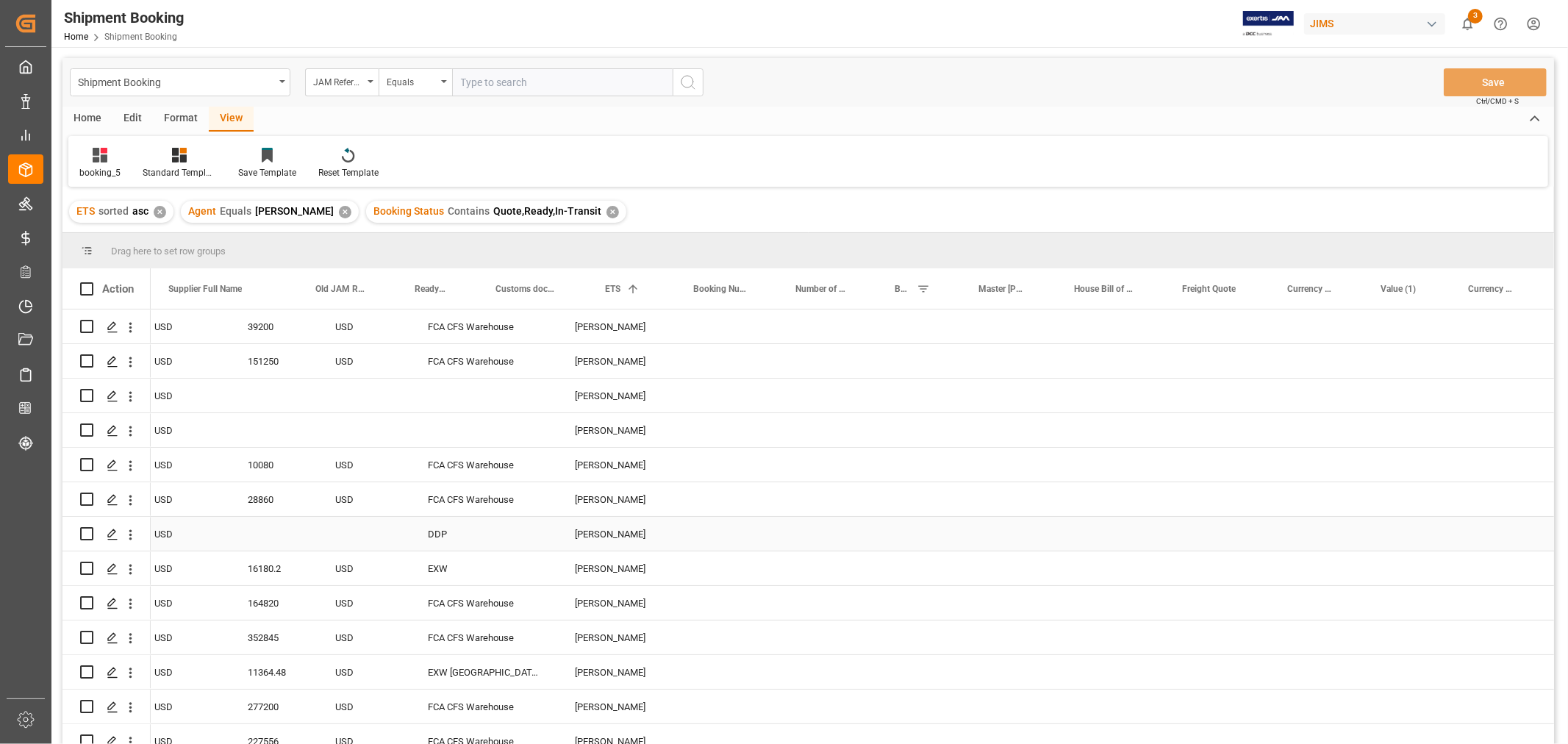
scroll to position [0, 0]
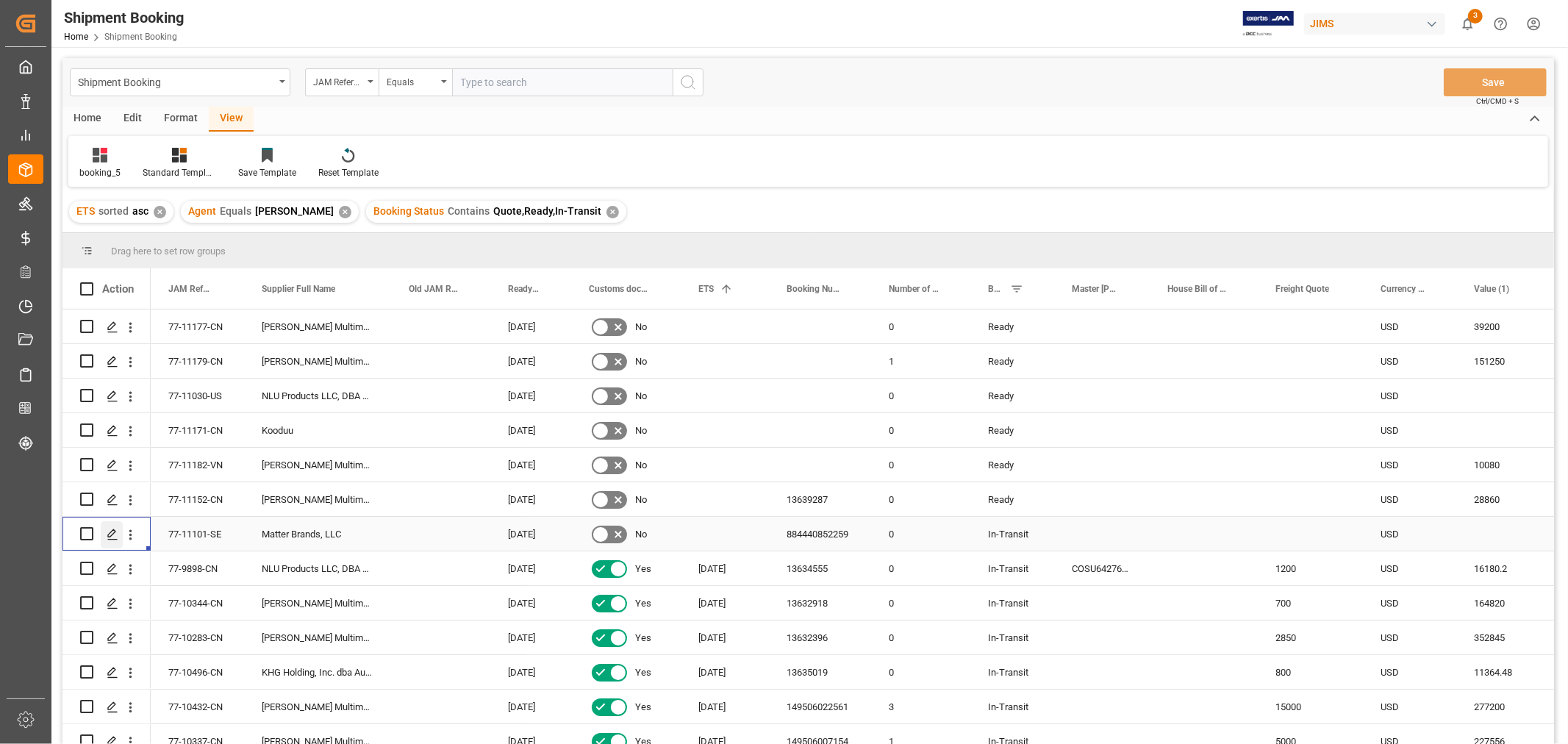
click at [105, 534] on div "Press SPACE to select this row." at bounding box center [111, 535] width 22 height 27
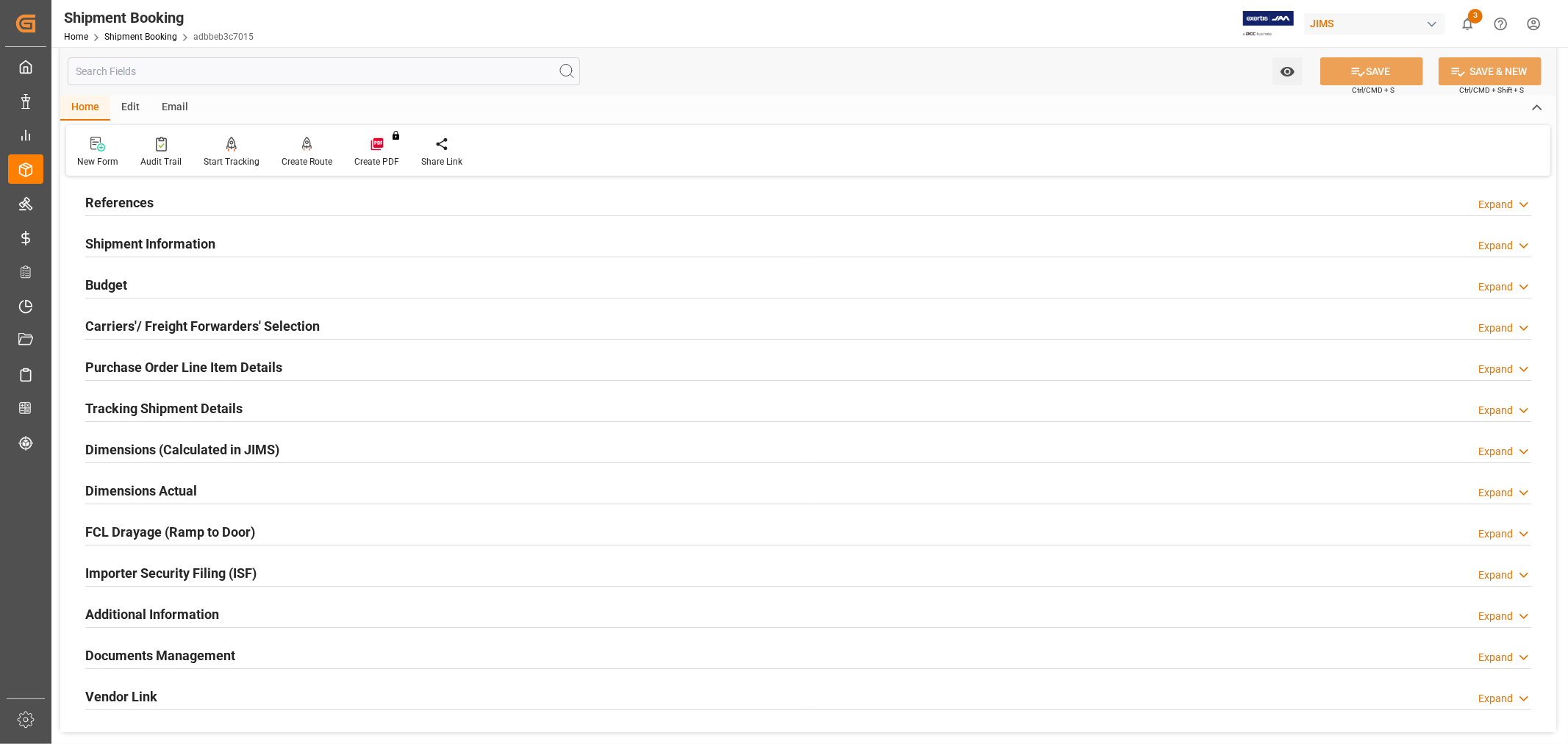
scroll to position [327, 0]
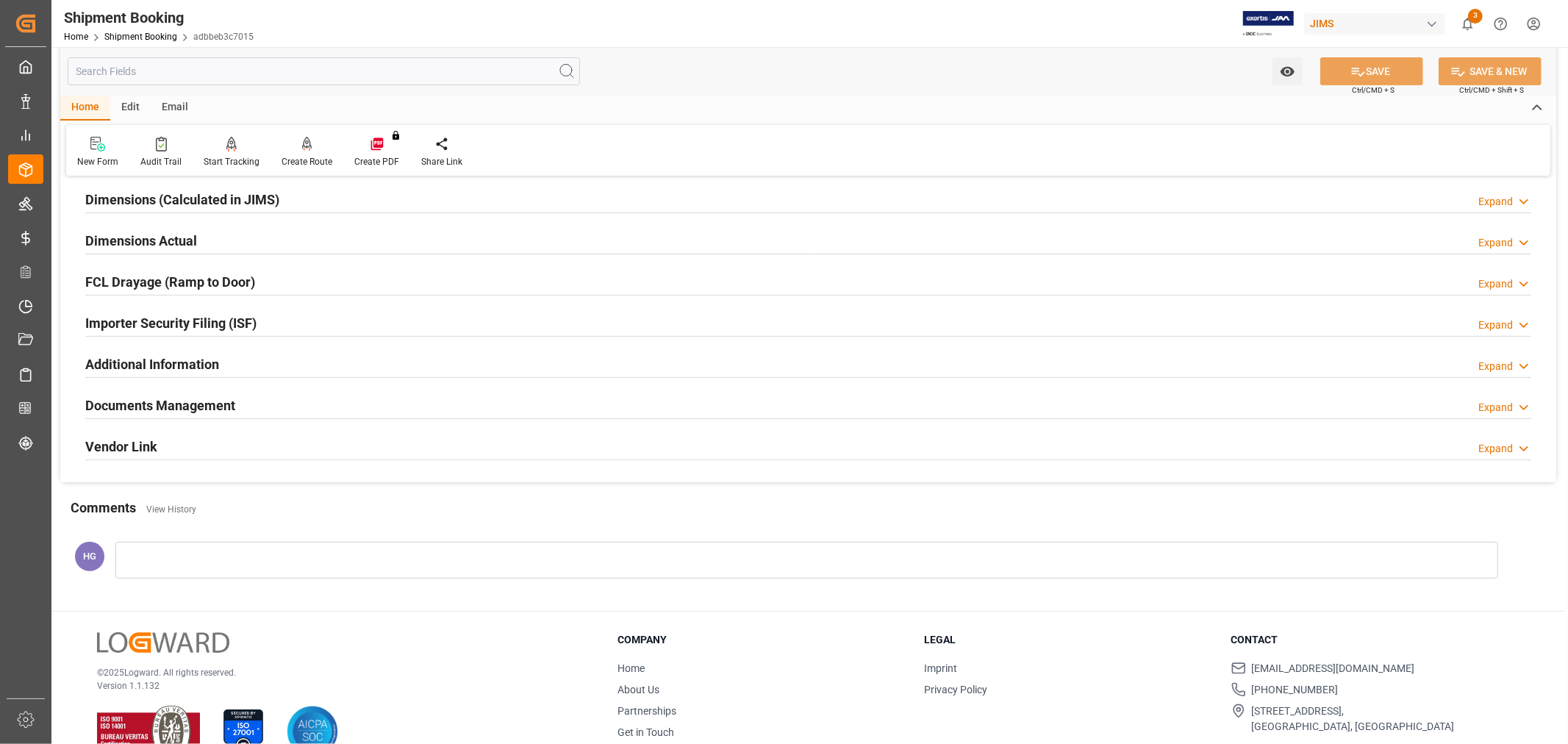
click at [228, 408] on h2 "Documents Management" at bounding box center [160, 405] width 150 height 20
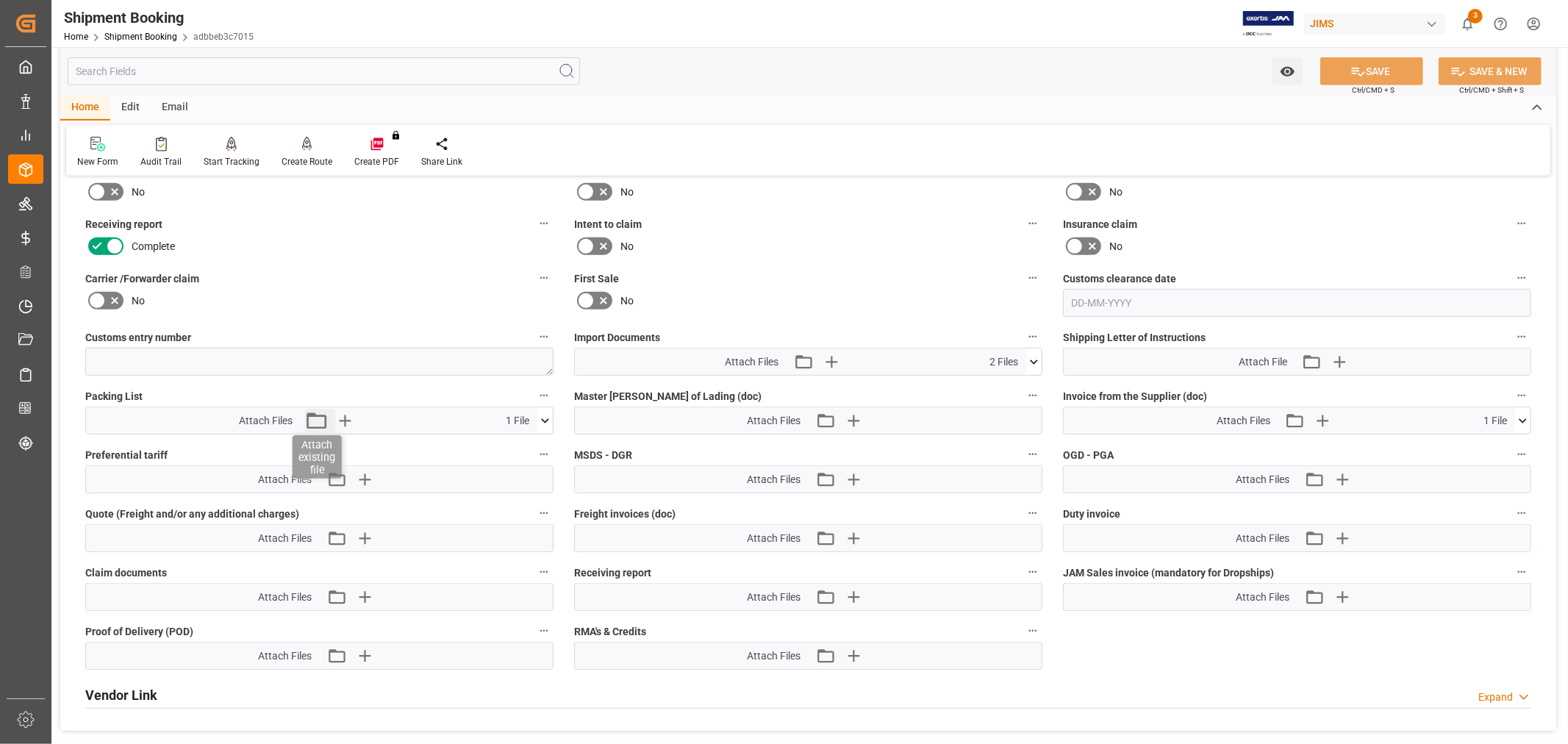
scroll to position [735, 0]
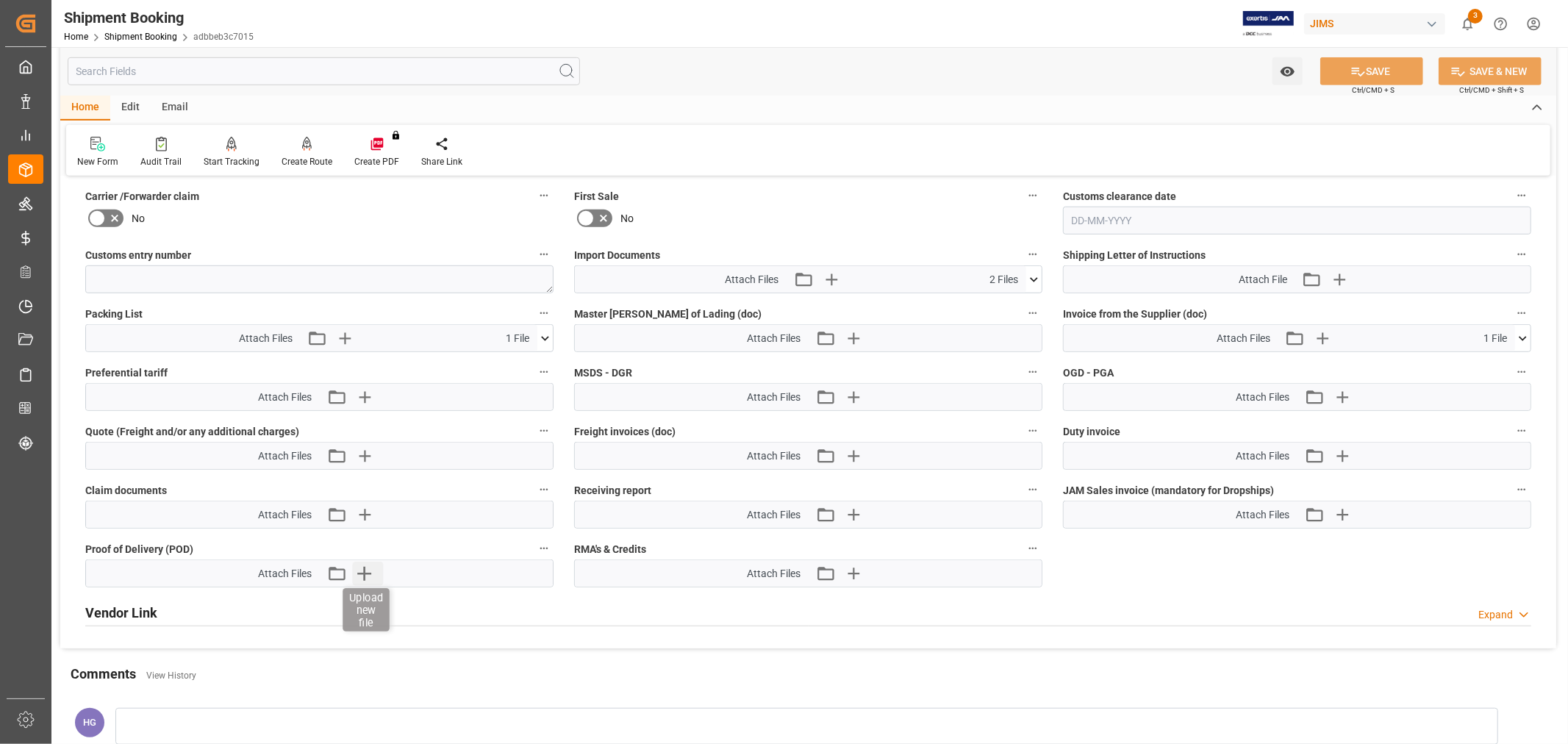
click at [363, 571] on icon "button" at bounding box center [363, 573] width 14 height 14
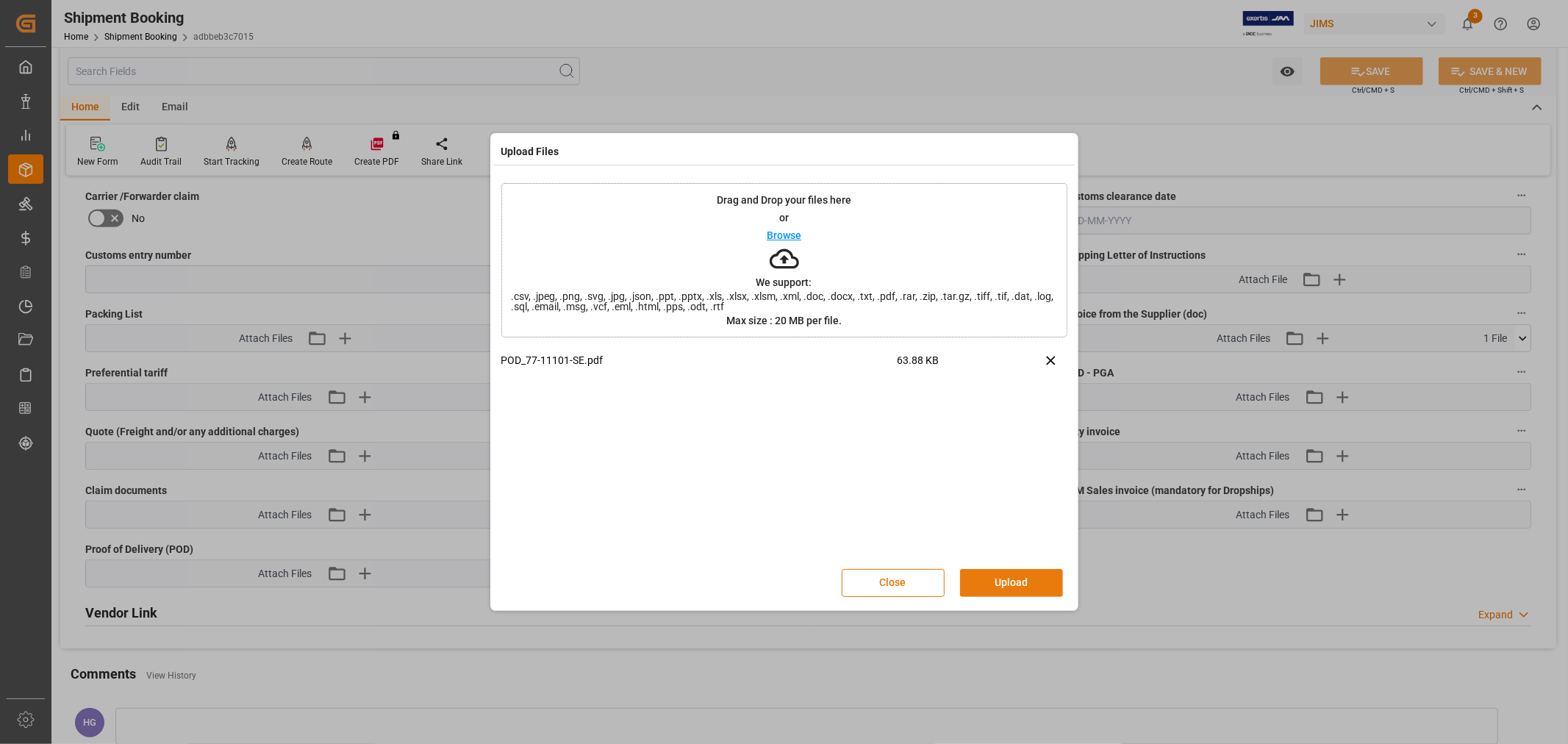
click at [1007, 576] on button "Upload" at bounding box center [1011, 582] width 103 height 28
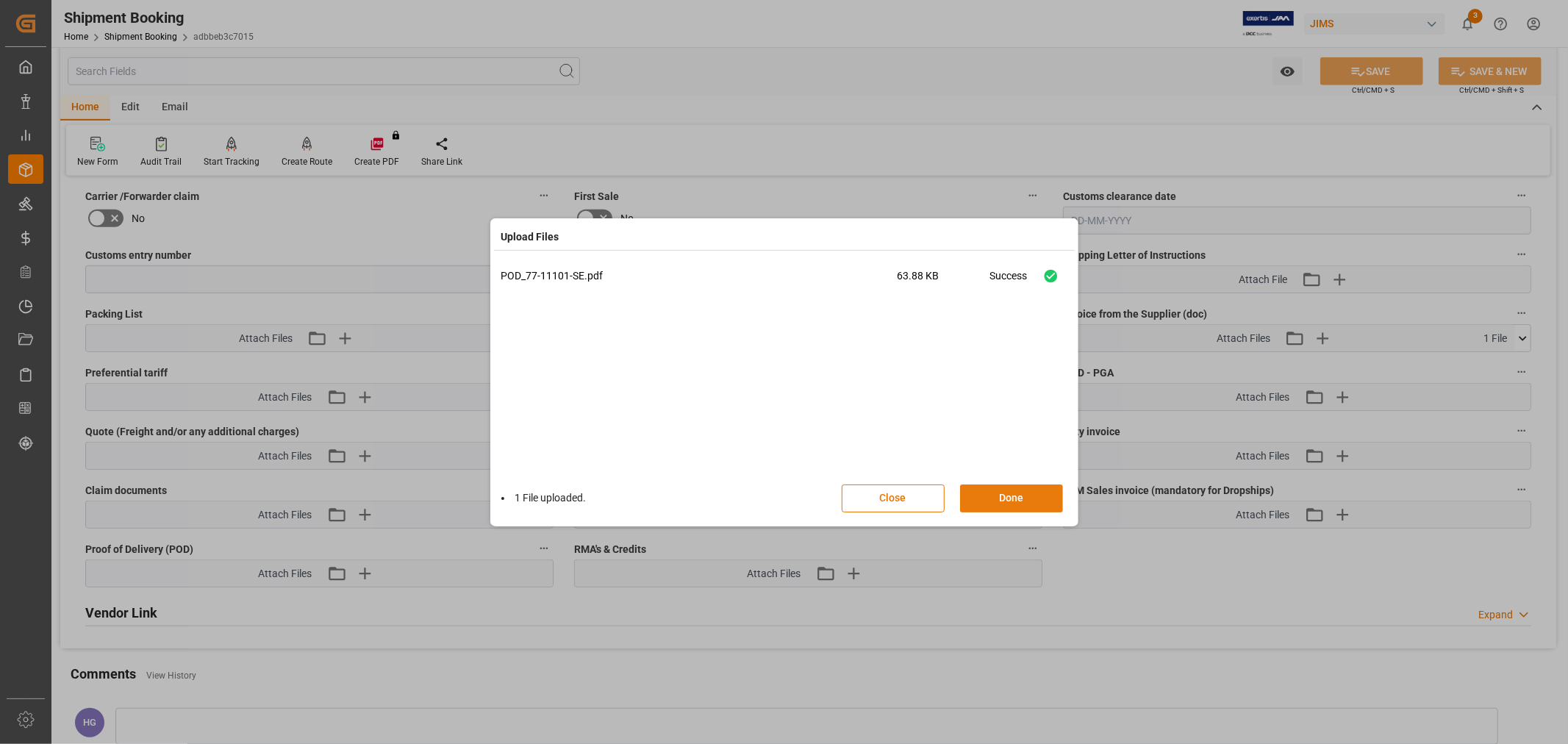
click at [1018, 500] on button "Done" at bounding box center [1011, 498] width 103 height 28
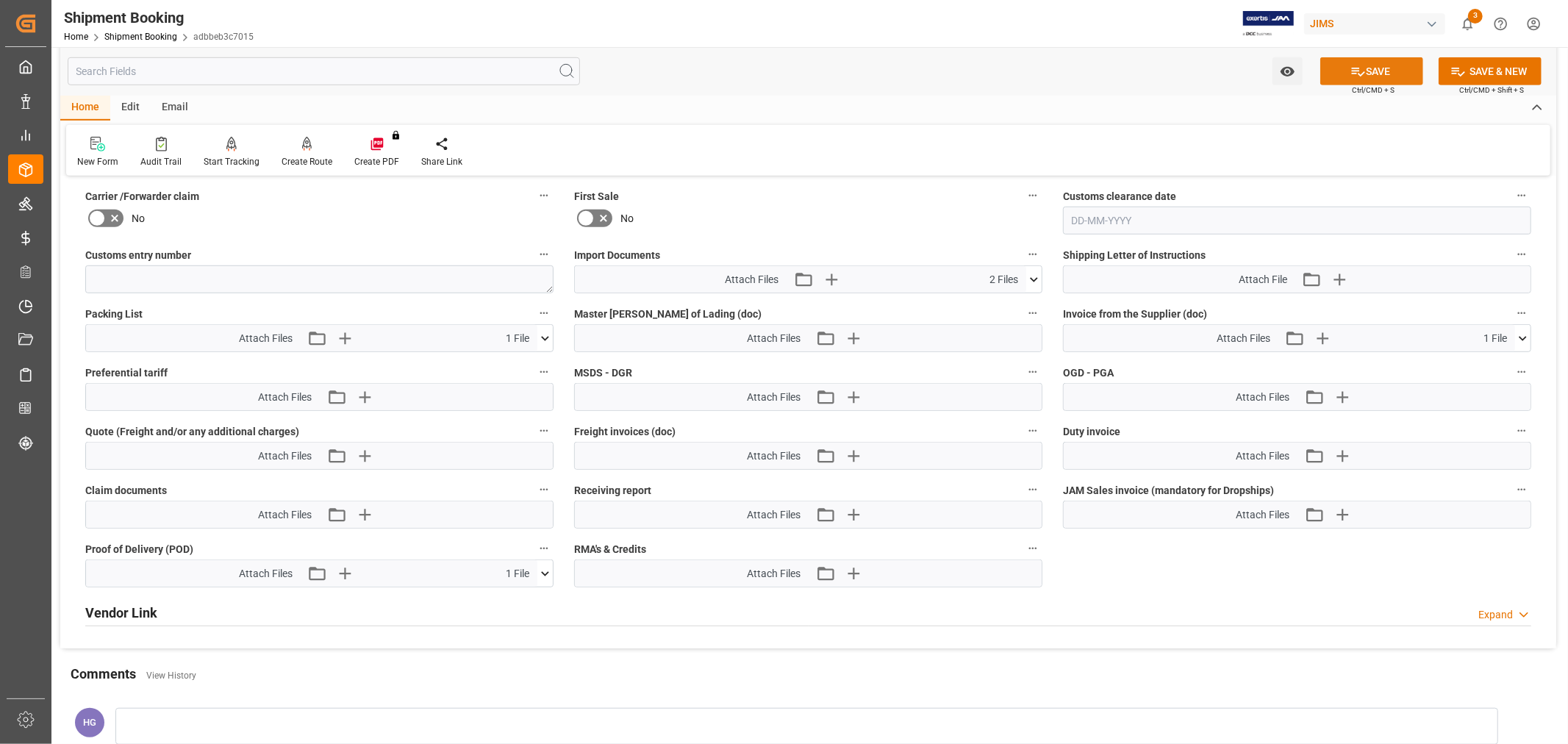
click at [1368, 69] on button "SAVE" at bounding box center [1371, 71] width 103 height 28
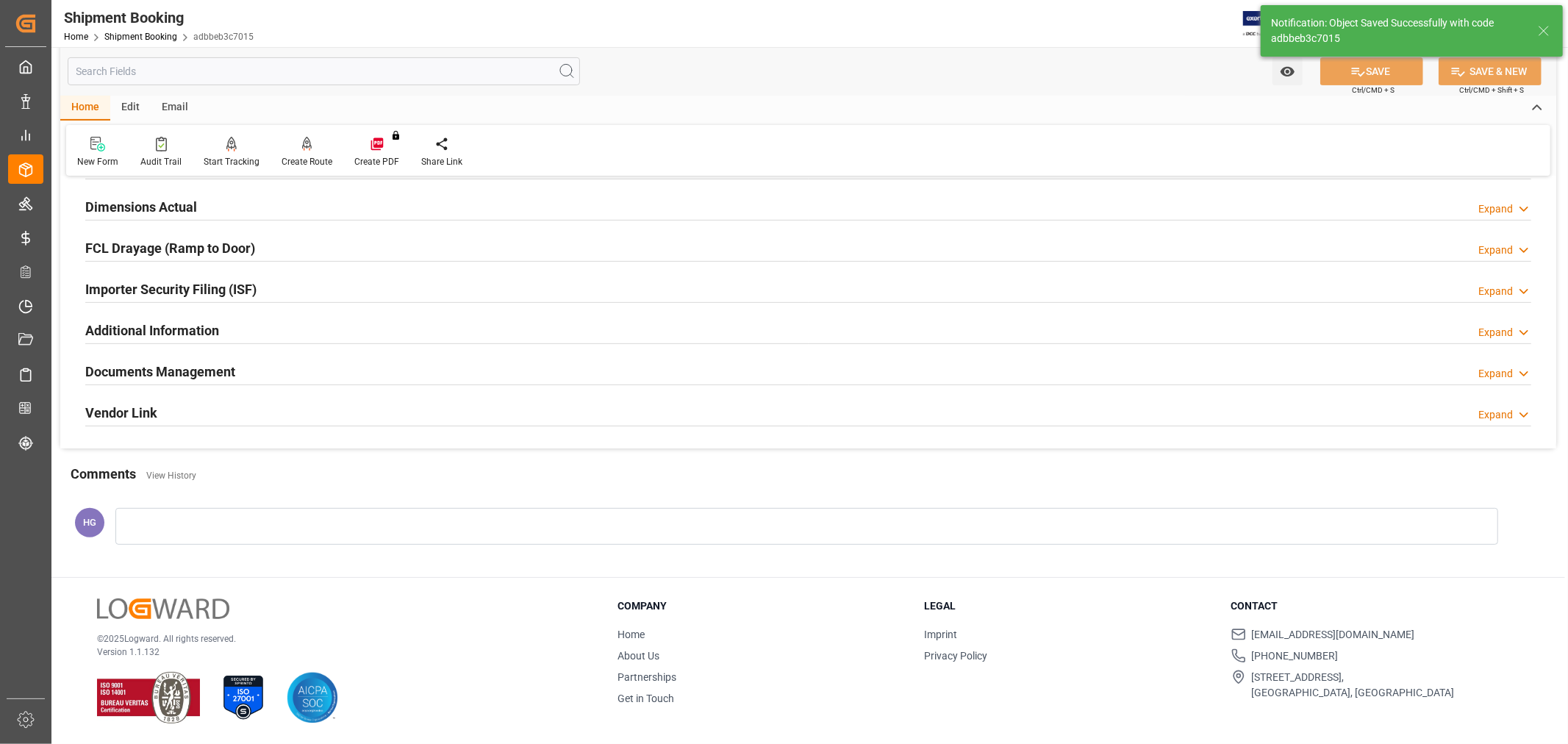
scroll to position [163, 0]
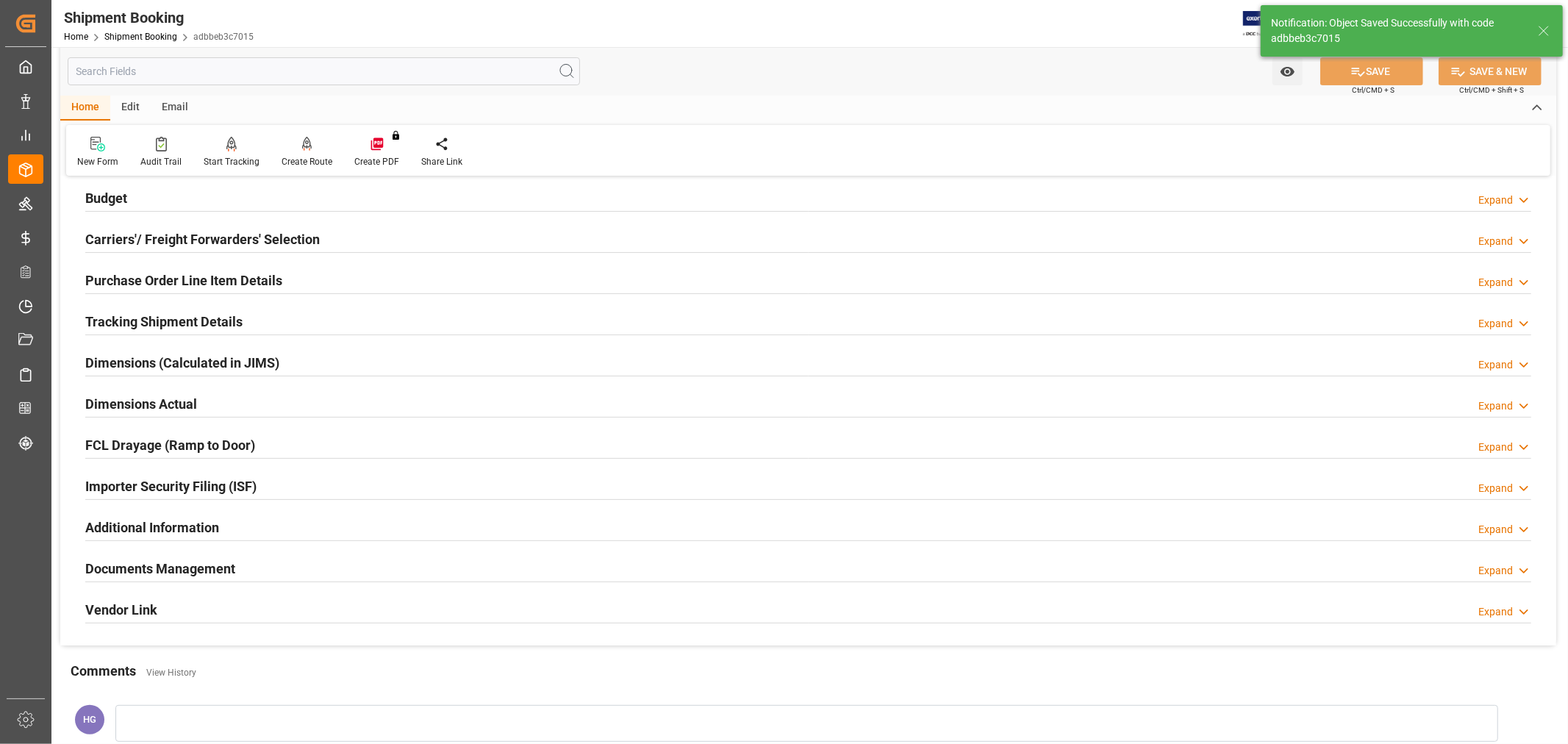
click at [173, 571] on h2 "Documents Management" at bounding box center [160, 569] width 150 height 20
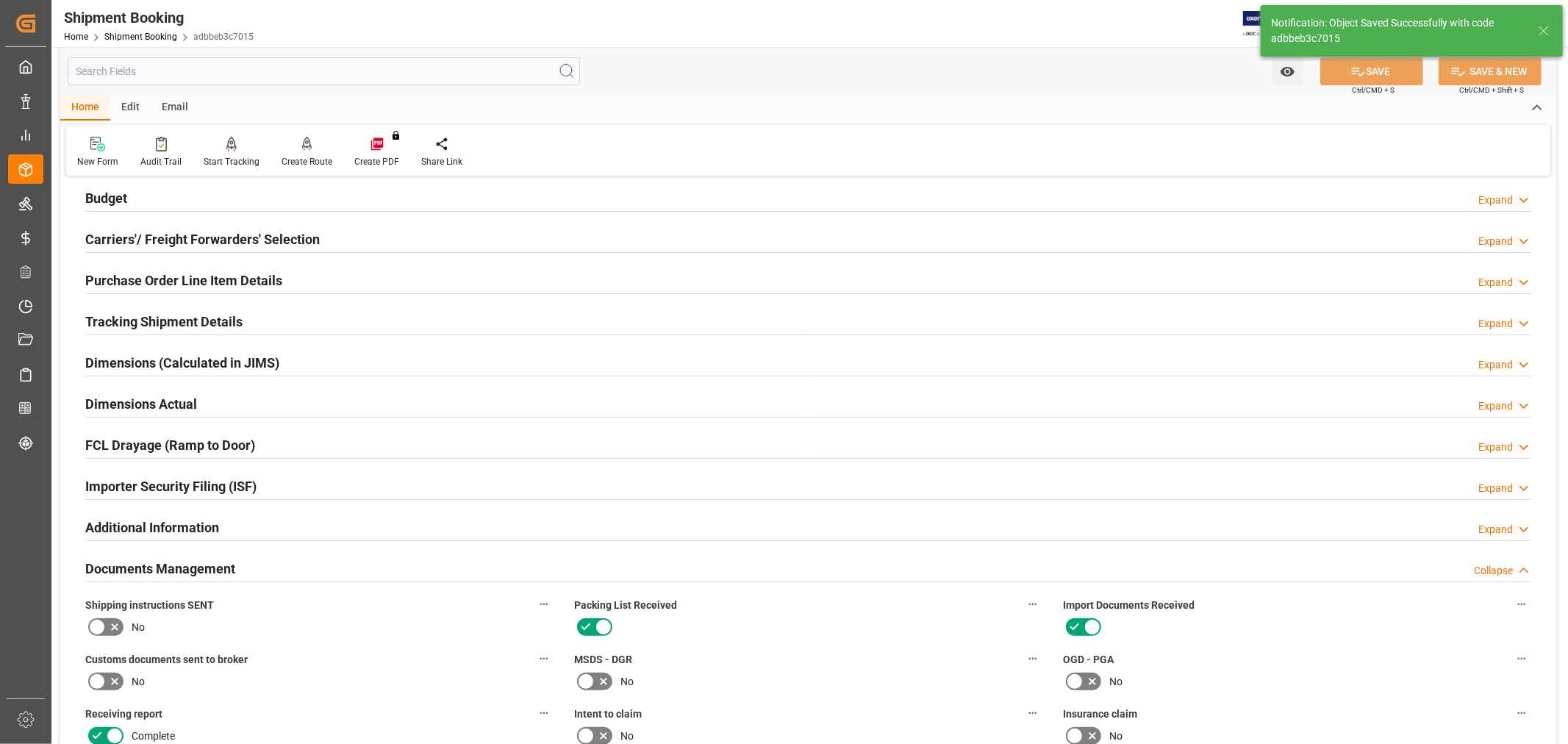
scroll to position [735, 0]
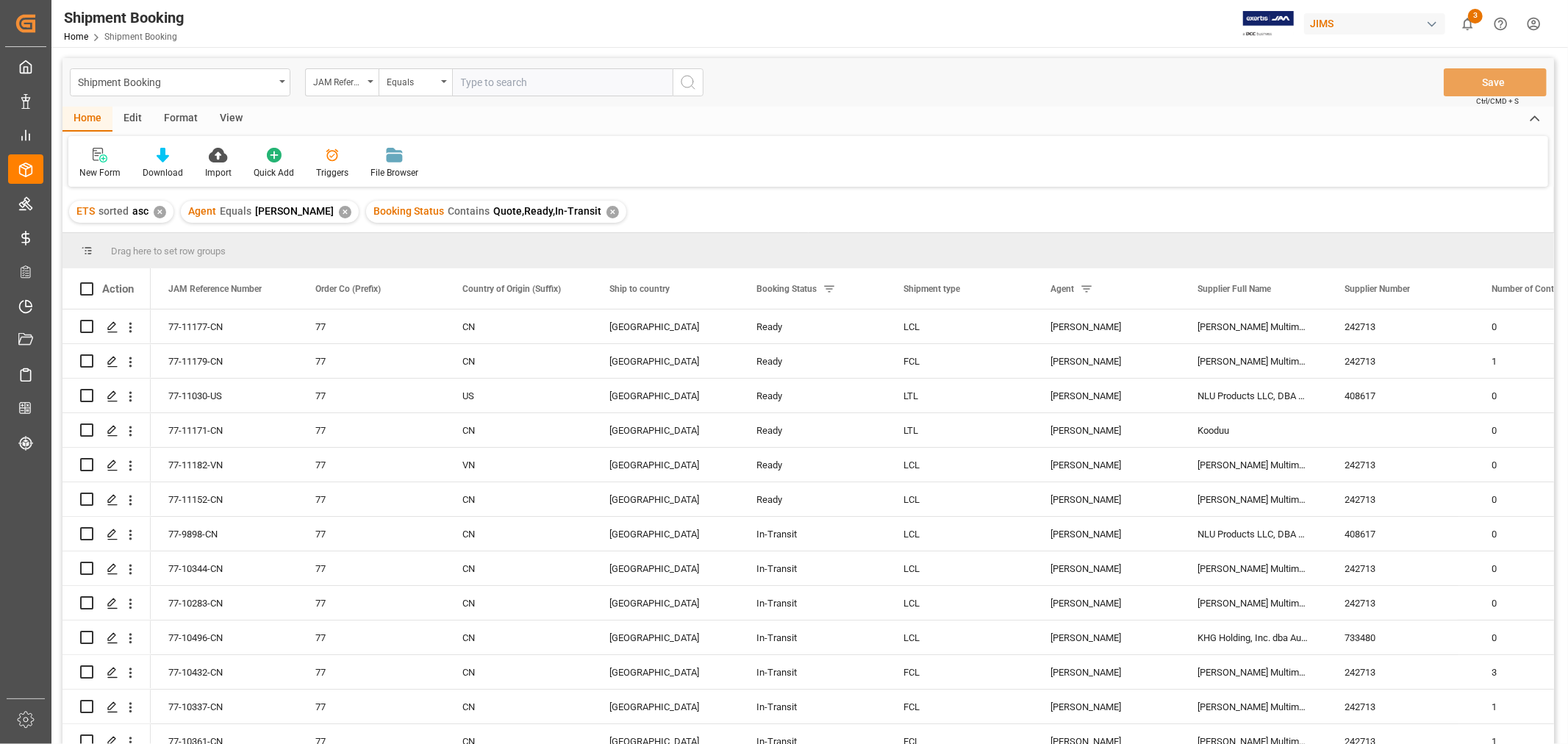
click at [226, 113] on div "View" at bounding box center [231, 119] width 45 height 25
click at [92, 164] on div "Default" at bounding box center [94, 162] width 51 height 32
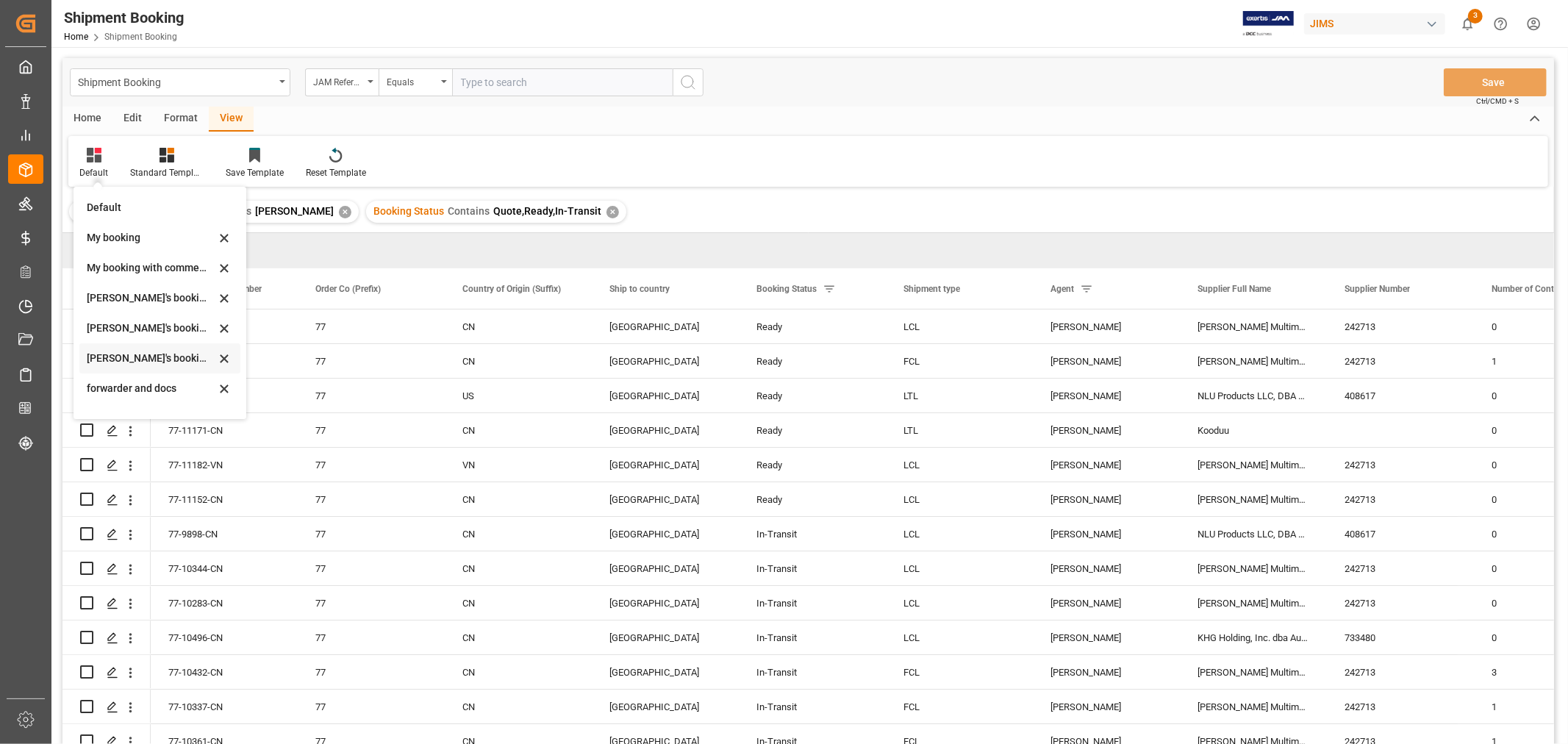
scroll to position [141, 0]
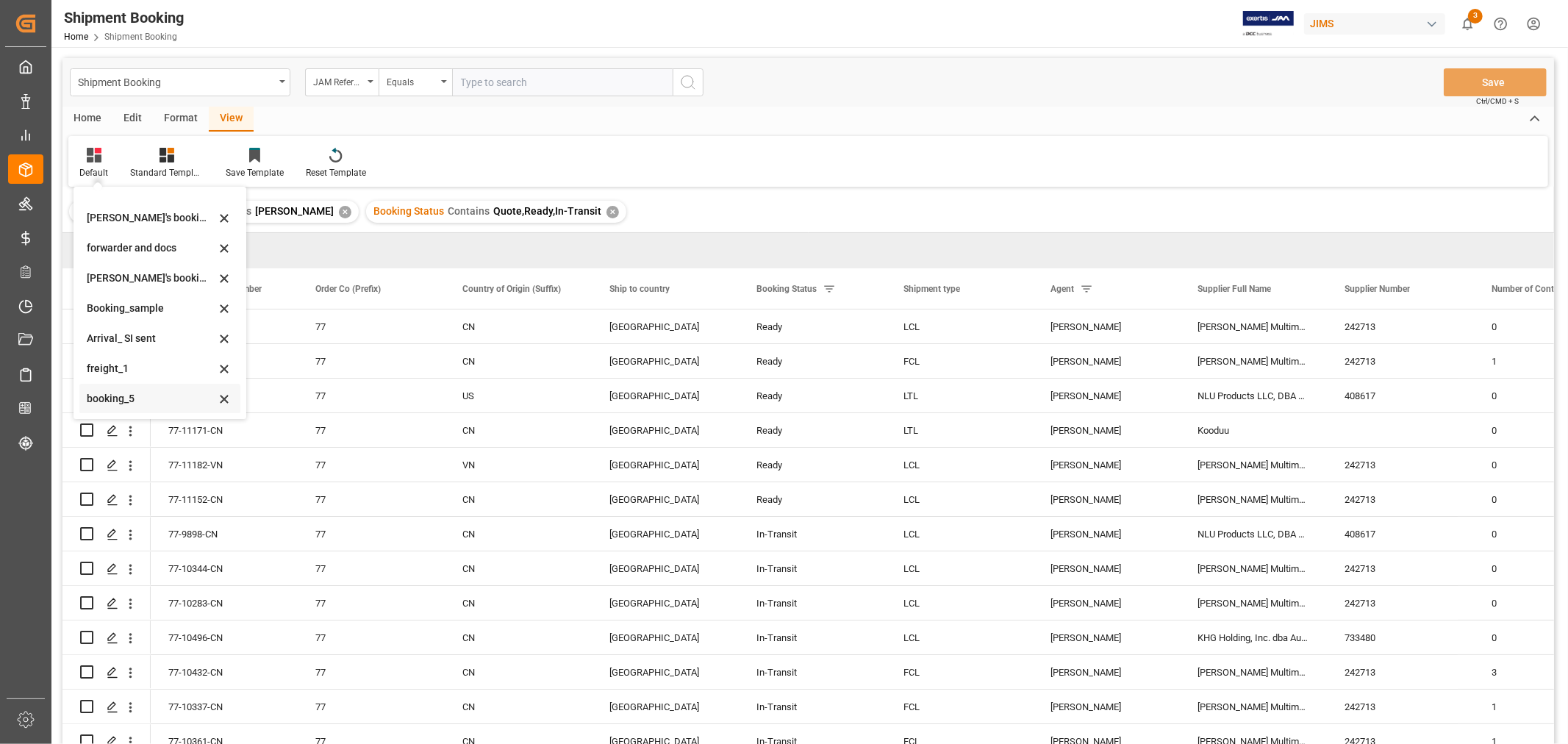
click at [130, 402] on div "booking_5" at bounding box center [151, 398] width 129 height 16
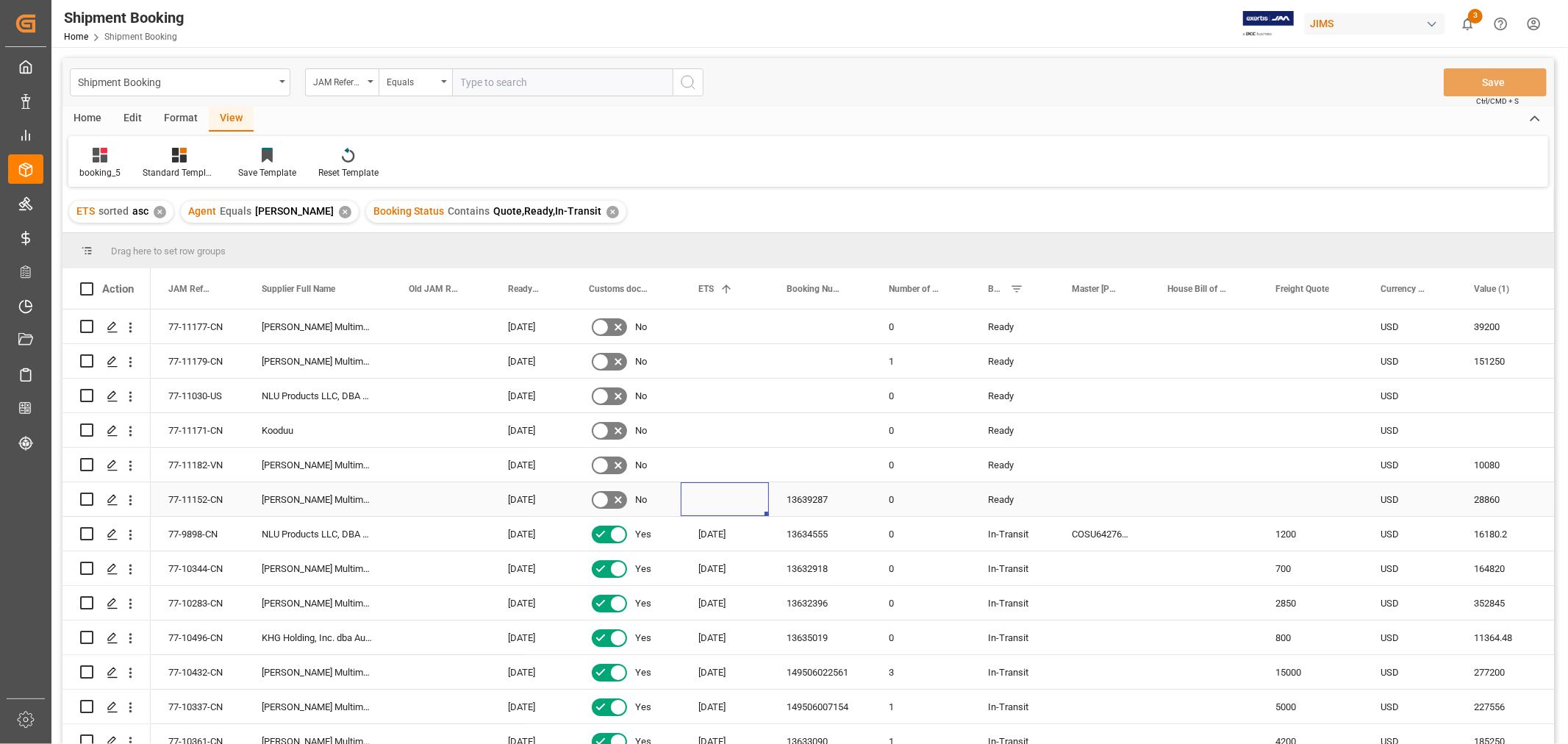
click at [710, 493] on div "Press SPACE to select this row." at bounding box center [725, 498] width 89 height 34
click at [186, 494] on div "77-11152-CN" at bounding box center [197, 498] width 93 height 34
click at [806, 496] on div "13639287" at bounding box center [820, 498] width 102 height 34
click at [1304, 493] on div "Press SPACE to select this row." at bounding box center [1310, 498] width 105 height 34
click at [1314, 500] on div "Press SPACE to select this row." at bounding box center [1310, 498] width 105 height 34
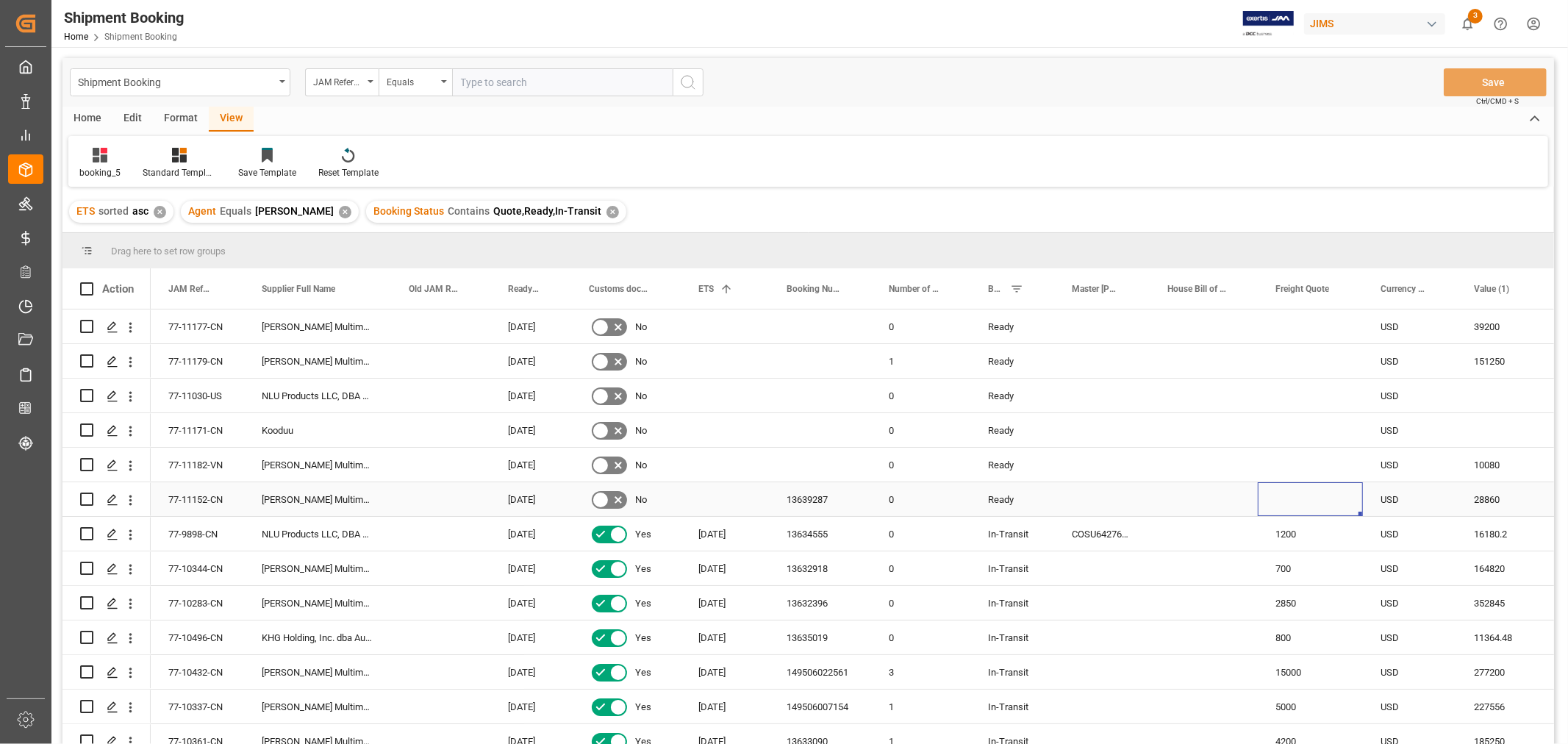
click at [1314, 498] on div "Press SPACE to select this row." at bounding box center [1310, 498] width 105 height 34
click at [1314, 498] on input "Press SPACE to select this row." at bounding box center [1310, 508] width 81 height 28
type input "300"
click at [1346, 555] on div "700" at bounding box center [1310, 568] width 105 height 34
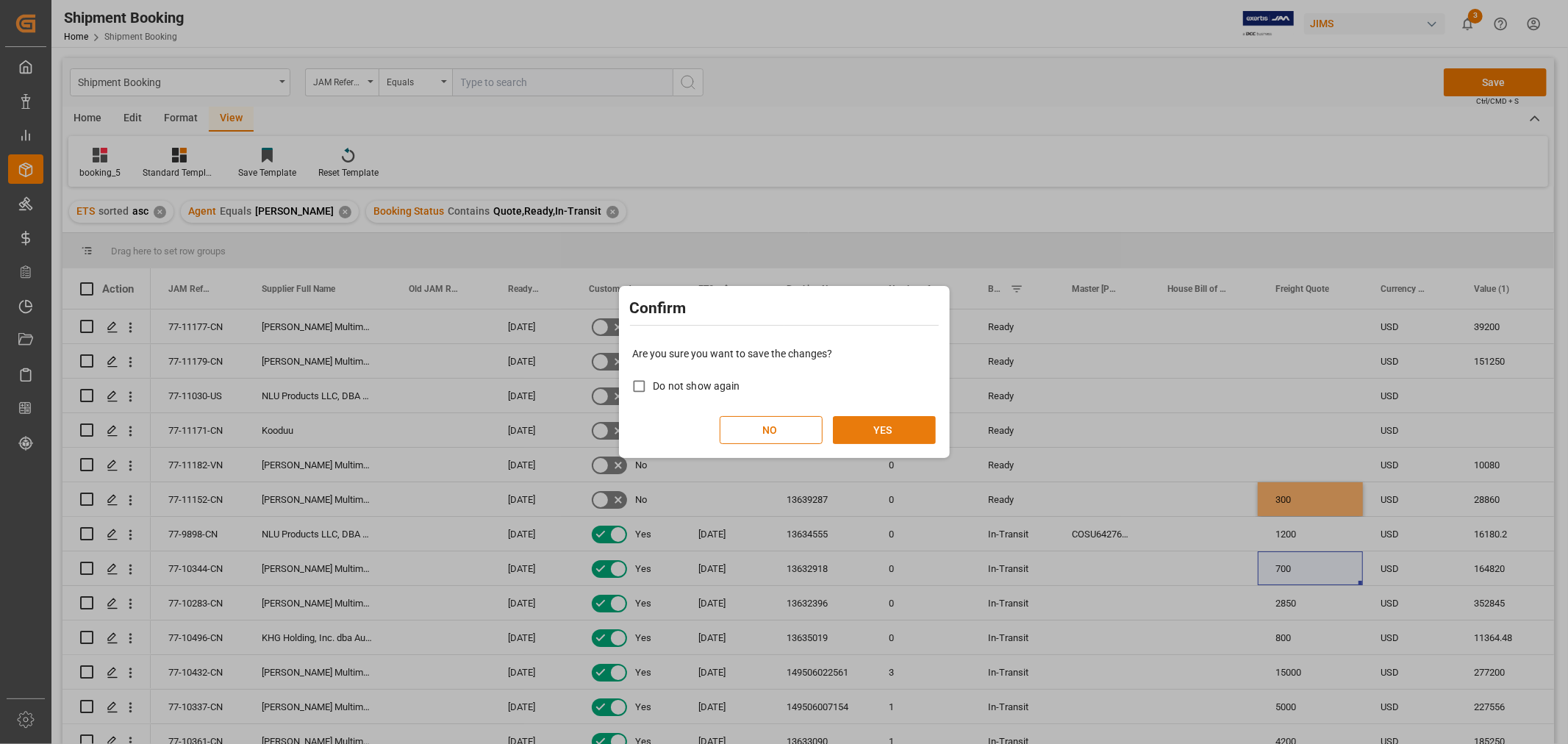
click at [915, 427] on button "YES" at bounding box center [883, 430] width 103 height 28
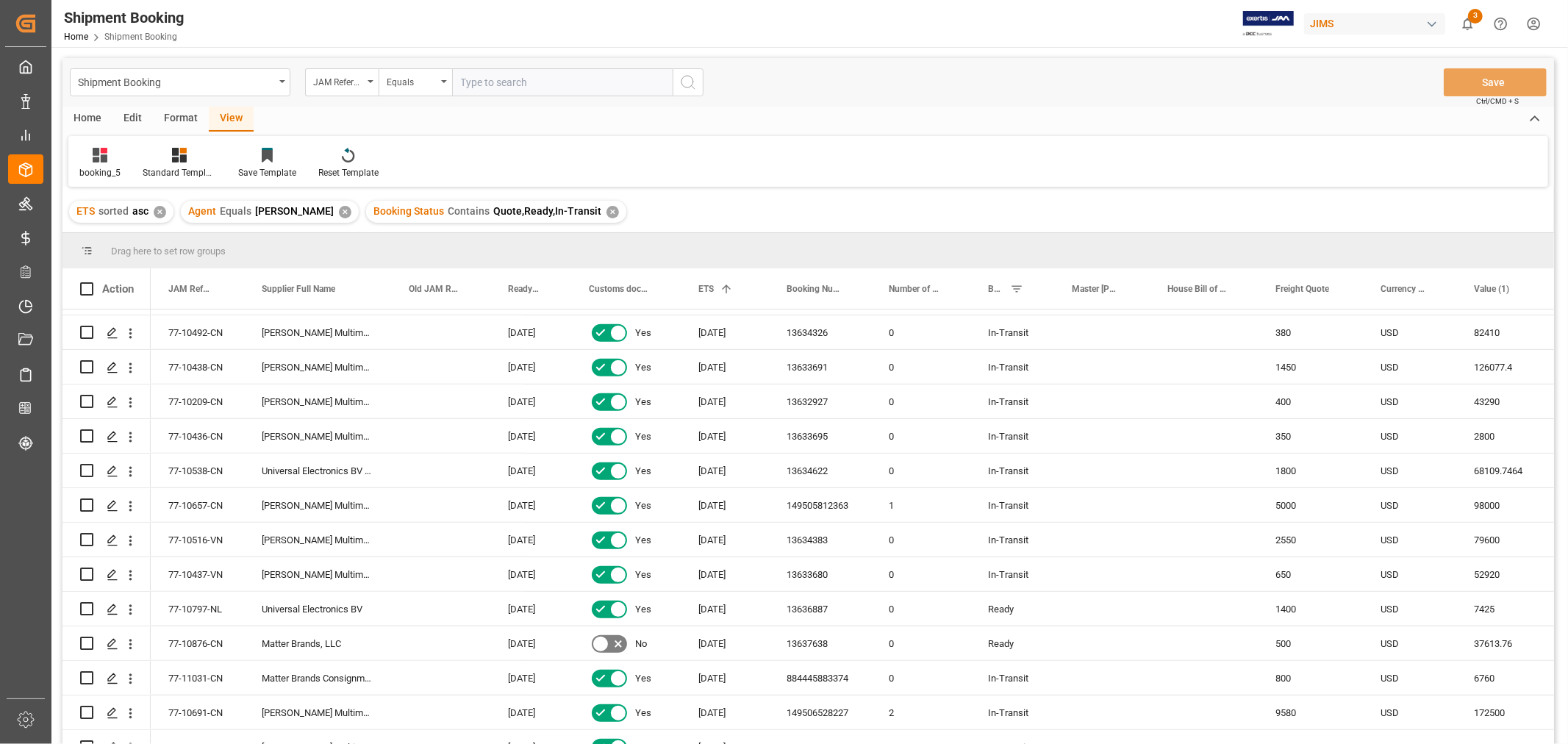
scroll to position [653, 0]
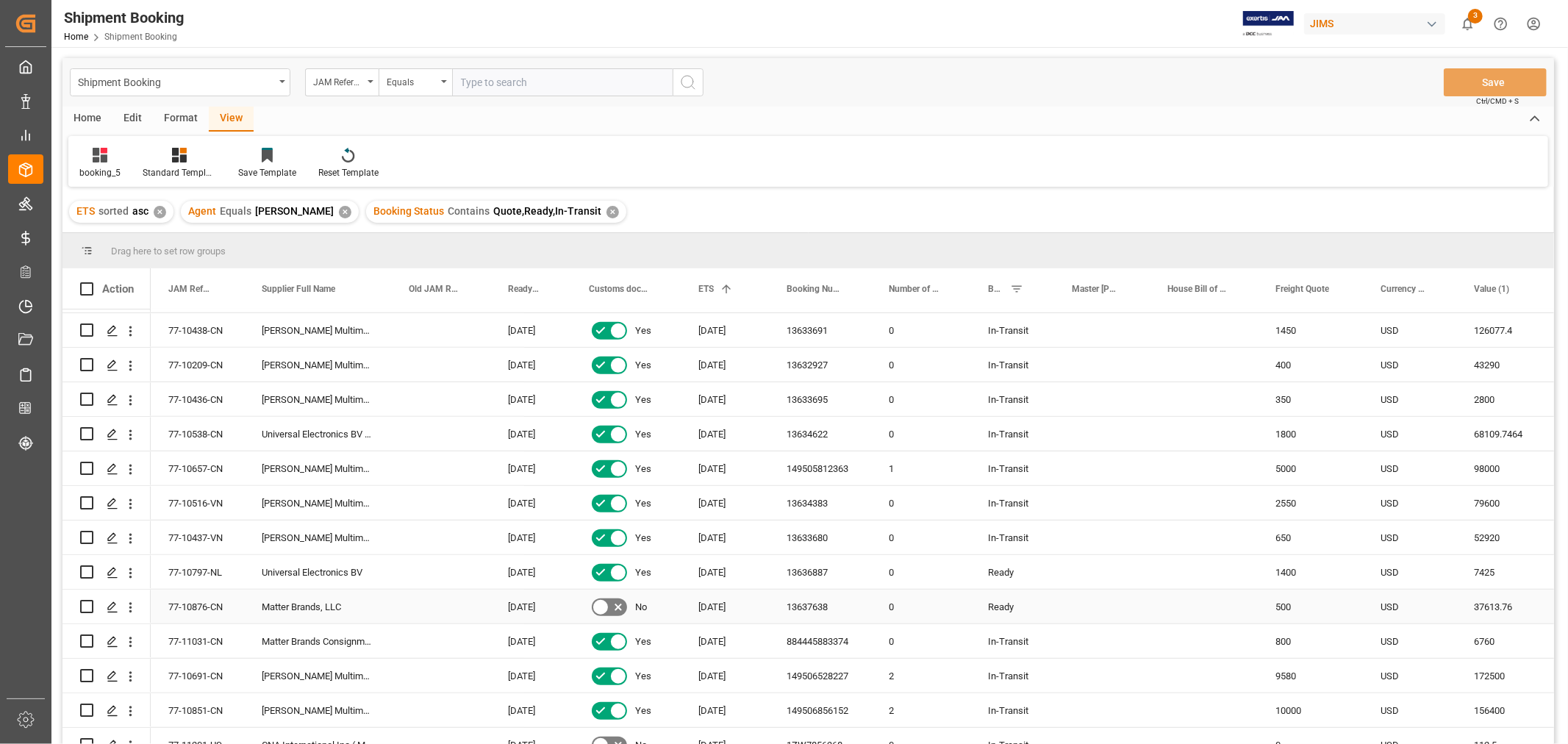
click at [791, 599] on div "13637638" at bounding box center [820, 606] width 102 height 34
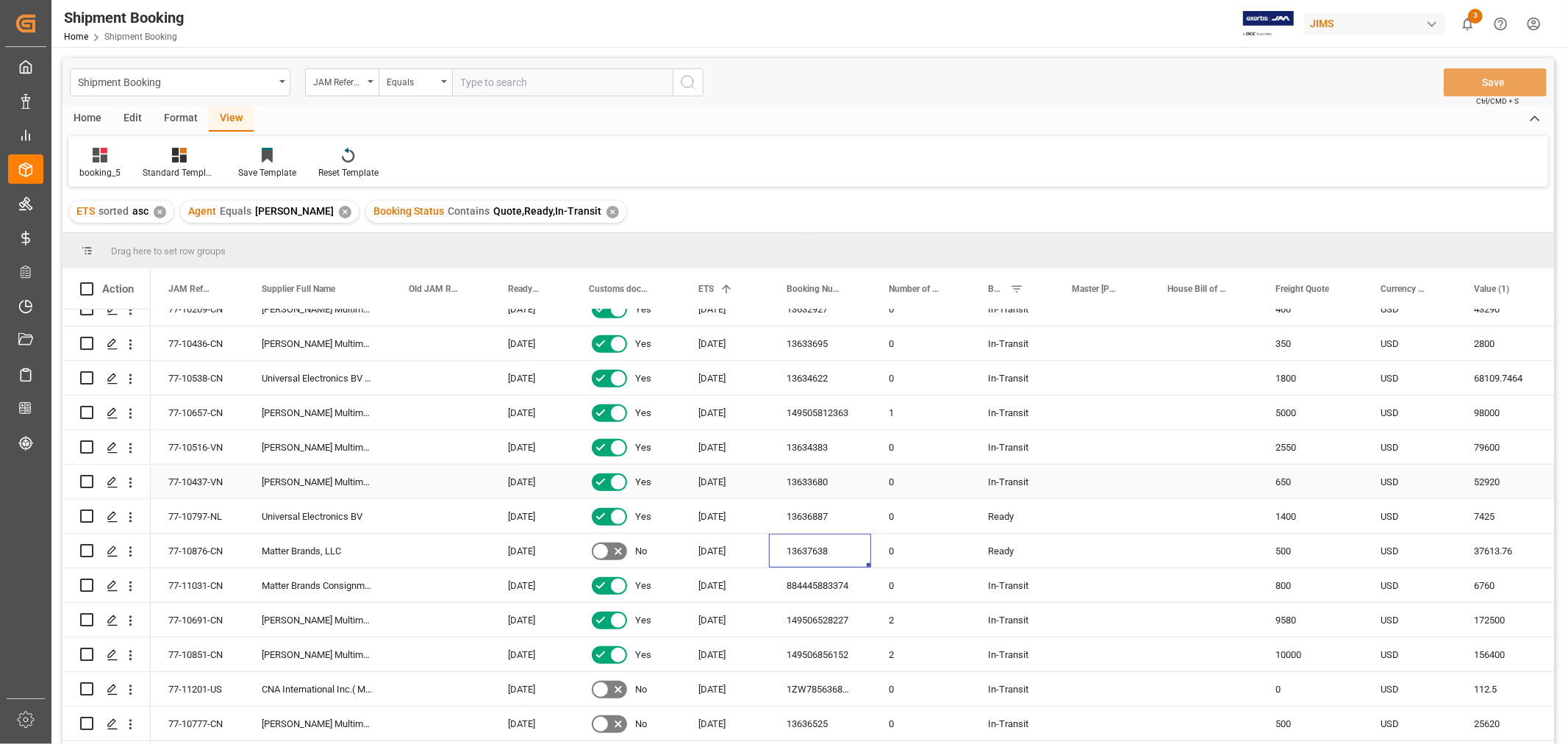
scroll to position [735, 0]
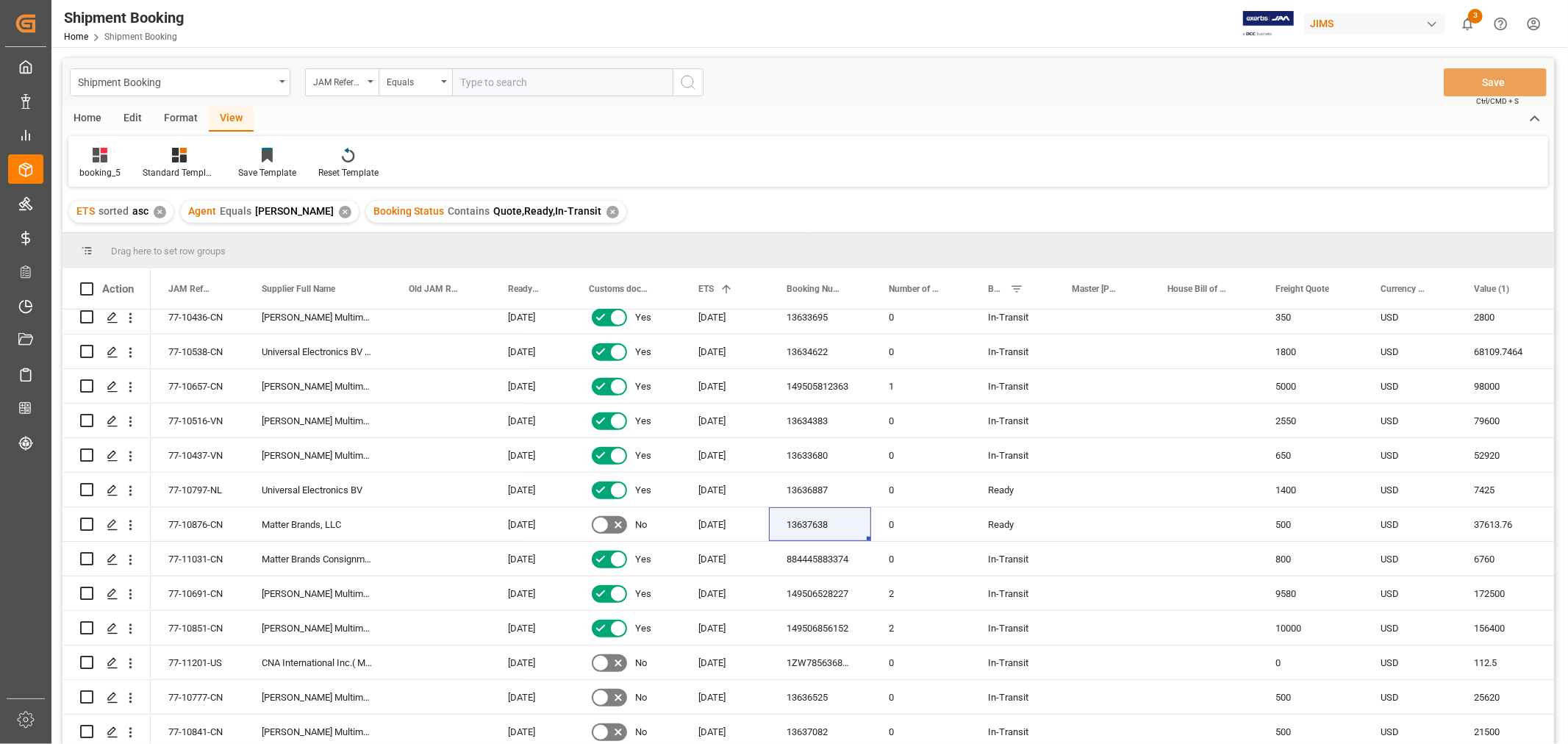
drag, startPoint x: 473, startPoint y: 81, endPoint x: 488, endPoint y: 81, distance: 15.0
click at [476, 81] on input "text" at bounding box center [562, 82] width 221 height 28
paste input "77-10876-CN"
type input "77-10876-CN"
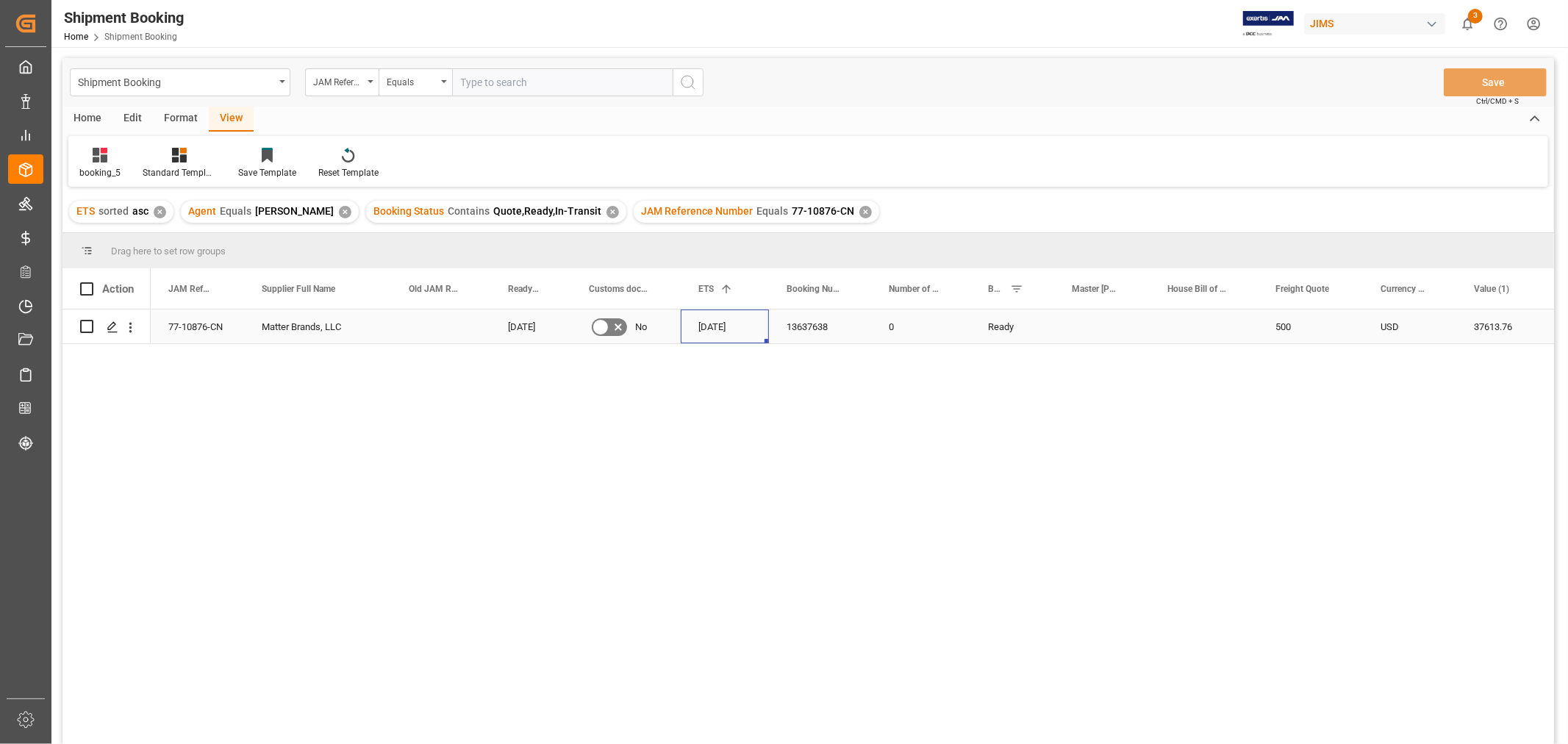
click at [746, 324] on div "[DATE]" at bounding box center [725, 326] width 89 height 34
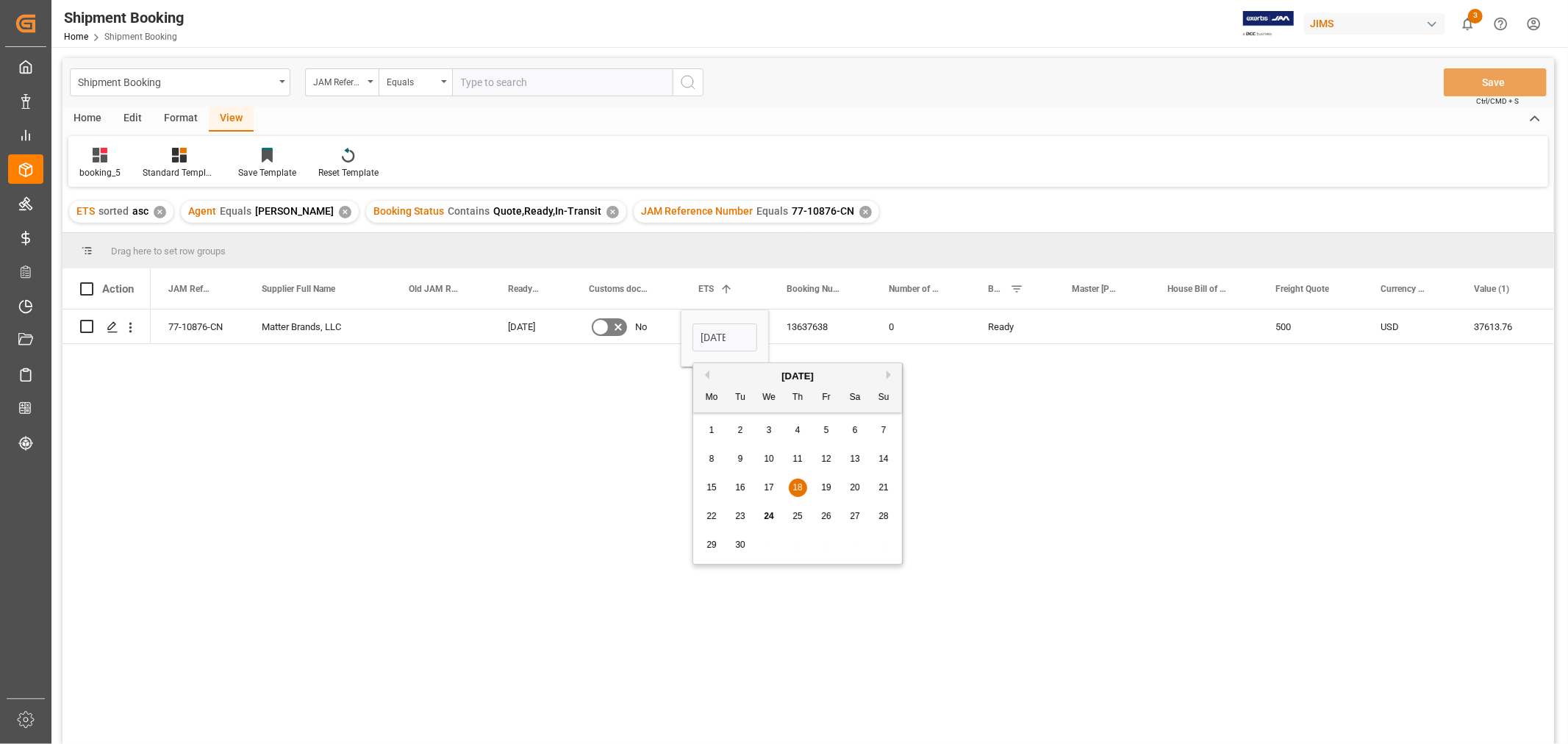
click at [888, 371] on button "Next Month" at bounding box center [891, 375] width 9 height 9
click at [742, 512] on span "21" at bounding box center [739, 516] width 9 height 10
type input "[DATE]"
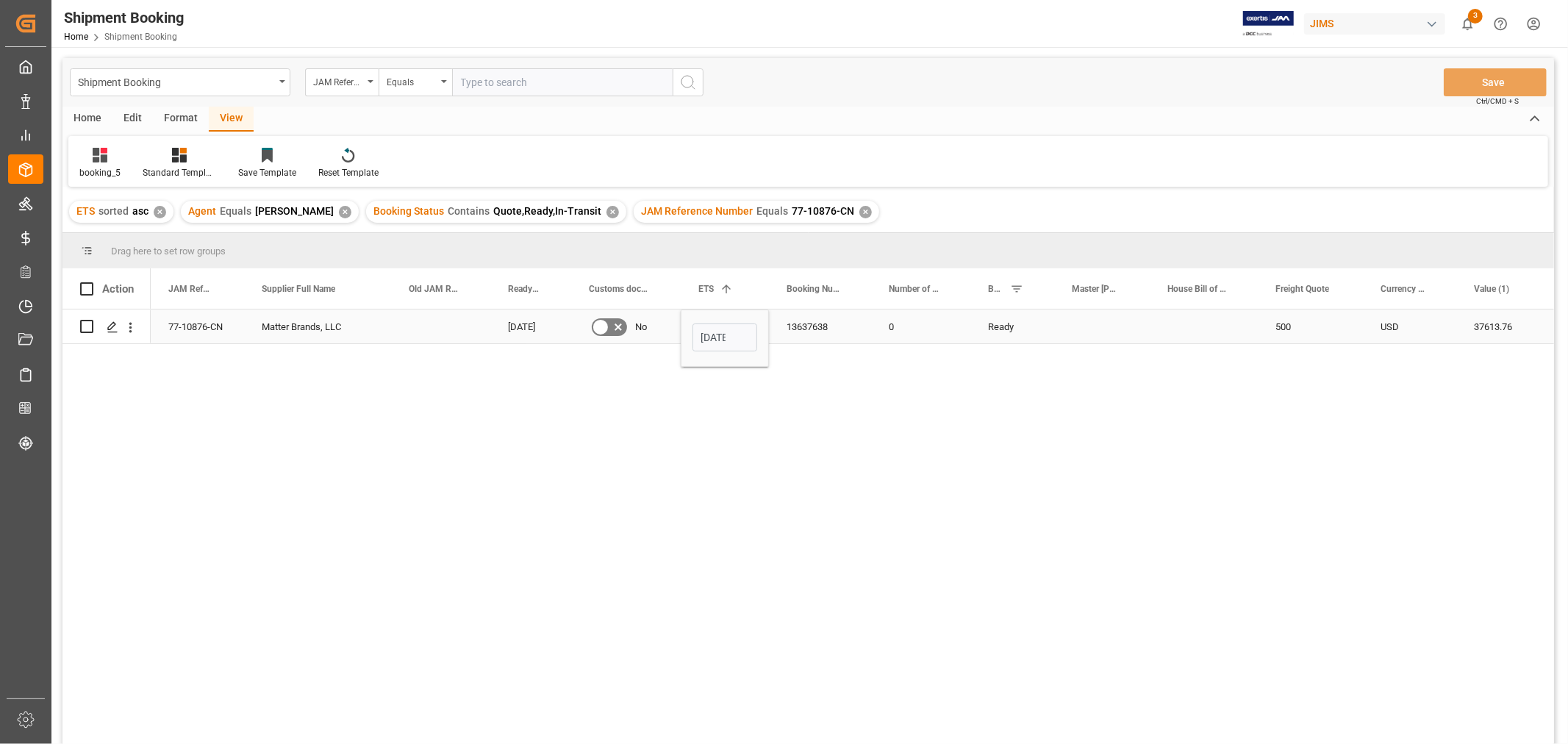
click at [803, 324] on div "13637638" at bounding box center [820, 326] width 102 height 34
click at [1078, 321] on div "Press SPACE to select this row." at bounding box center [1102, 326] width 96 height 34
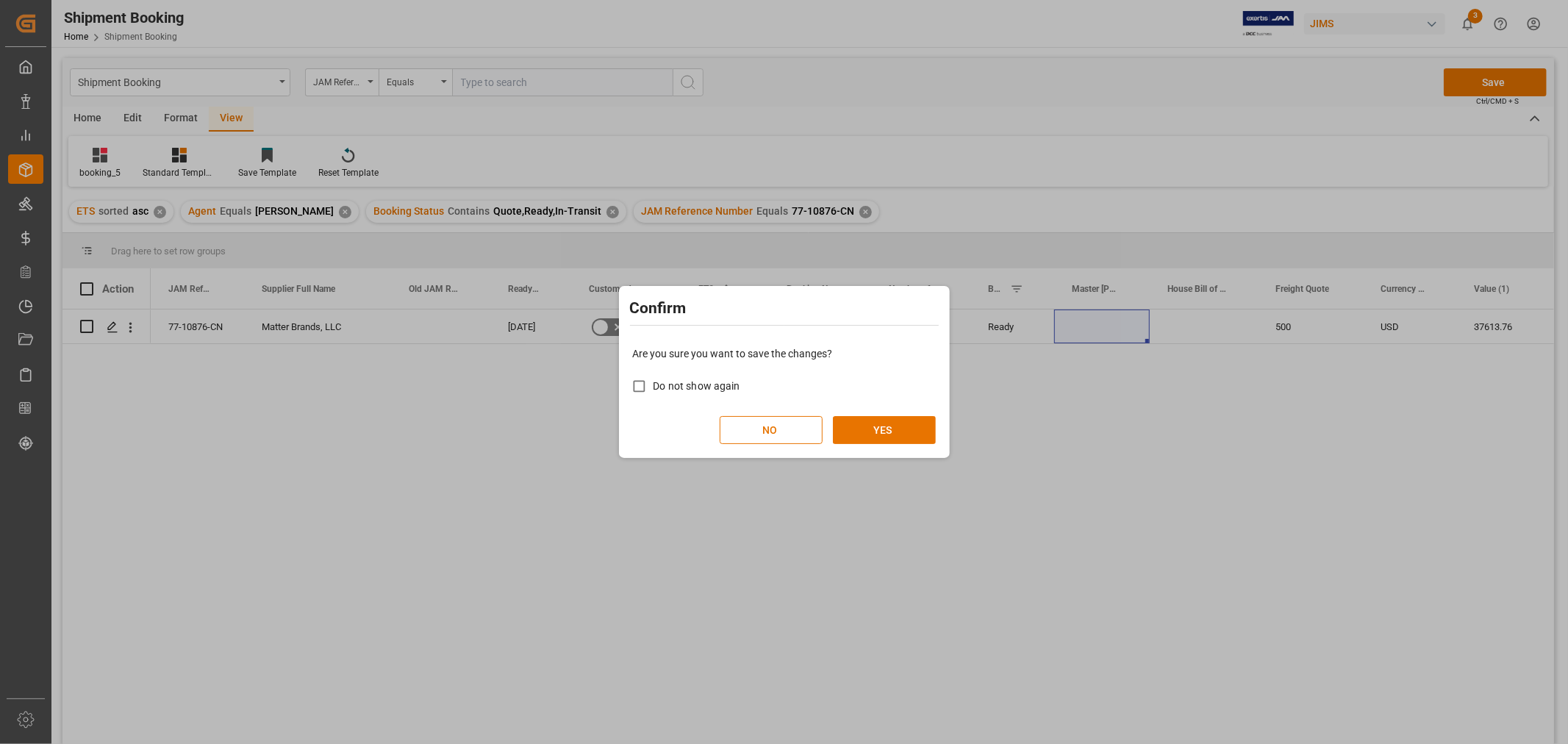
click at [884, 416] on div "NO YES" at bounding box center [784, 430] width 303 height 28
click at [882, 423] on button "YES" at bounding box center [883, 430] width 103 height 28
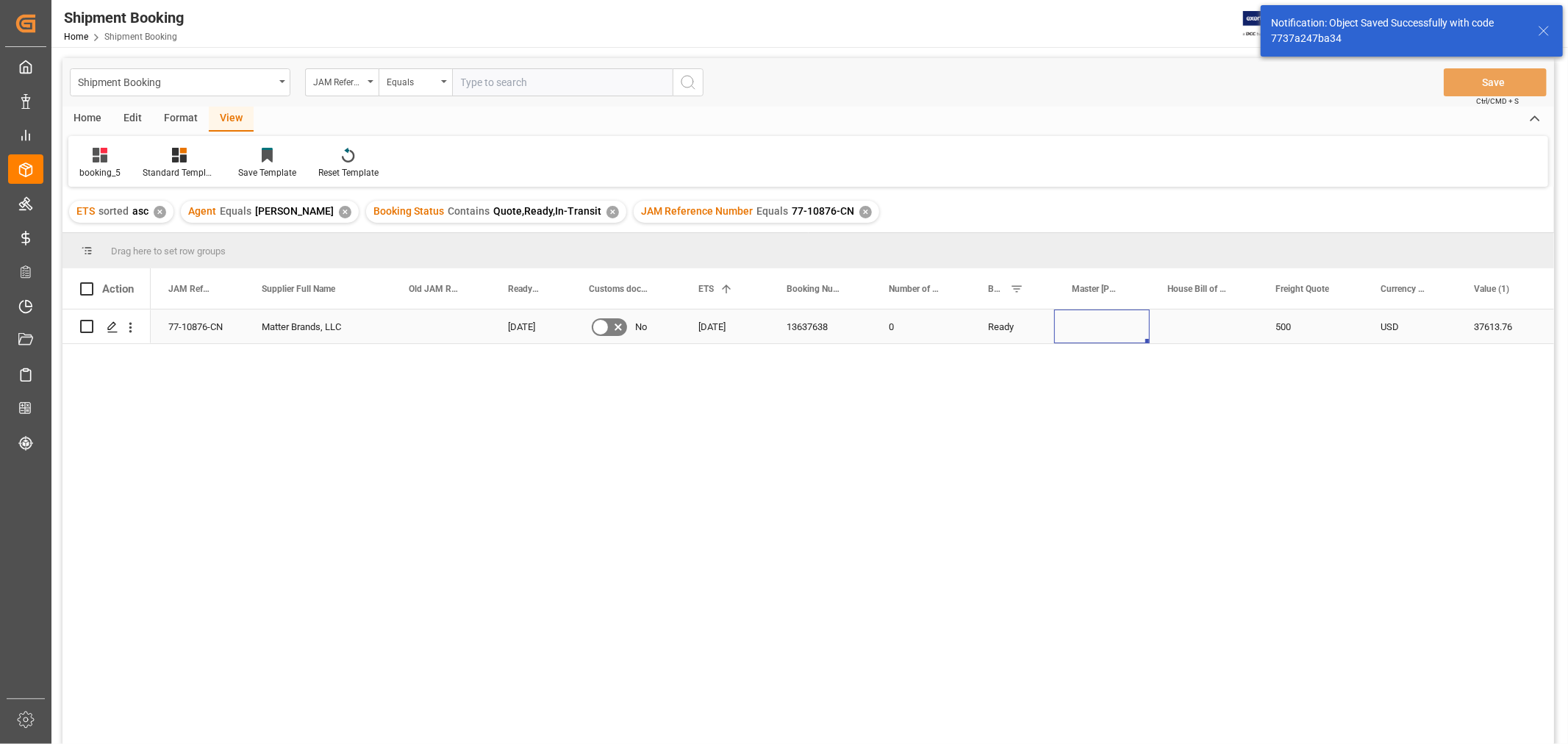
click at [218, 331] on div "77-10876-CN" at bounding box center [197, 326] width 93 height 34
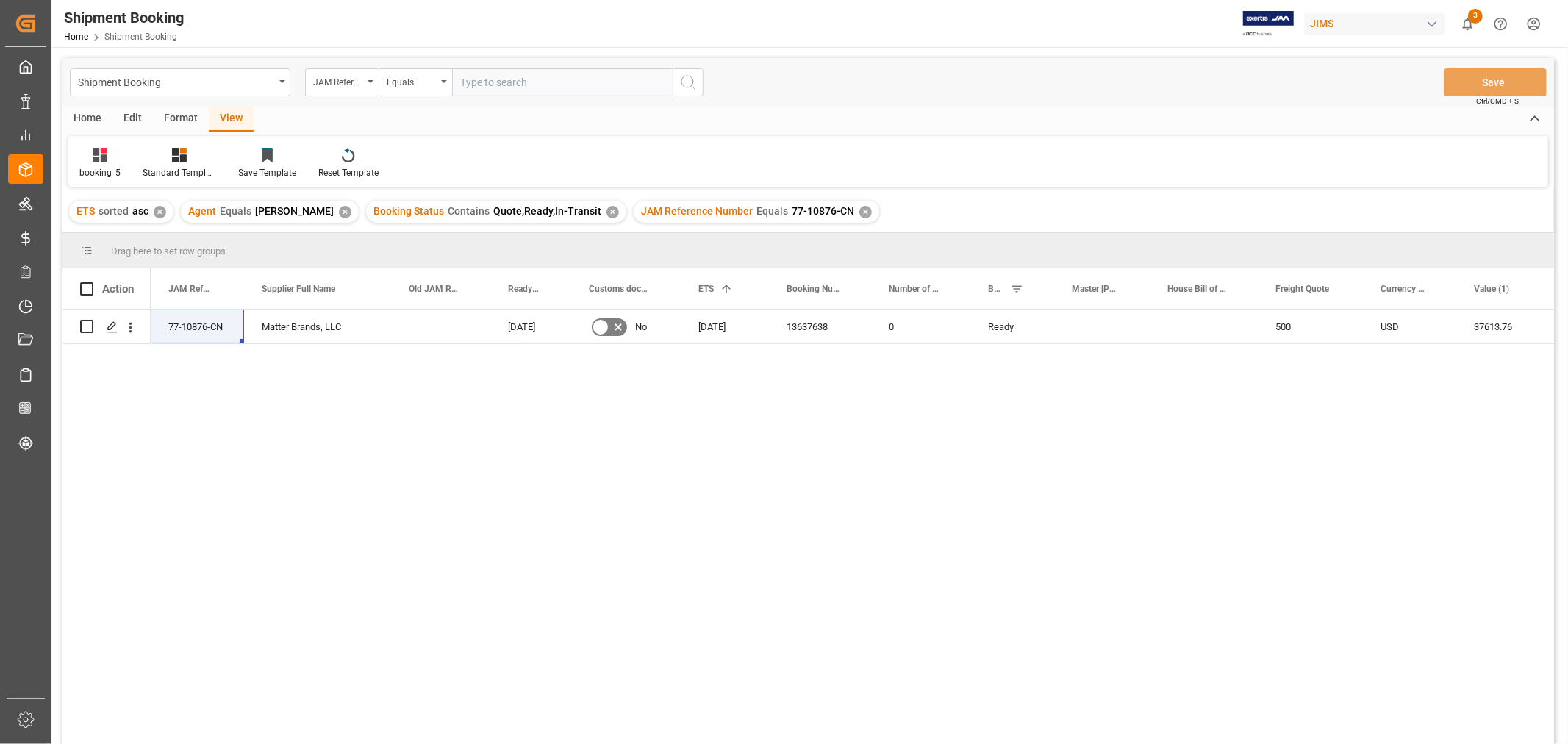
click at [859, 216] on div "✕" at bounding box center [865, 212] width 13 height 13
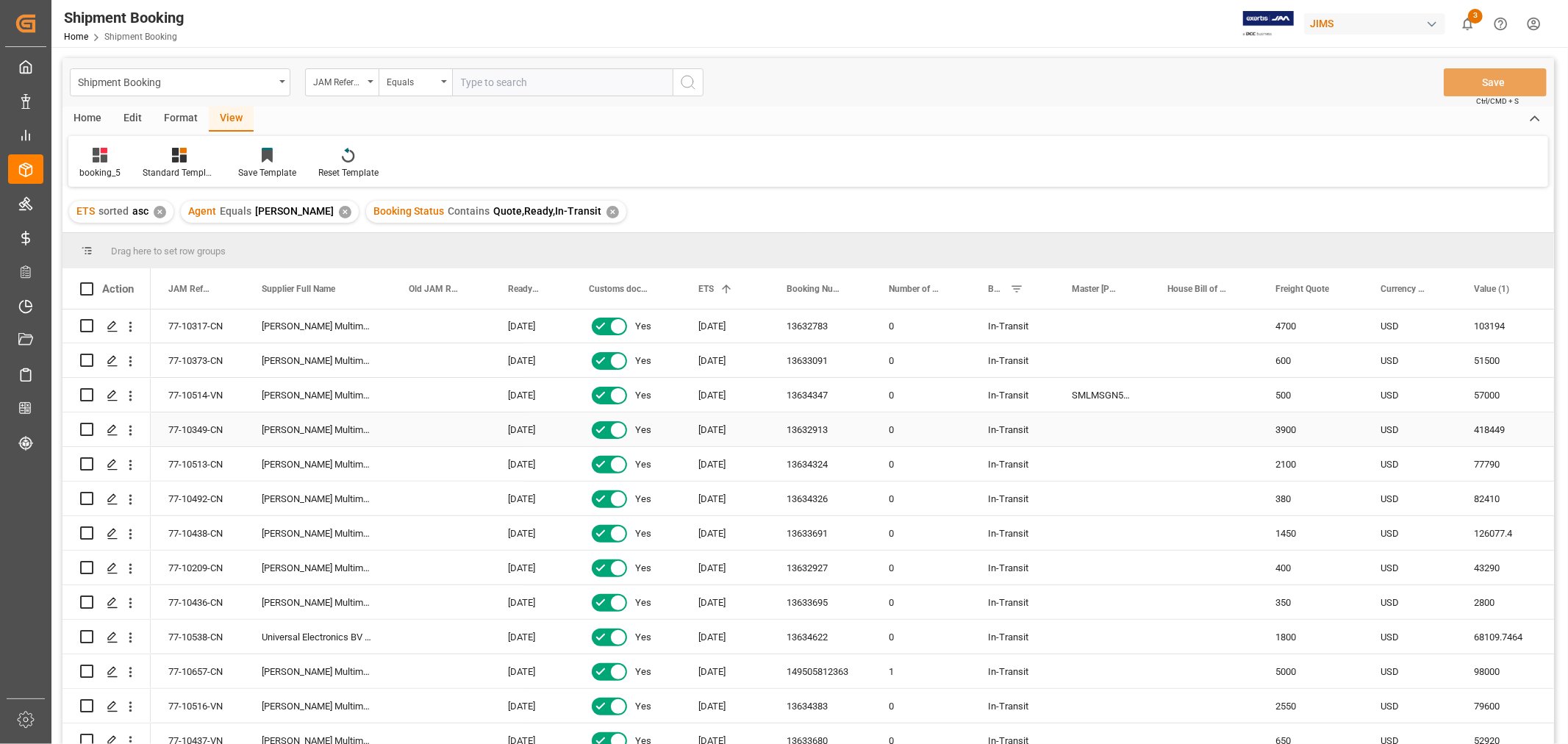
scroll to position [489, 0]
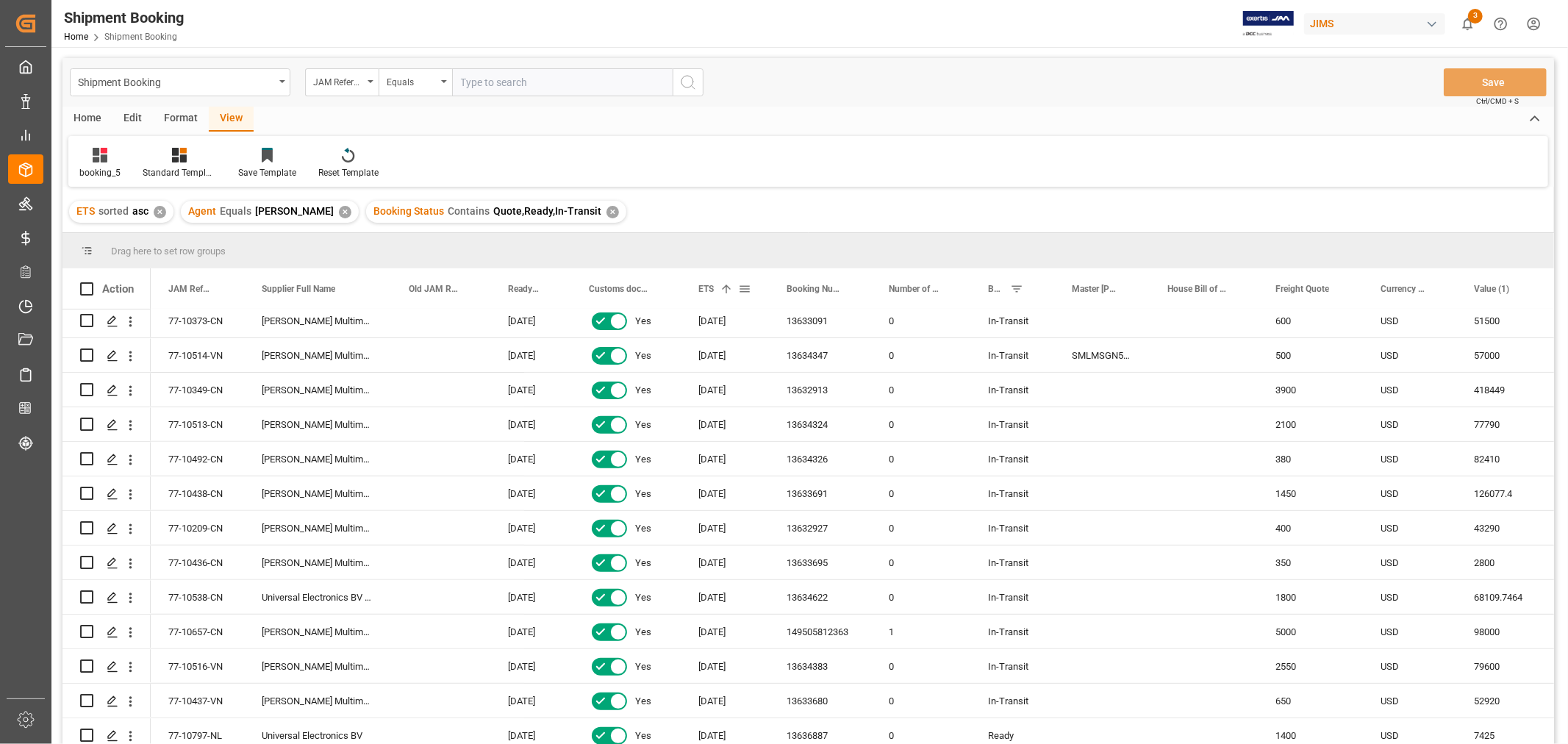
click at [713, 289] on span "ETS" at bounding box center [706, 288] width 16 height 10
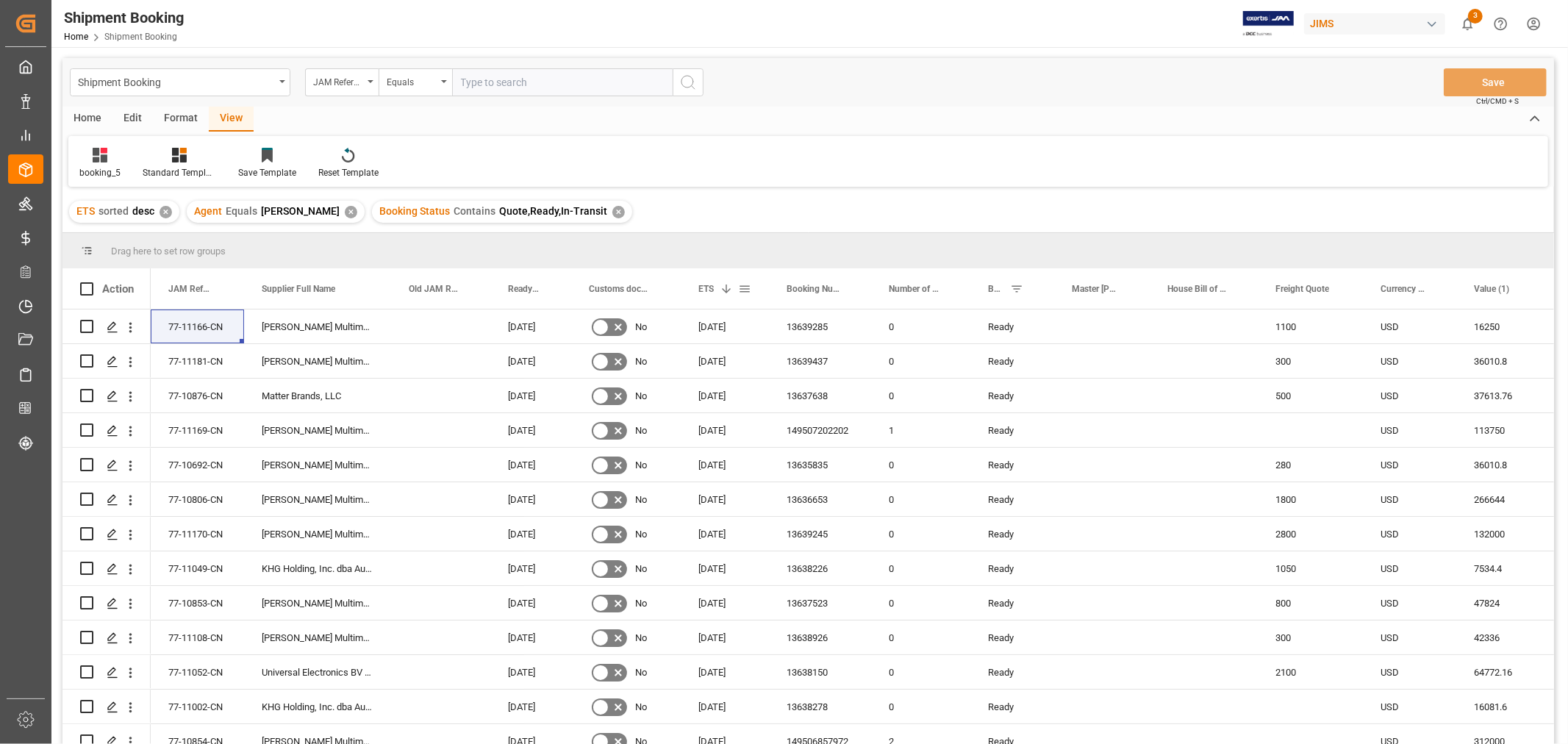
click at [716, 283] on div "ETS 1" at bounding box center [717, 288] width 39 height 40
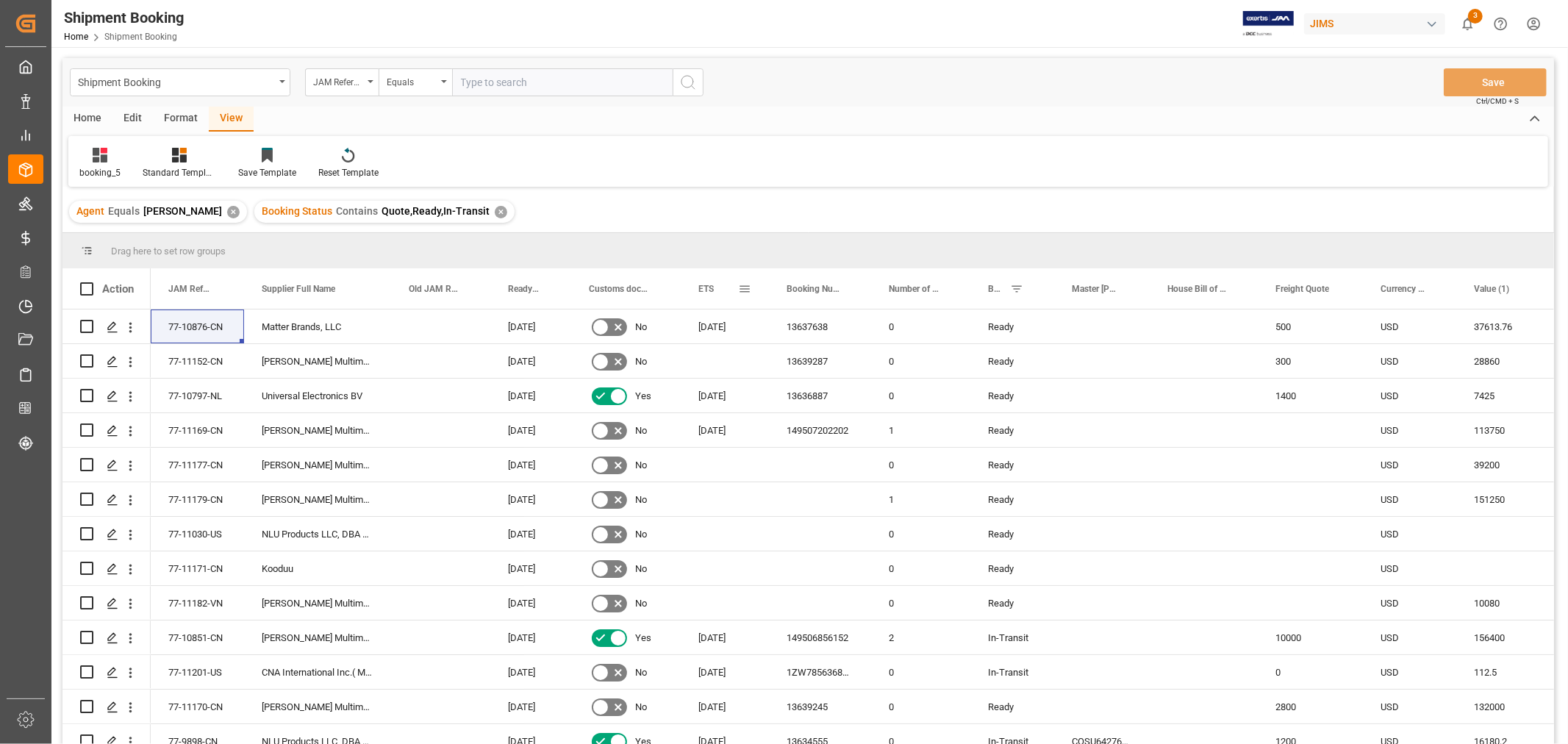
click at [714, 284] on span "ETS" at bounding box center [706, 288] width 16 height 10
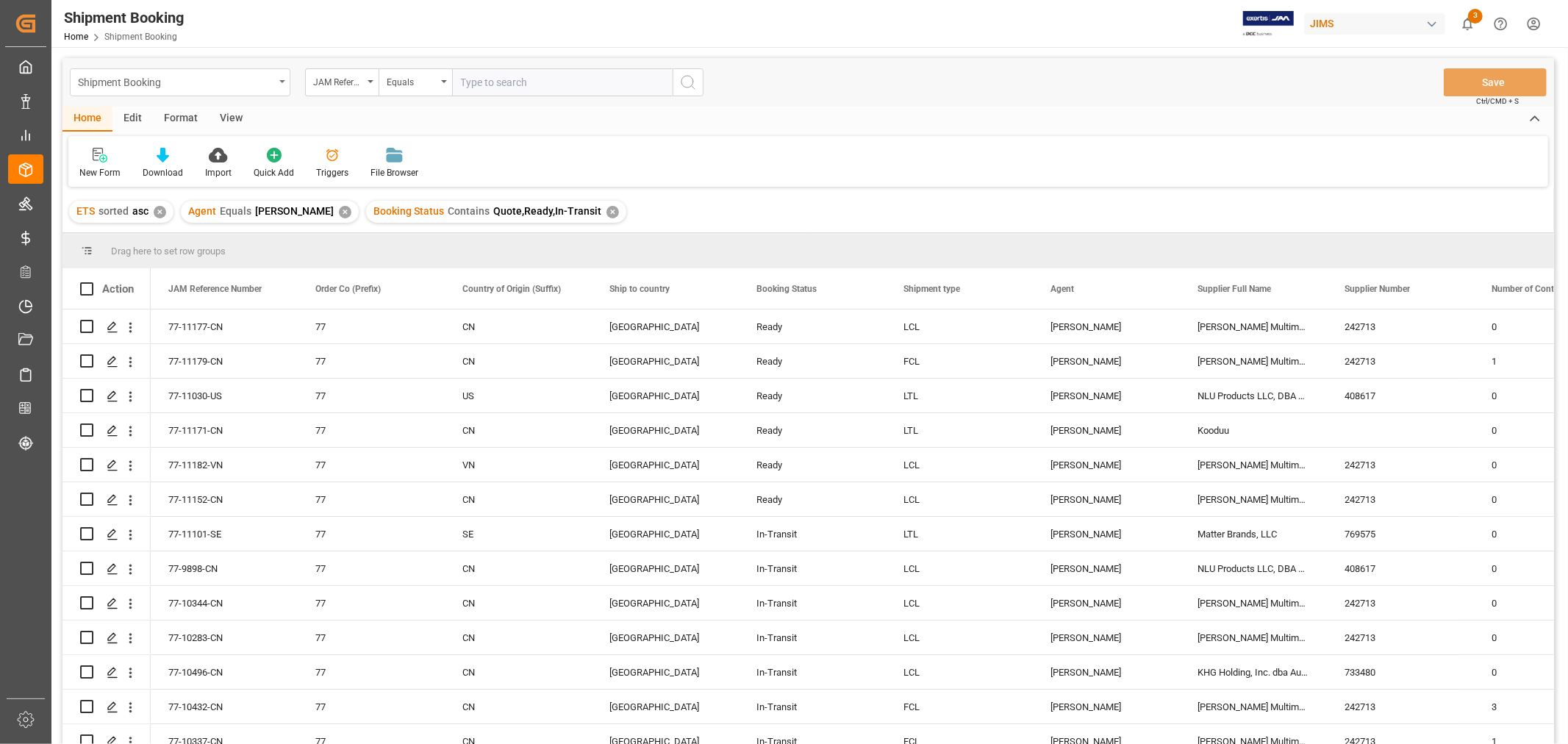
click at [285, 83] on div "Shipment Booking" at bounding box center [180, 82] width 221 height 28
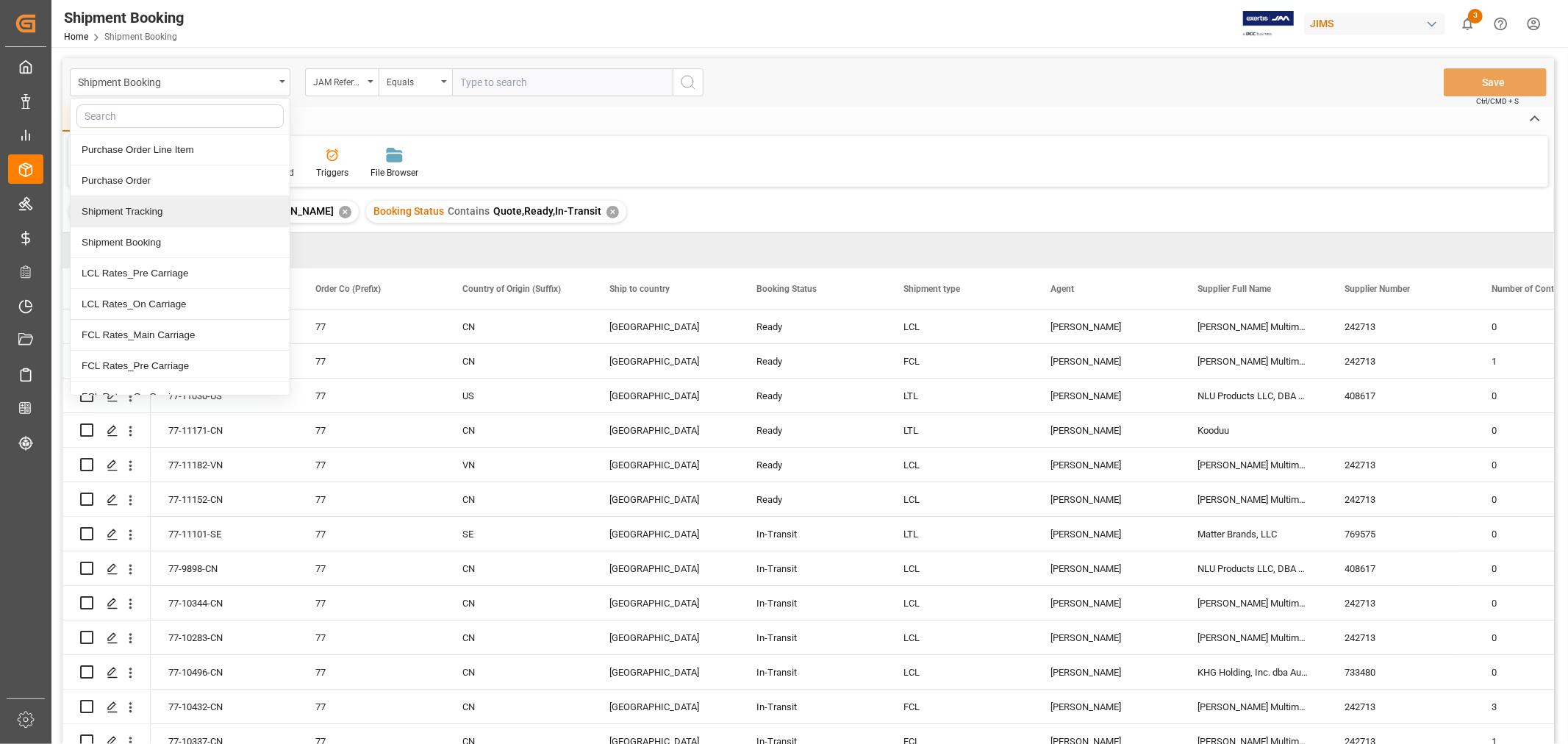
click at [171, 215] on div "Shipment Tracking" at bounding box center [180, 212] width 219 height 31
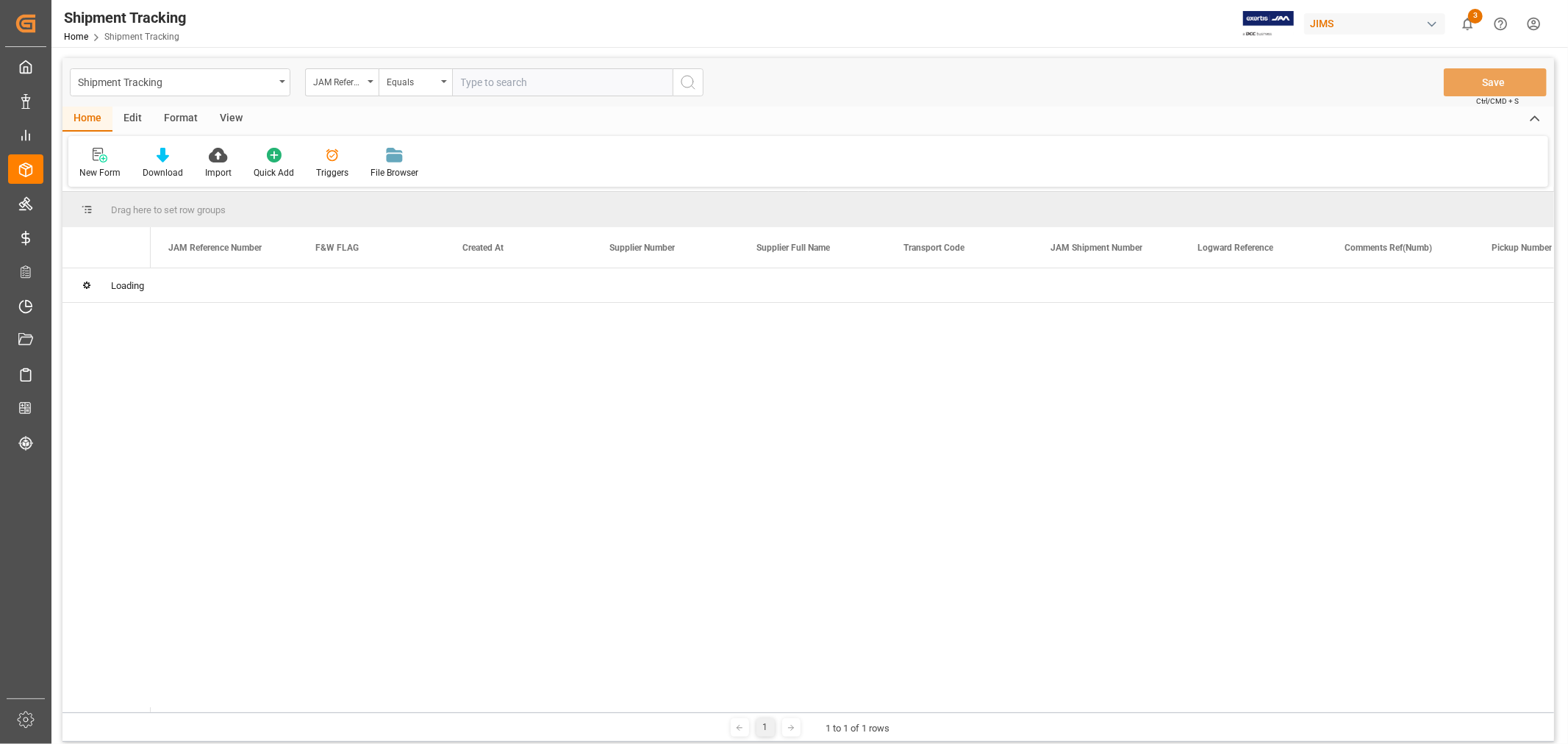
click at [481, 85] on input "text" at bounding box center [562, 82] width 221 height 28
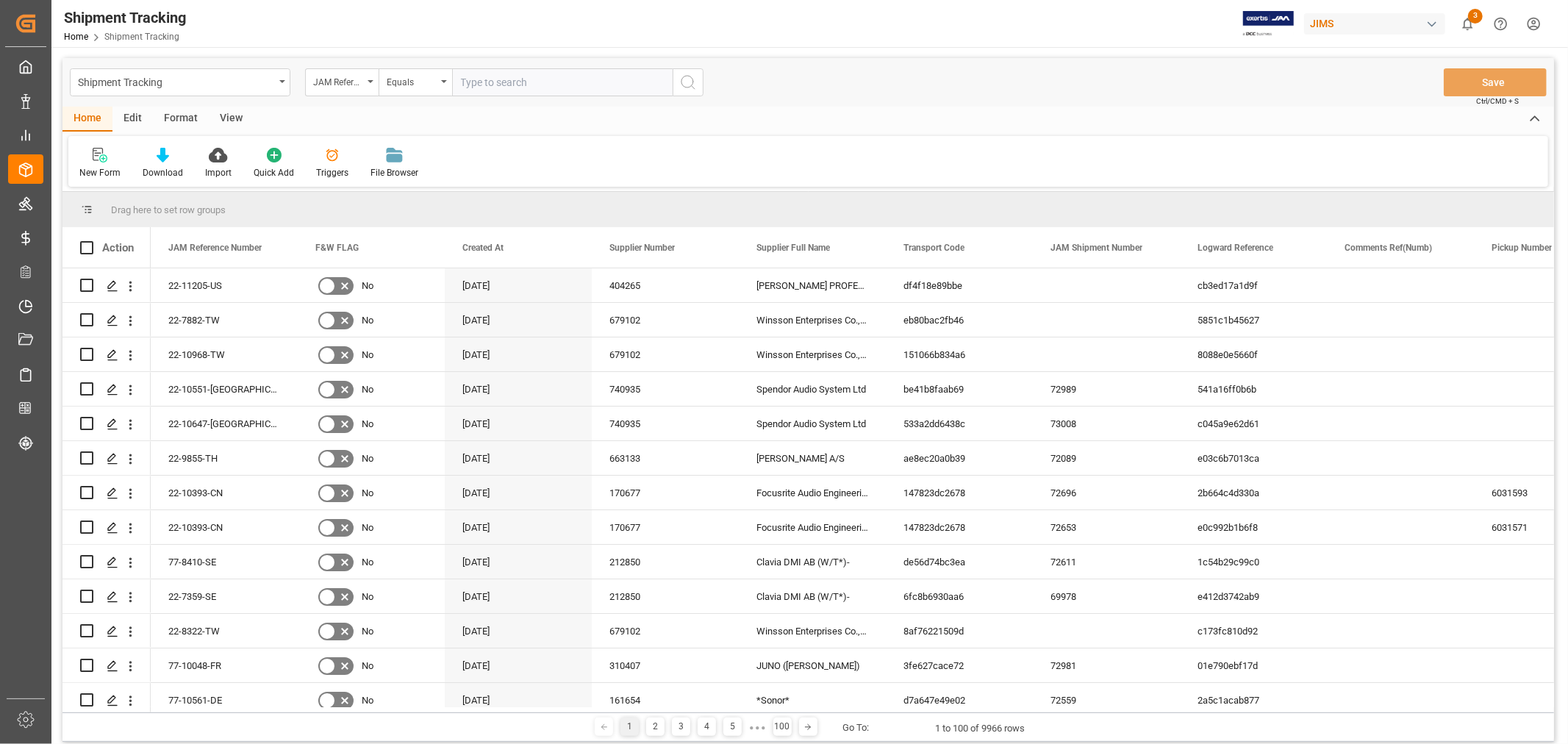
paste input "77-11101-SE"
type input "77-11101-SE"
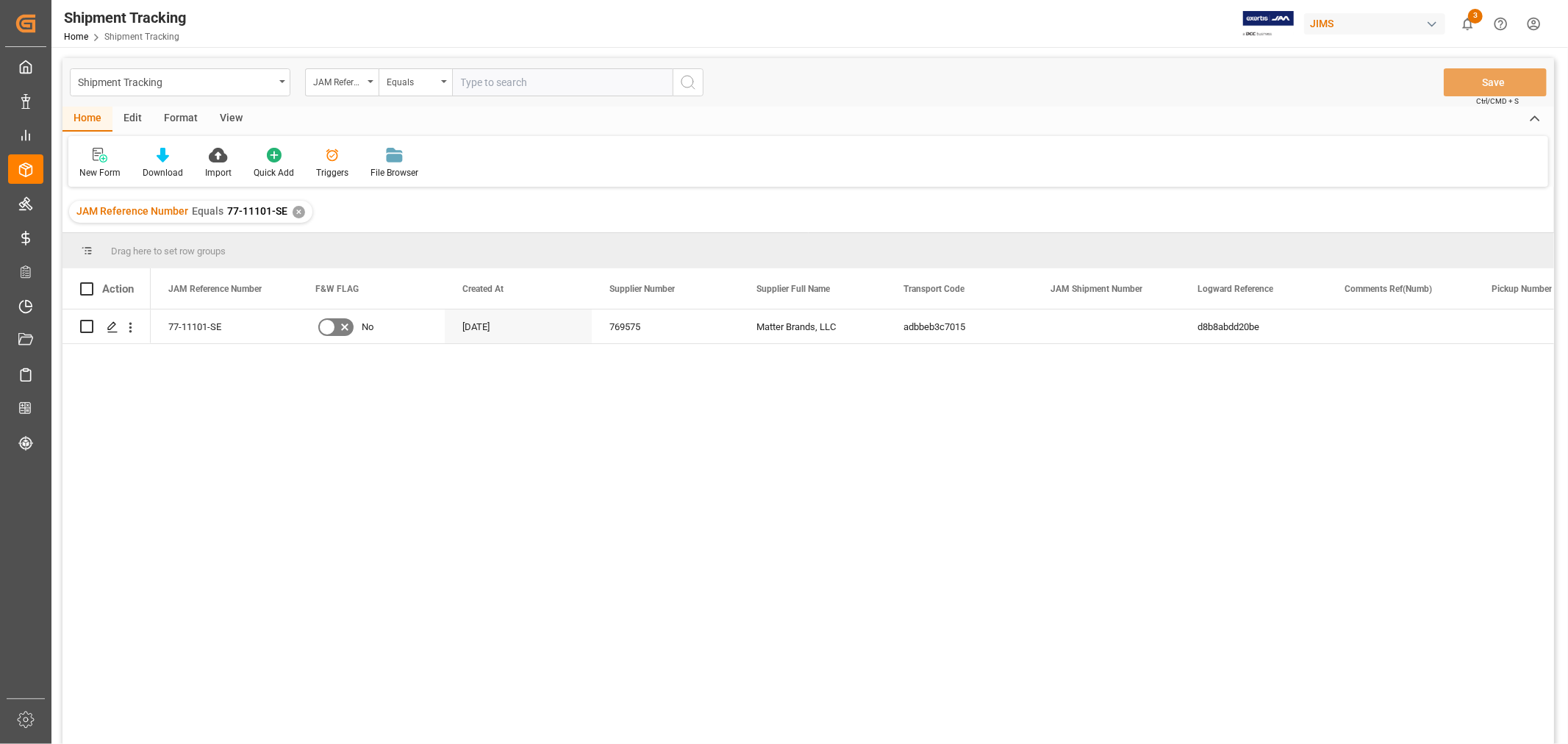
click at [232, 111] on div "View" at bounding box center [231, 119] width 45 height 25
click at [92, 164] on div "Default" at bounding box center [94, 162] width 51 height 32
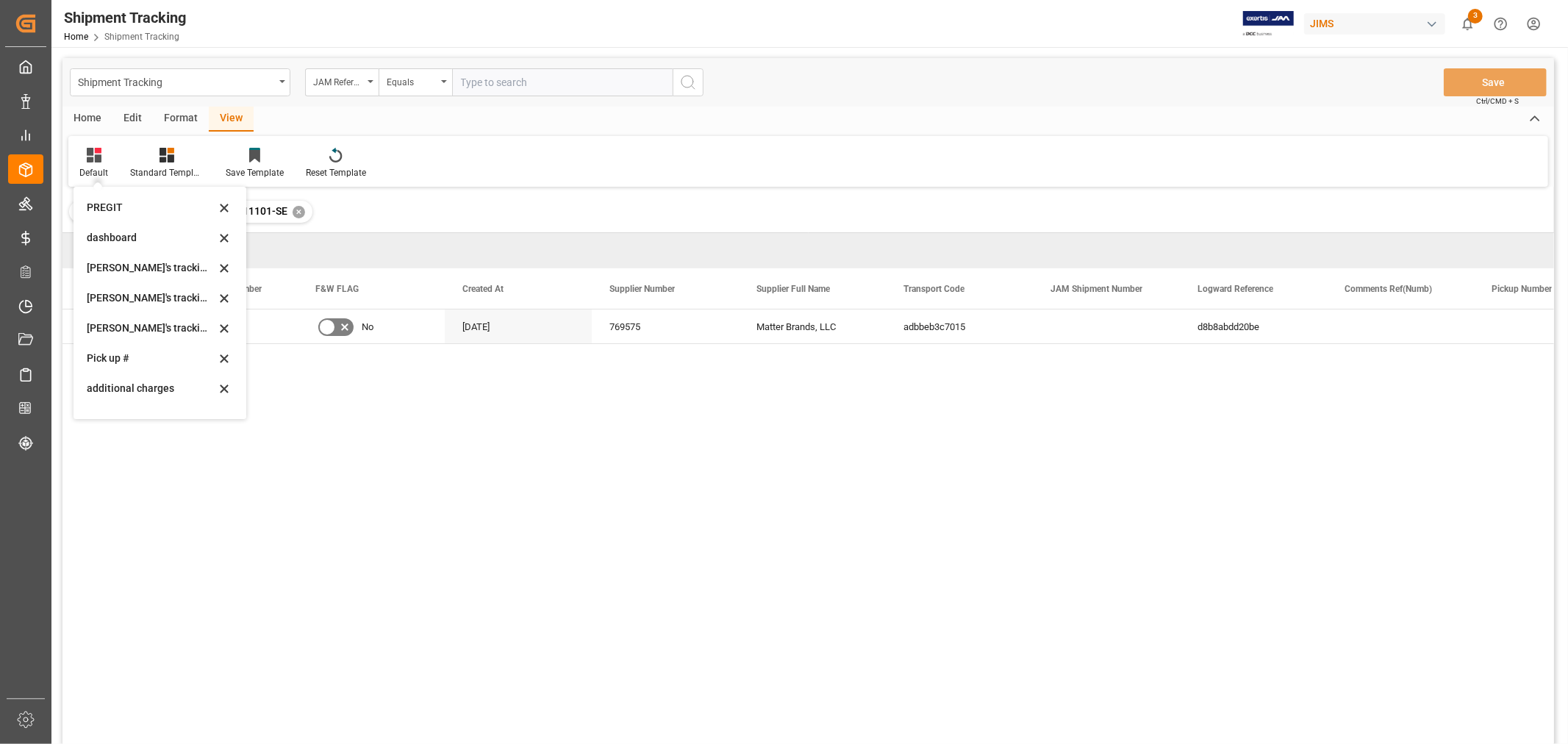
scroll to position [245, 0]
click at [138, 322] on div "Huixin's tracking all_sample" at bounding box center [151, 324] width 129 height 16
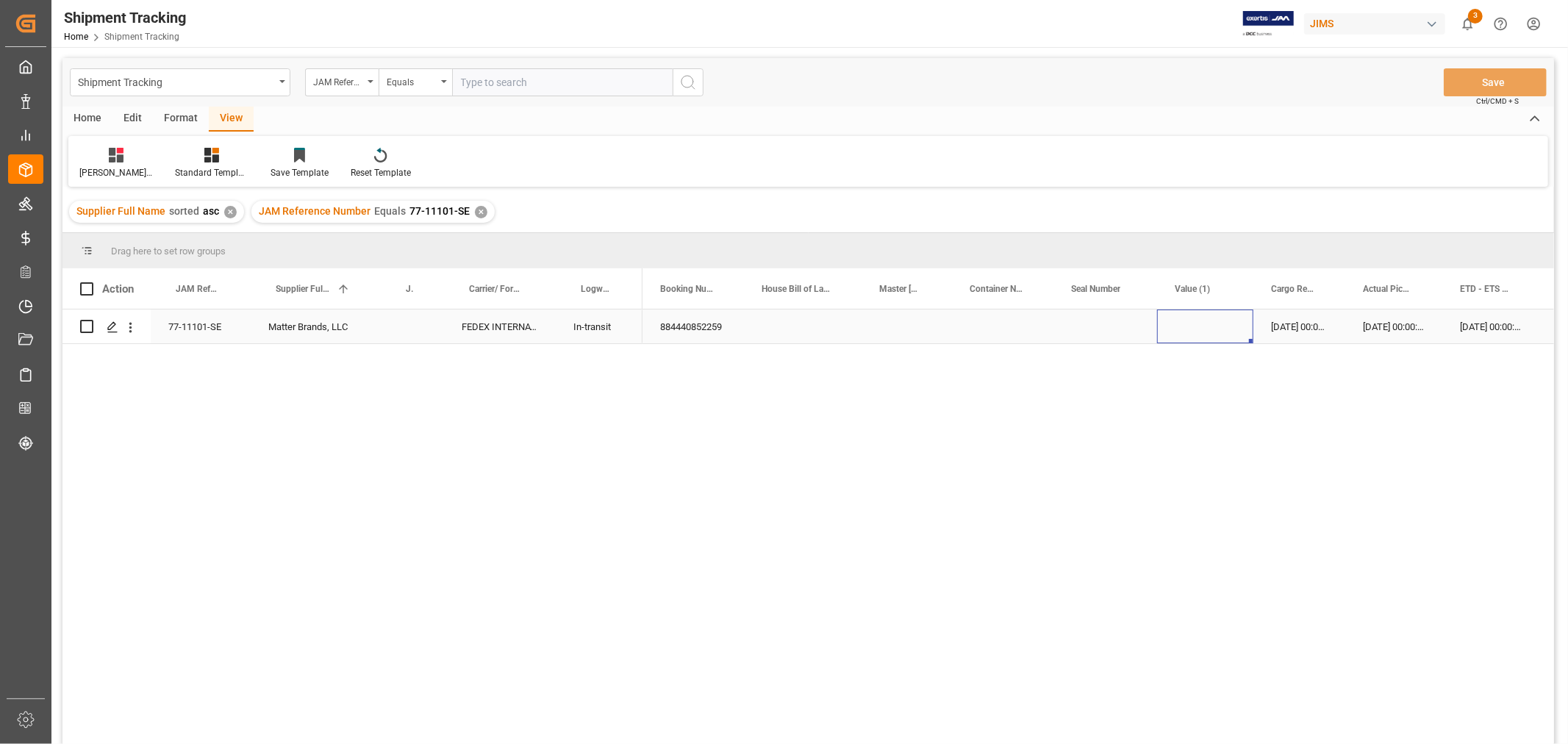
click at [1203, 323] on div "Press SPACE to select this row." at bounding box center [1204, 326] width 96 height 34
click at [1311, 332] on div "Press SPACE to select this row." at bounding box center [1338, 326] width 128 height 34
click at [1311, 331] on div "Press SPACE to select this row." at bounding box center [1338, 326] width 128 height 34
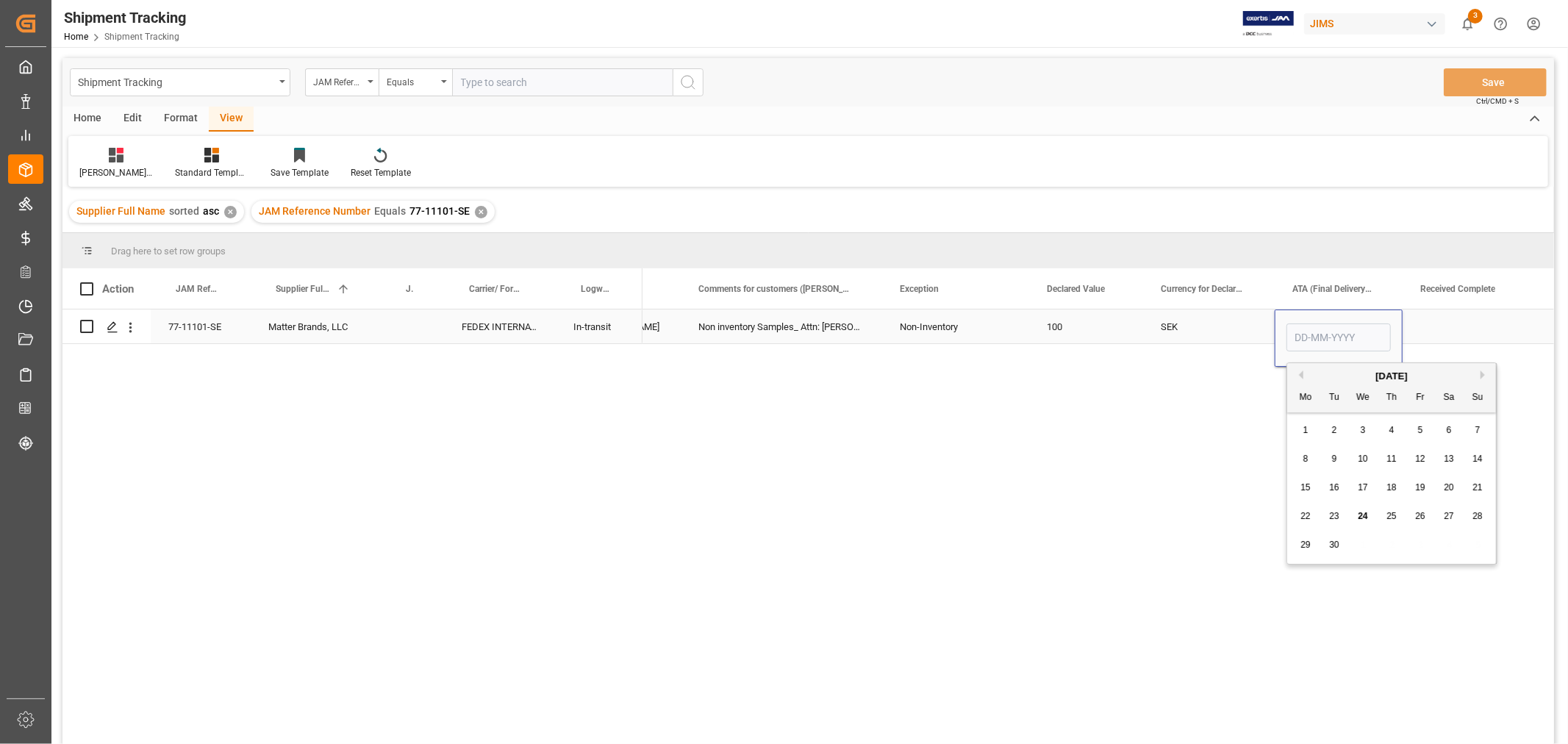
click at [1311, 331] on input "Press SPACE to select this row." at bounding box center [1338, 337] width 104 height 28
click at [1307, 512] on span "22" at bounding box center [1304, 516] width 9 height 10
type input "[DATE]"
click at [1427, 328] on div "Press SPACE to select this row." at bounding box center [1475, 326] width 147 height 34
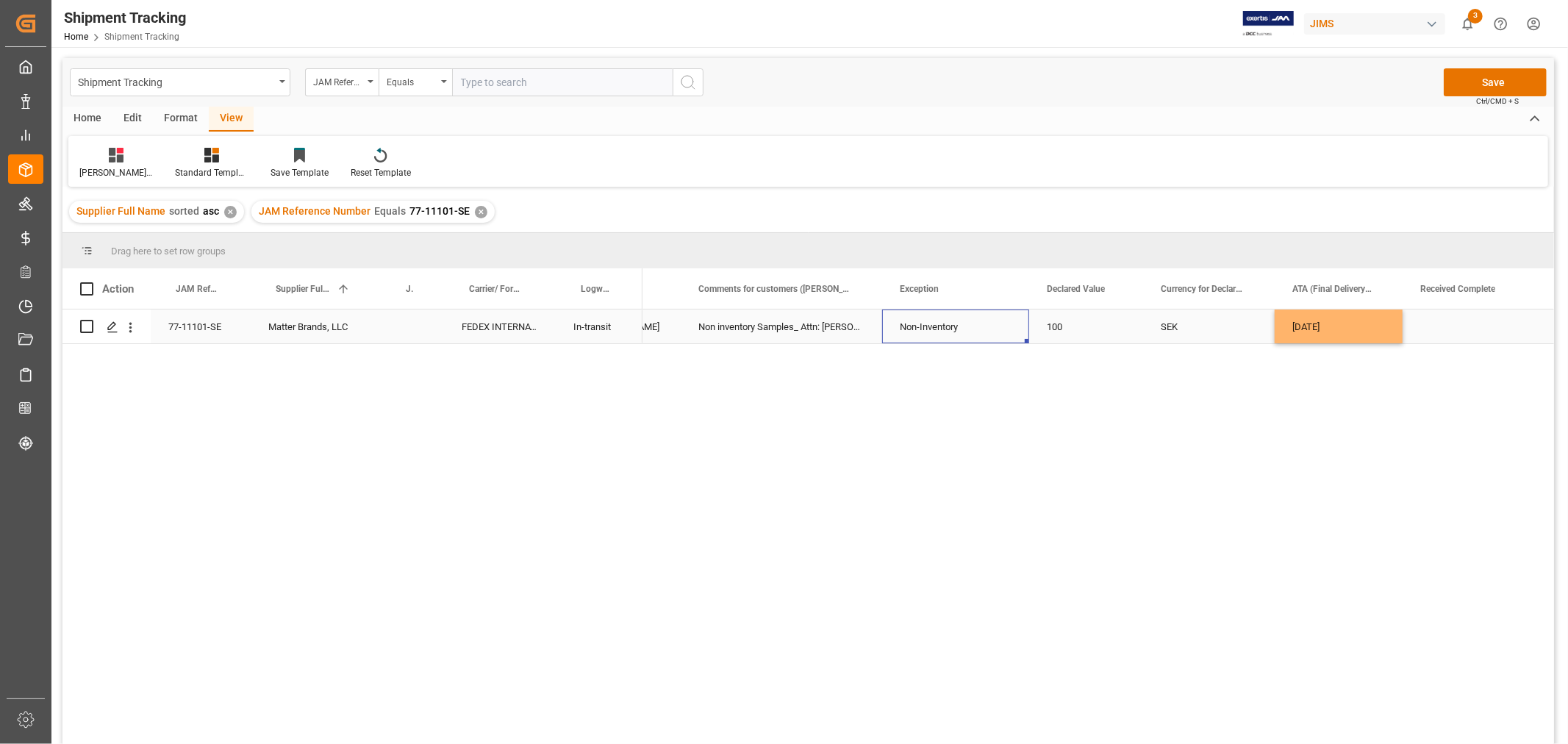
click at [922, 330] on div "Non-Inventory" at bounding box center [956, 327] width 111 height 34
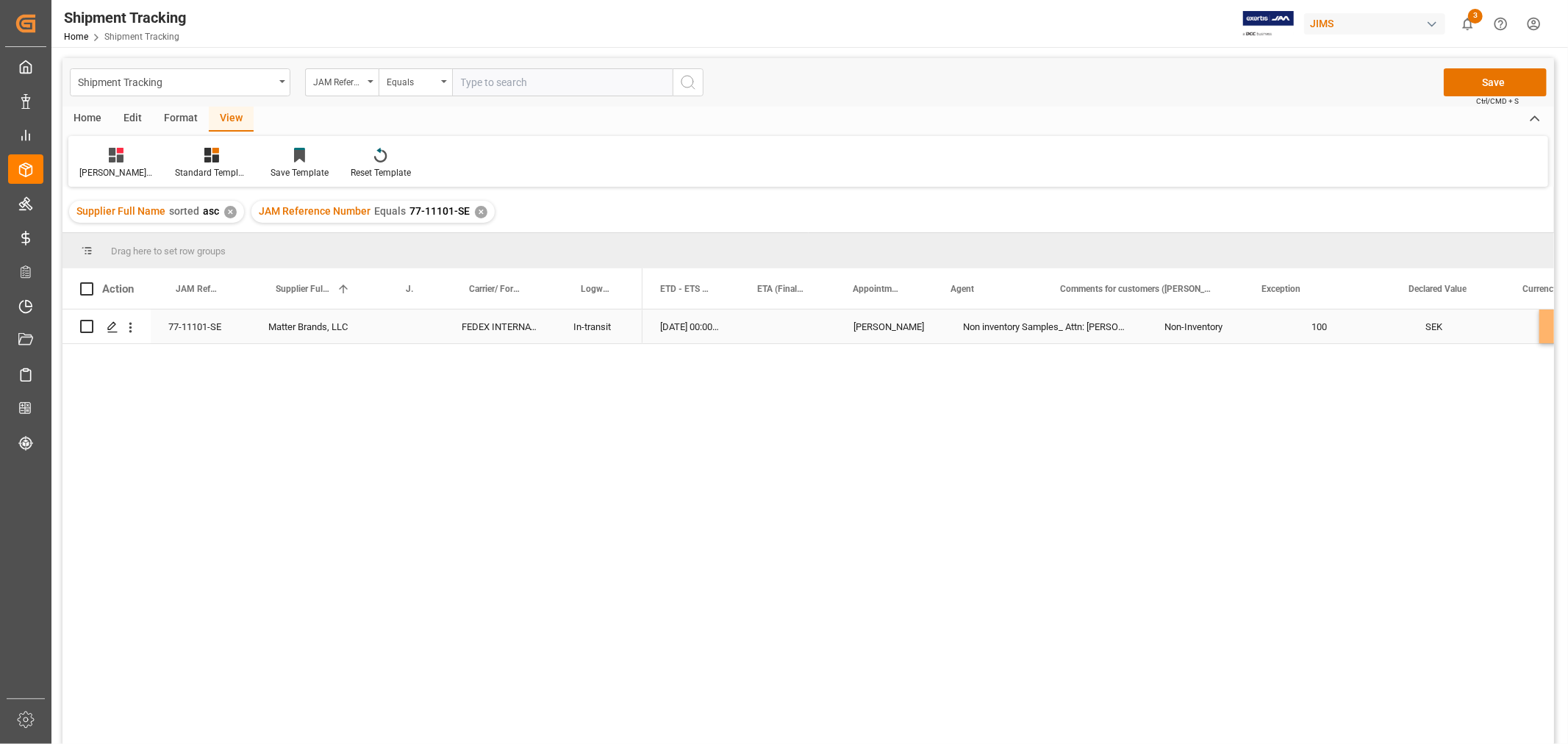
scroll to position [0, 799]
click at [775, 321] on div "[DATE] 00:00:00" at bounding box center [788, 326] width 96 height 34
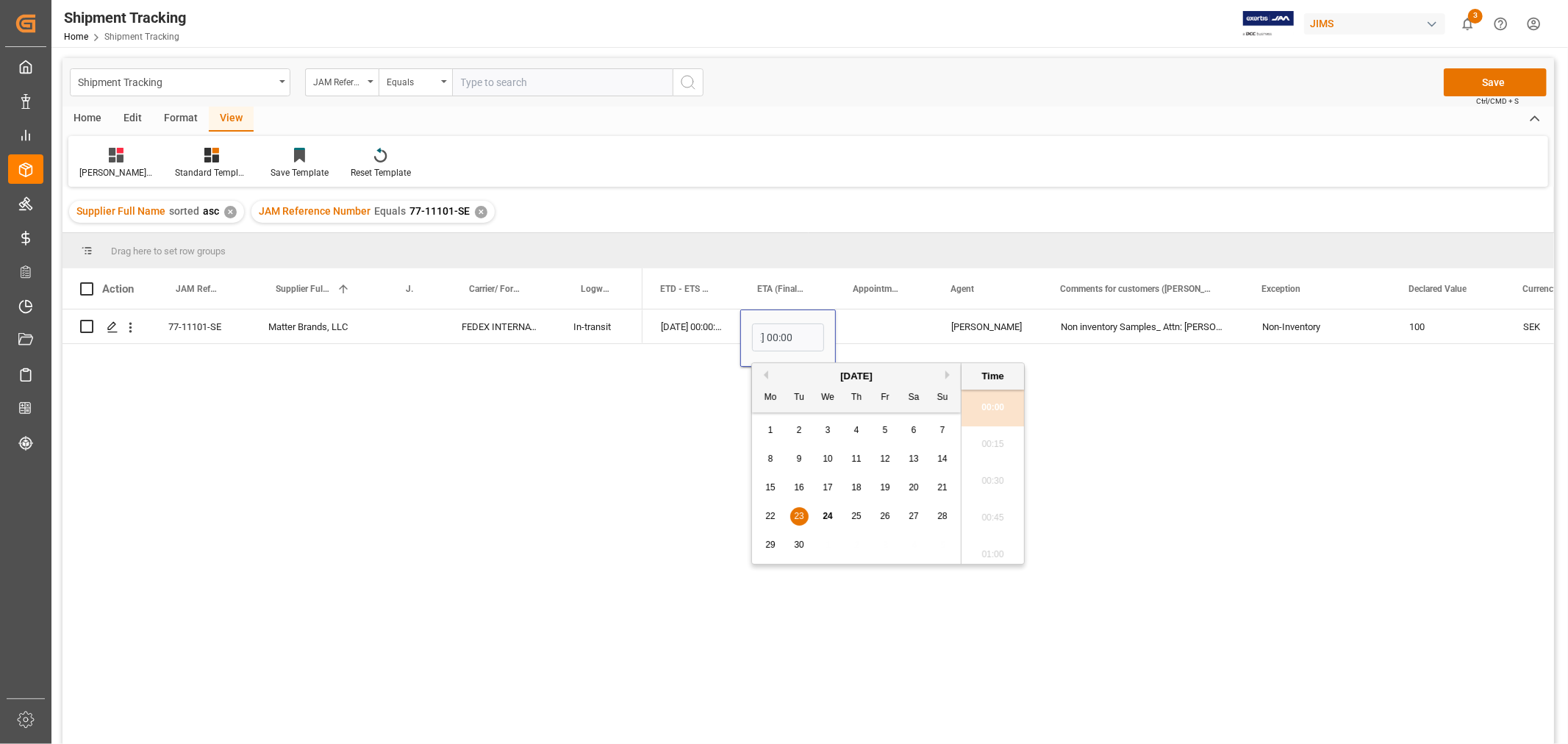
scroll to position [0, 0]
click at [768, 515] on span "22" at bounding box center [769, 516] width 9 height 10
type input "22-09-2025 00:00"
click at [1137, 322] on div "Non inventory Samples_ Attn: Robbie Kwee" at bounding box center [1144, 326] width 202 height 34
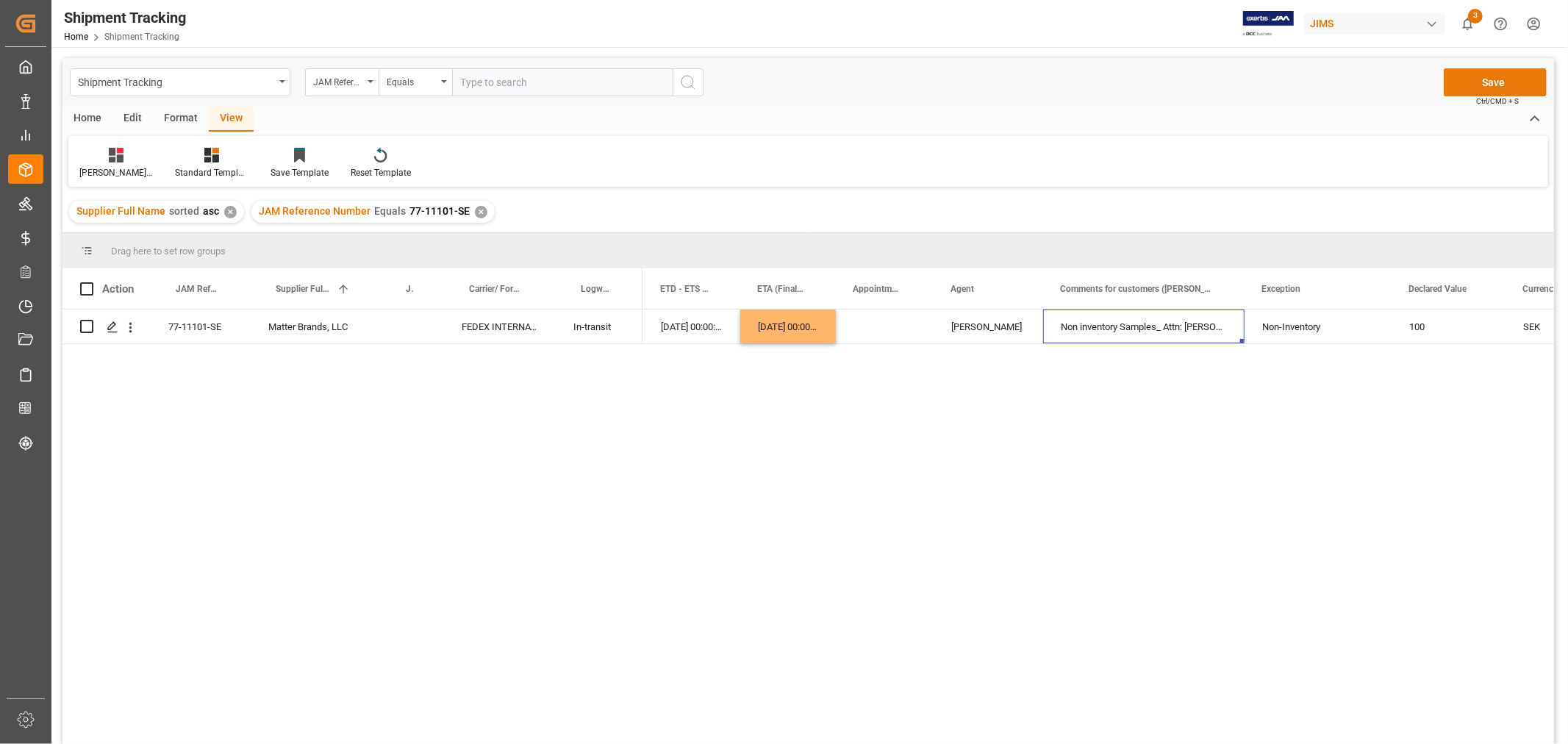
click at [1500, 79] on button "Save" at bounding box center [1495, 82] width 103 height 28
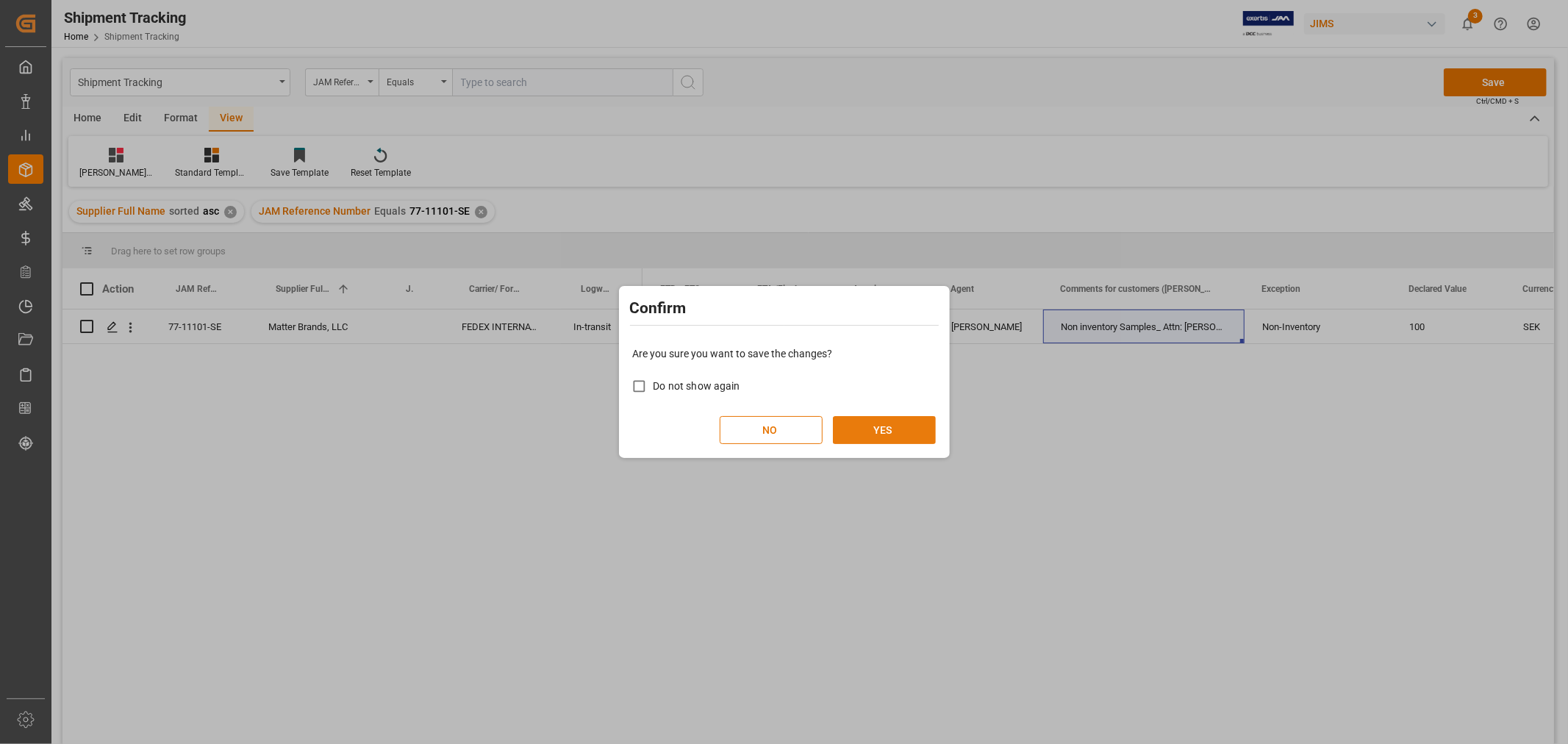
click at [868, 427] on button "YES" at bounding box center [883, 430] width 103 height 28
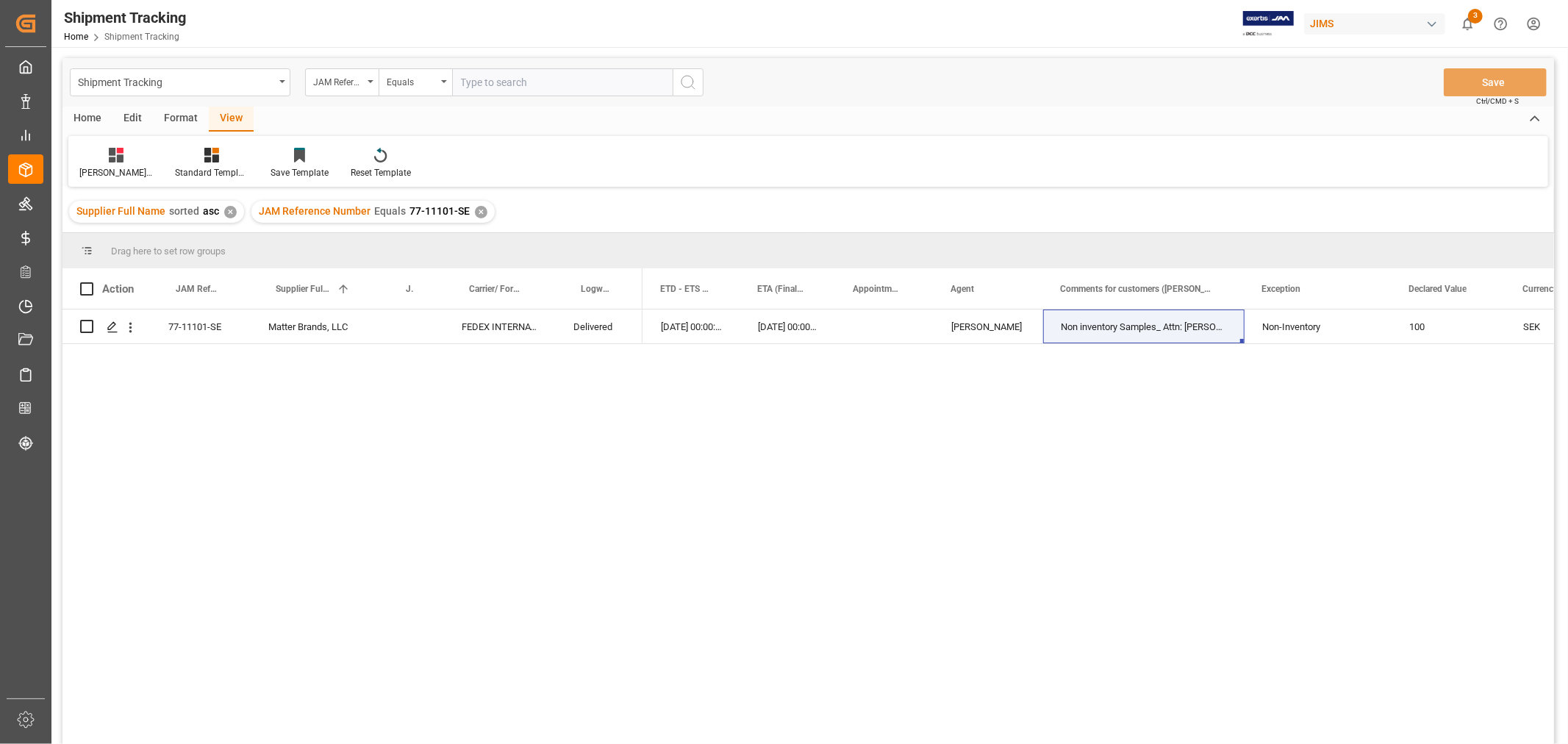
click at [479, 207] on div "✕" at bounding box center [481, 212] width 13 height 13
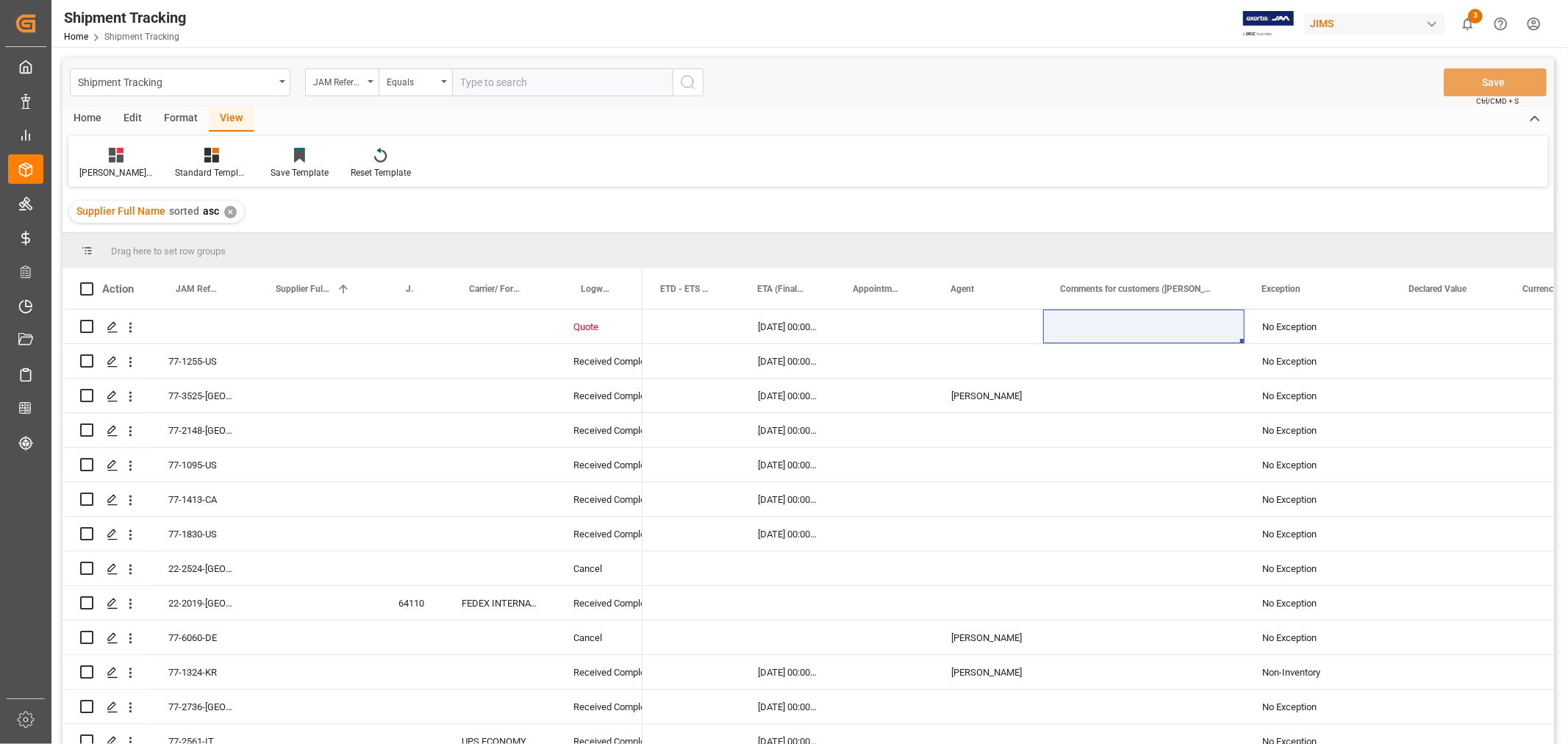
drag, startPoint x: 488, startPoint y: 84, endPoint x: 494, endPoint y: 78, distance: 8.5
click at [489, 82] on input "text" at bounding box center [562, 82] width 221 height 28
paste input "77-10876-CN"
type input "77-10876-CN"
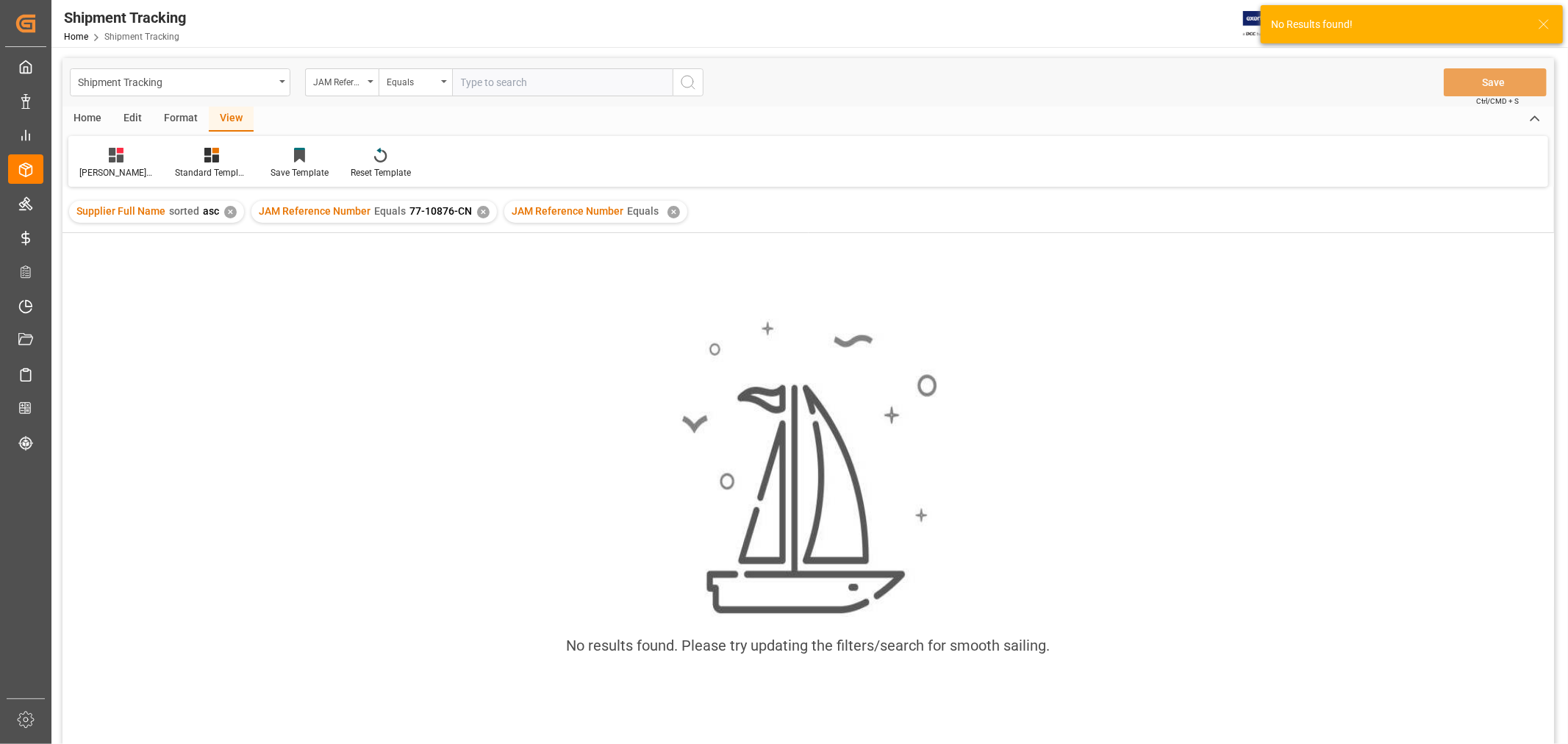
click at [667, 212] on div "✕" at bounding box center [674, 212] width 13 height 13
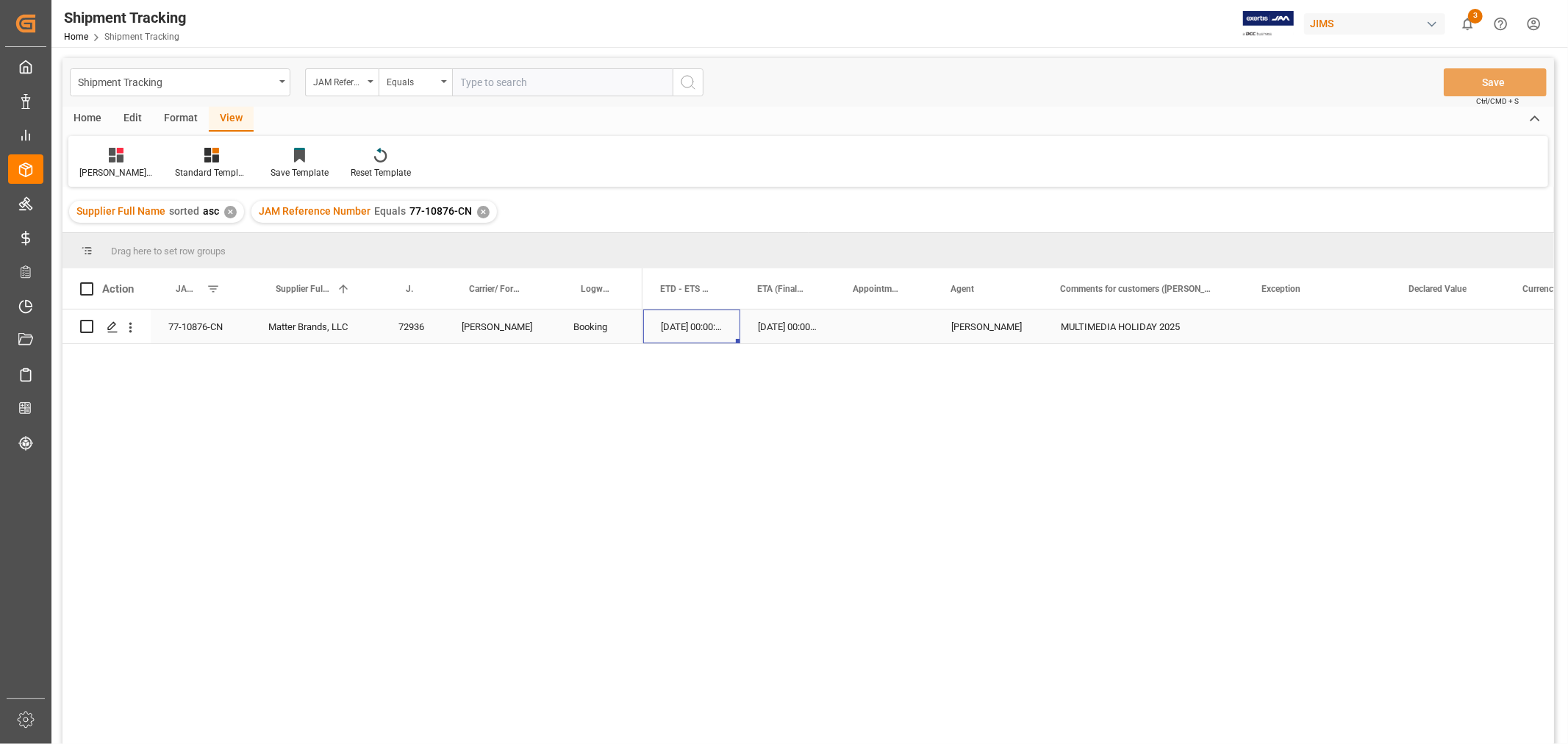
click at [689, 329] on div "[DATE] 00:00:00" at bounding box center [692, 326] width 97 height 34
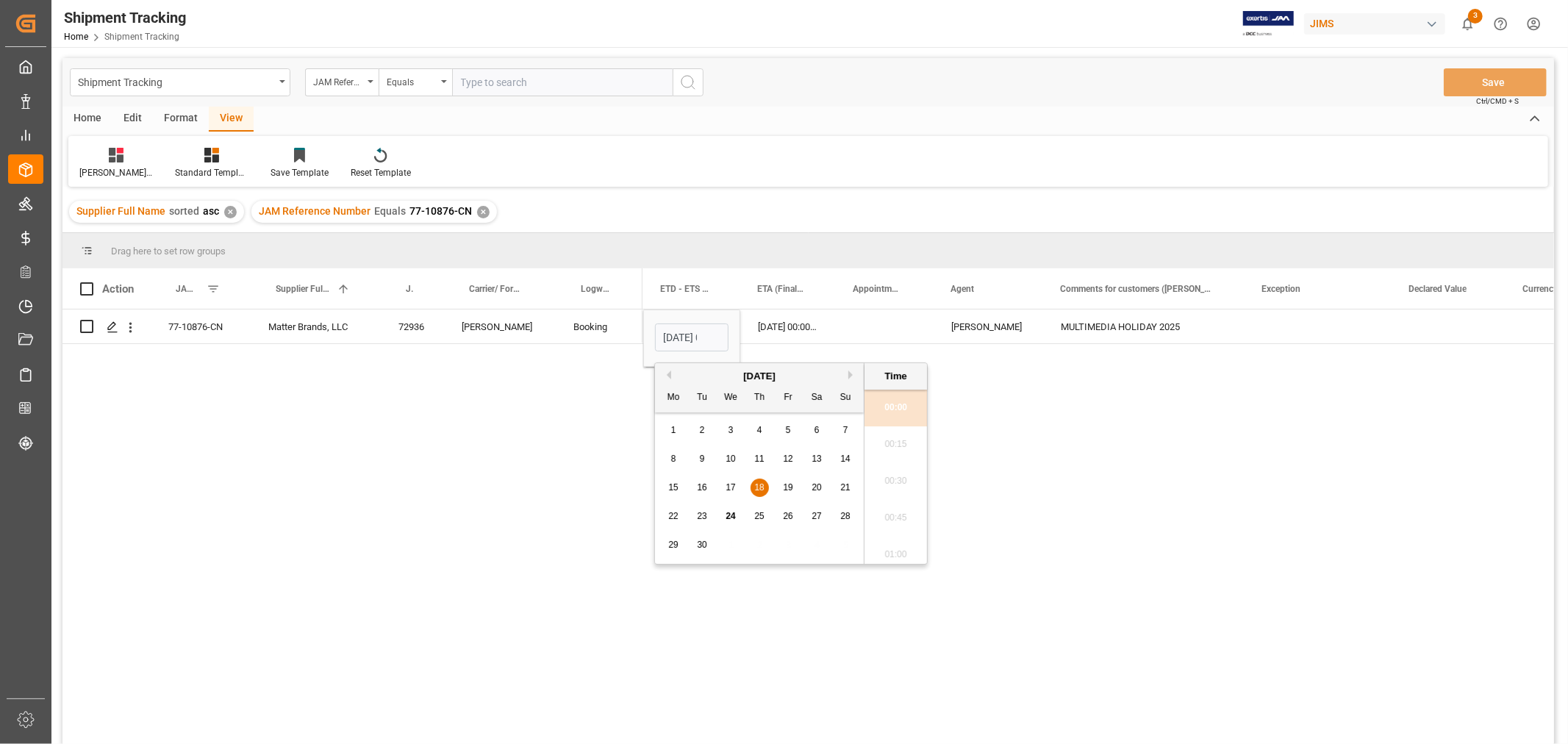
click at [850, 373] on button "Next Month" at bounding box center [852, 375] width 9 height 9
click at [698, 512] on span "21" at bounding box center [701, 516] width 9 height 10
type input "21-10-2025 00:00"
click at [781, 310] on div "25-10-2025 00:00:00" at bounding box center [788, 326] width 96 height 34
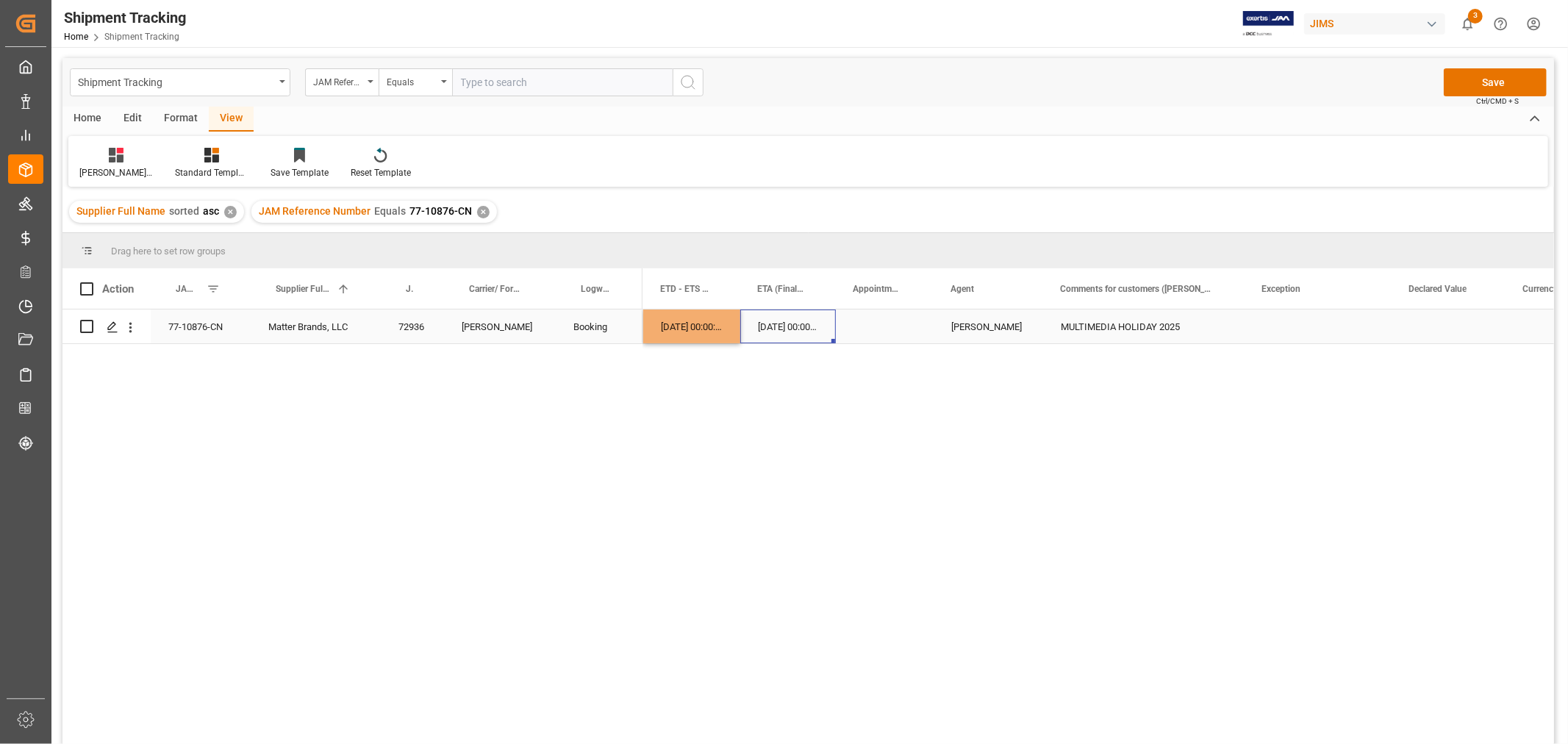
click at [787, 321] on div "25-10-2025 00:00:00" at bounding box center [788, 326] width 96 height 34
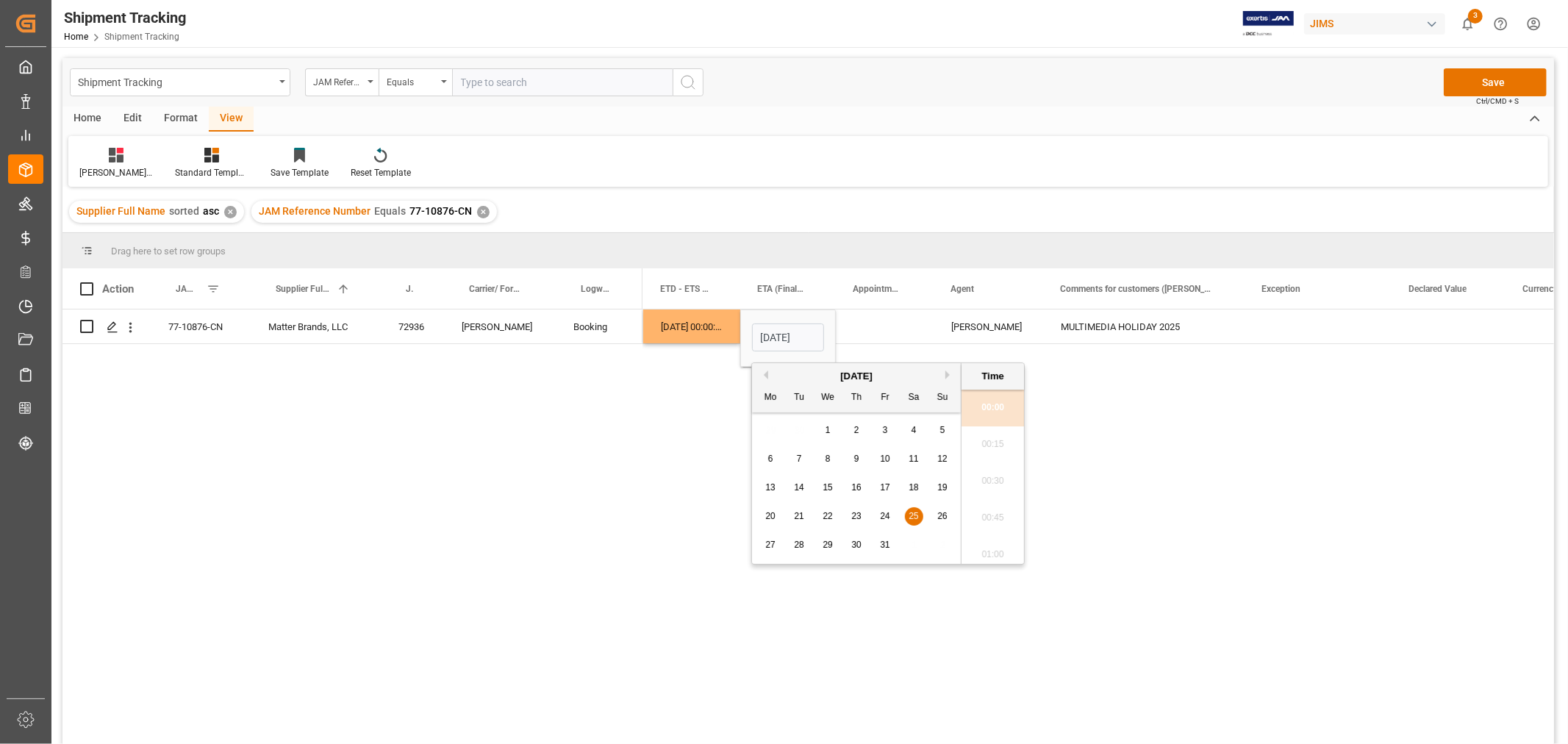
click at [948, 375] on button "Next Month" at bounding box center [950, 375] width 9 height 9
click at [882, 546] on span "28" at bounding box center [884, 544] width 9 height 10
type input "28-11-2025 00:00"
click at [902, 320] on div "Press SPACE to select this row." at bounding box center [884, 326] width 98 height 34
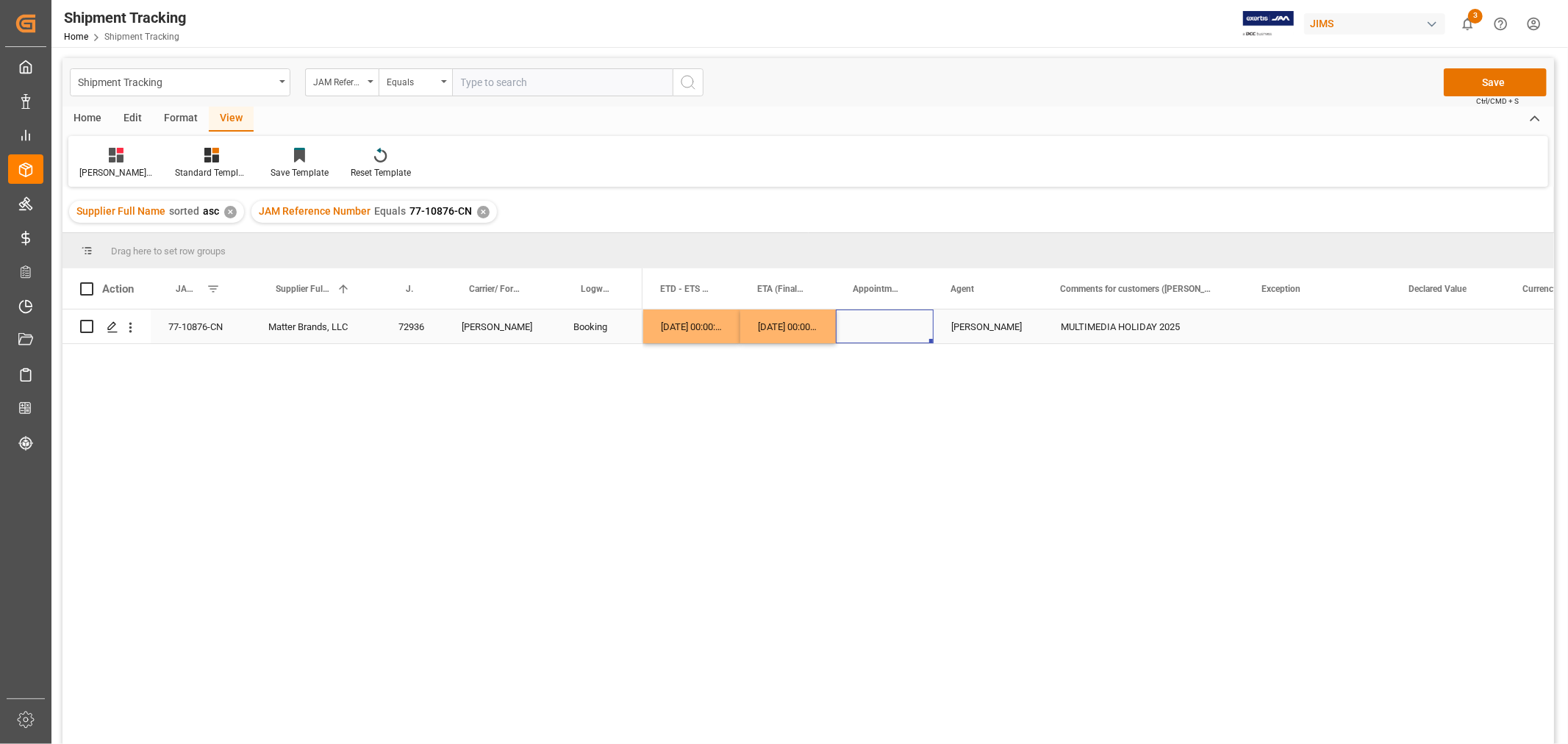
click at [1290, 340] on div "Press SPACE to select this row." at bounding box center [1317, 326] width 147 height 34
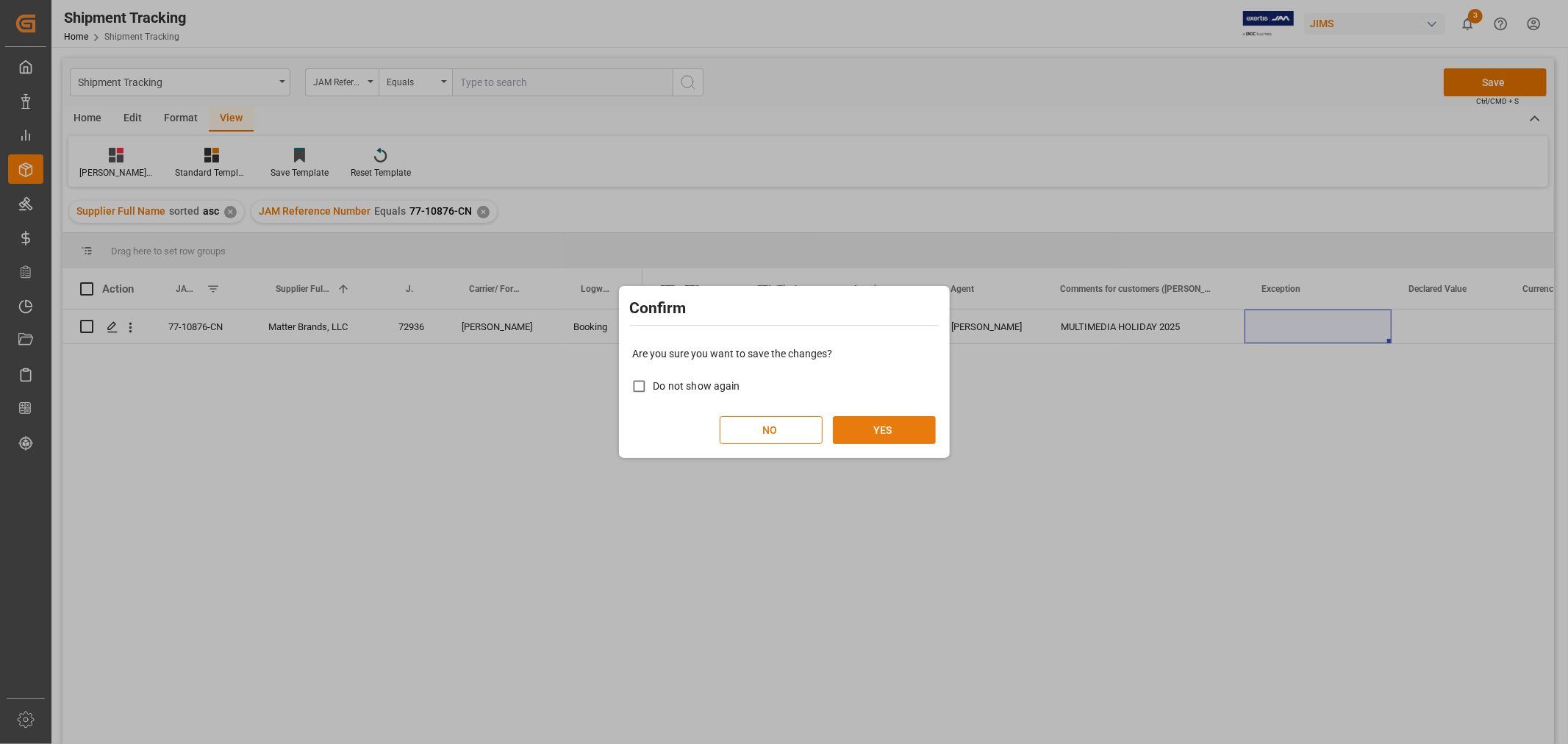
click at [876, 429] on button "YES" at bounding box center [883, 430] width 103 height 28
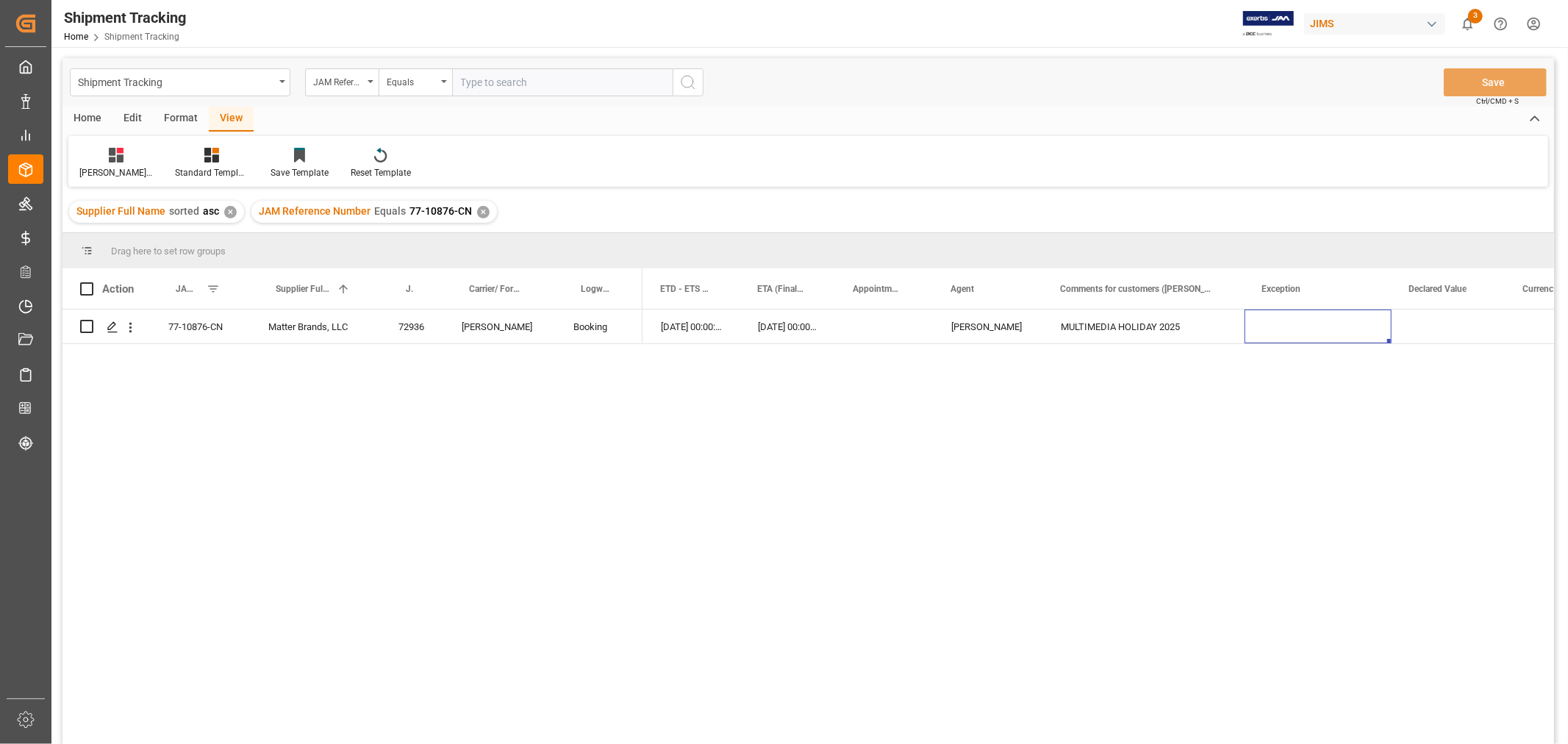
click at [873, 489] on div "04-09-2025 00:00:00 21-10-2025 00:00:00 28-11-2025 00:00:00 HuiXin Gao MULTIMED…" at bounding box center [1098, 531] width 912 height 444
